Goal: Task Accomplishment & Management: Manage account settings

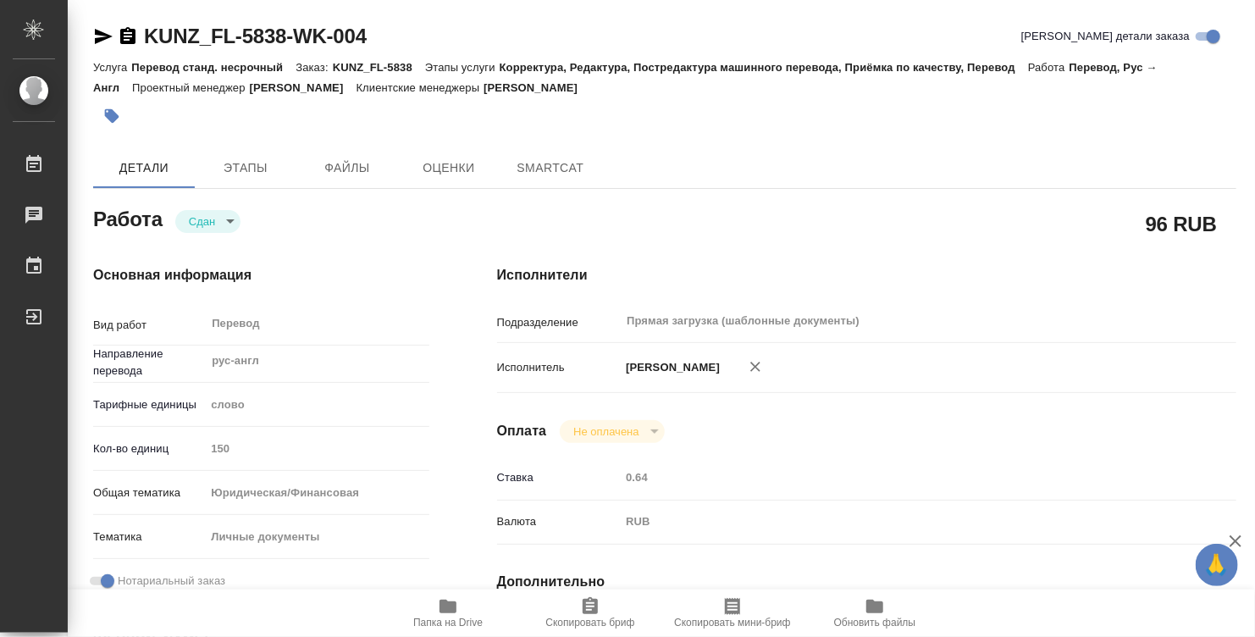
type textarea "x"
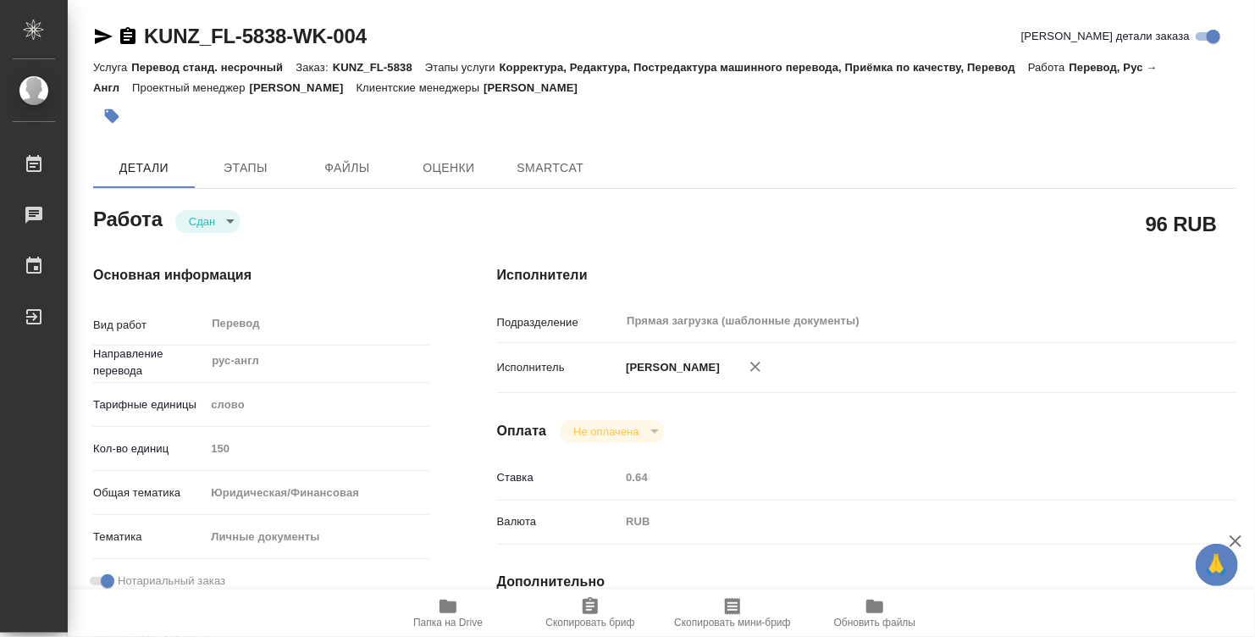
type textarea "x"
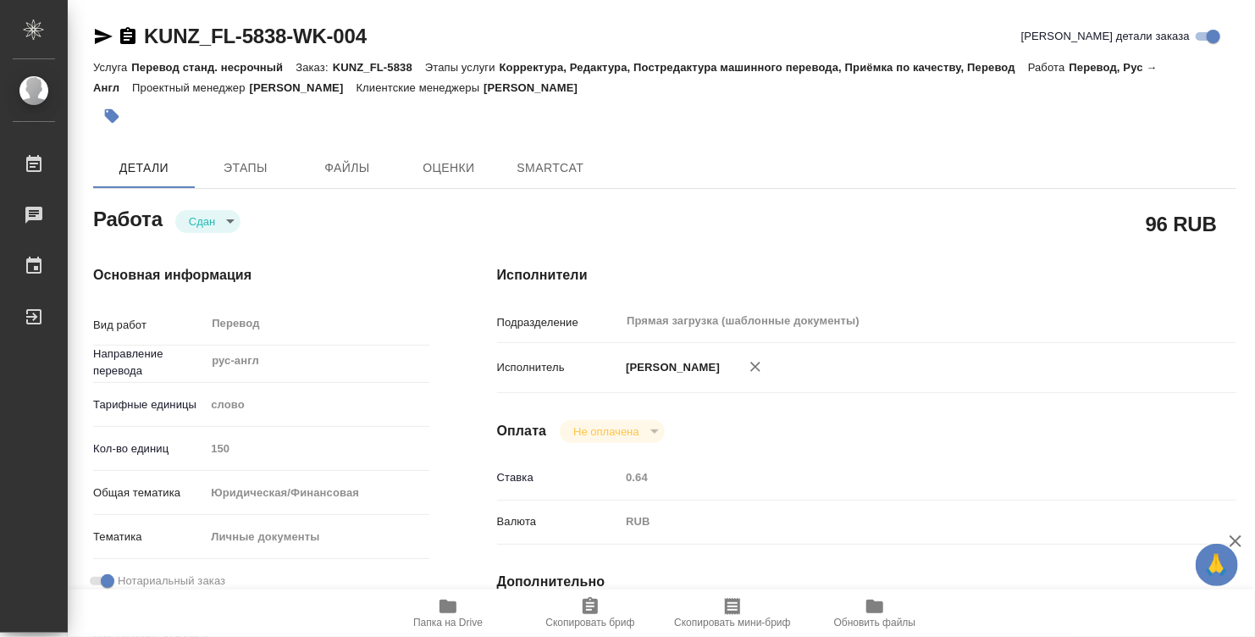
type textarea "x"
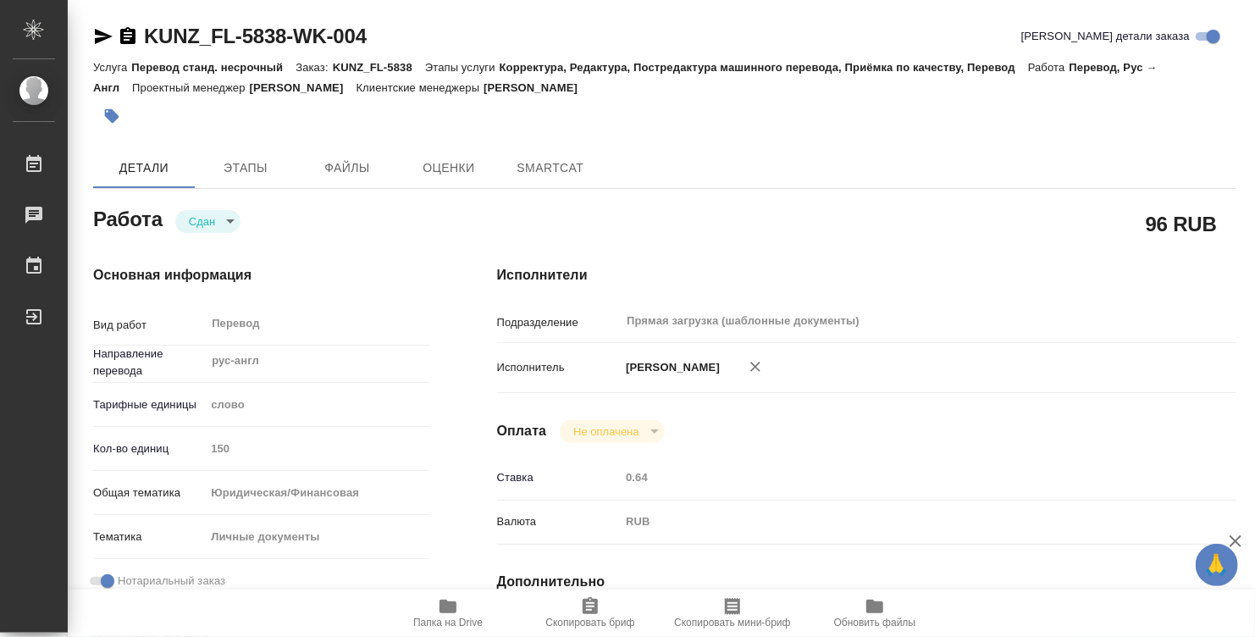
type textarea "x"
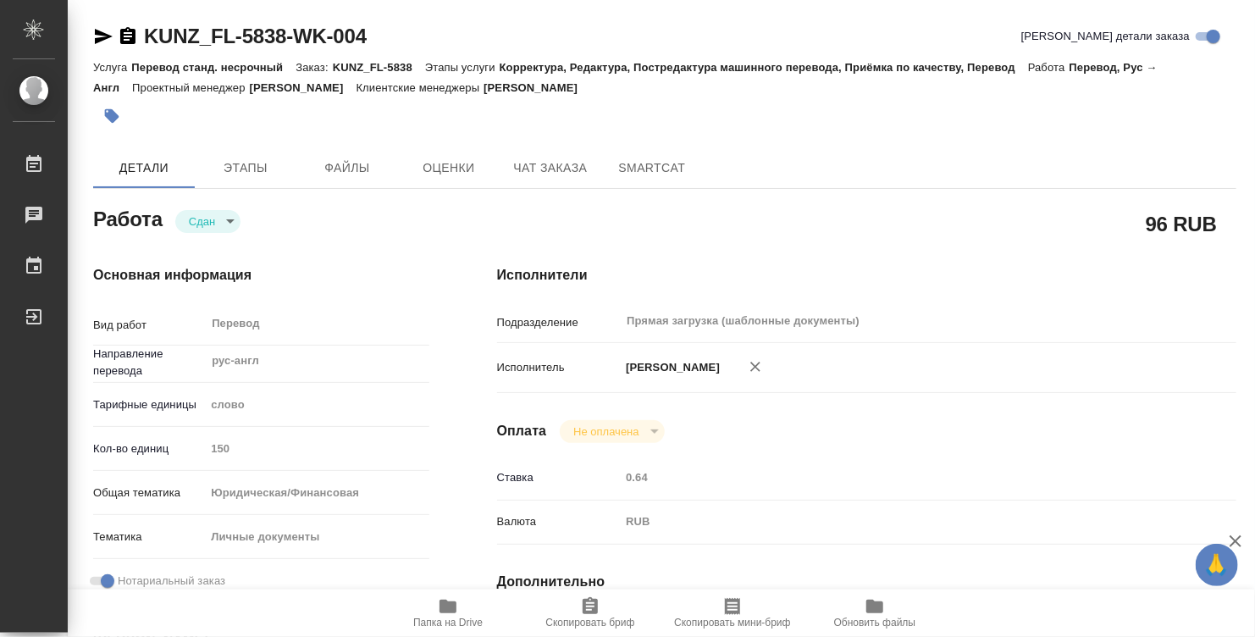
type textarea "x"
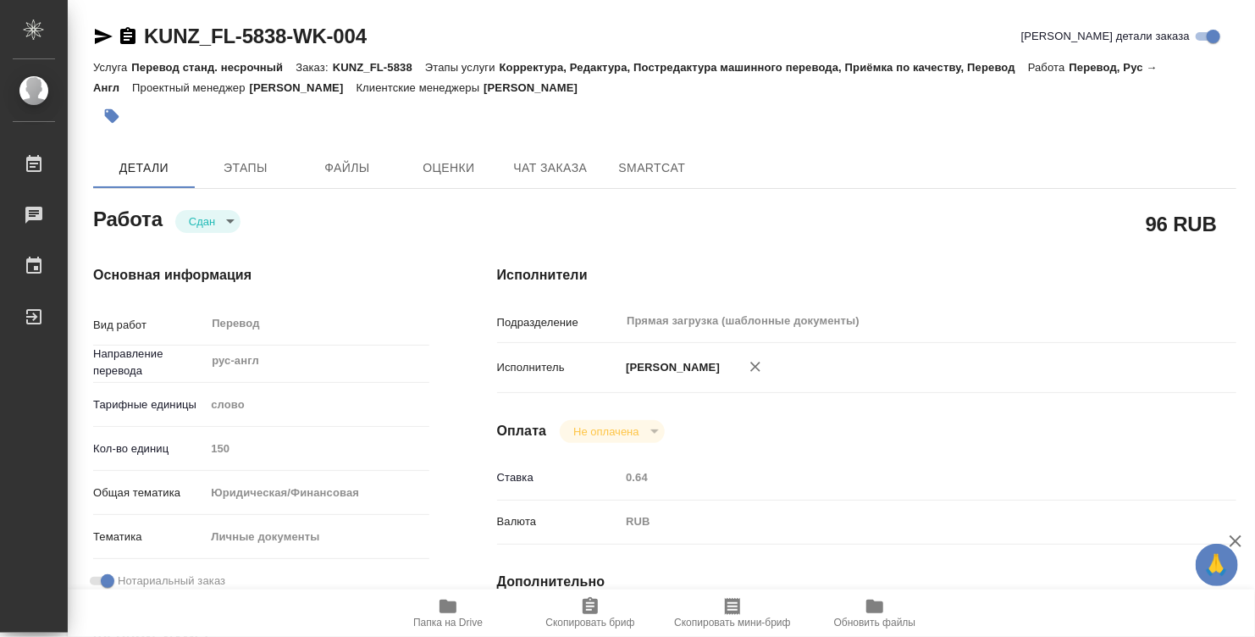
type textarea "x"
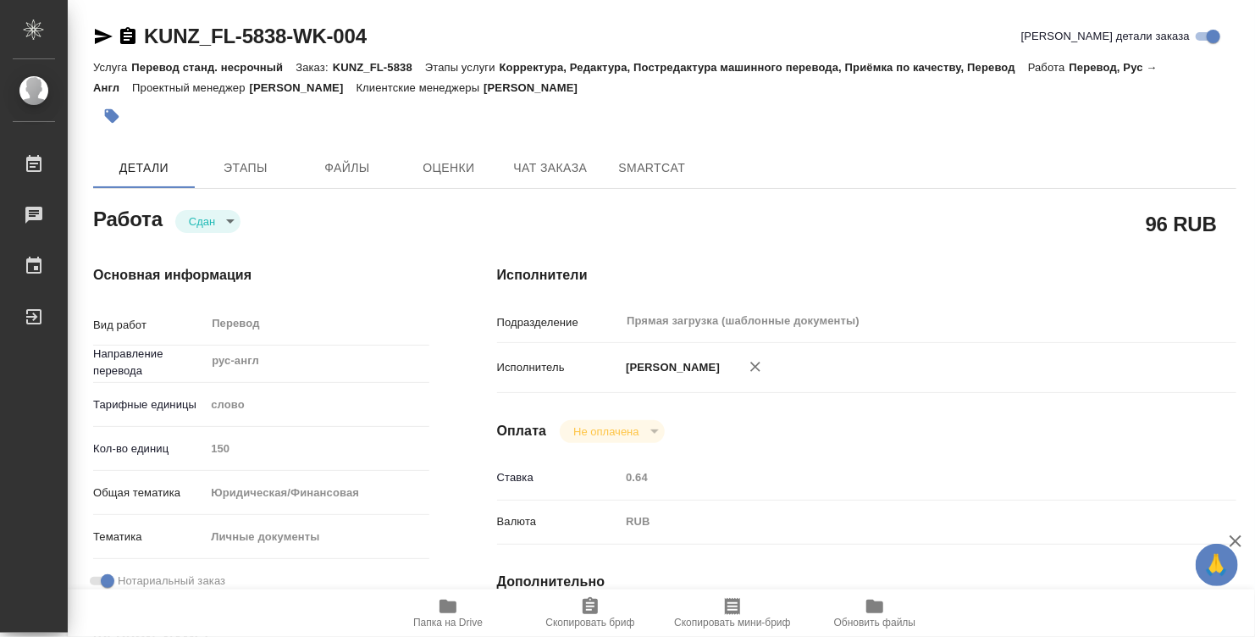
type textarea "x"
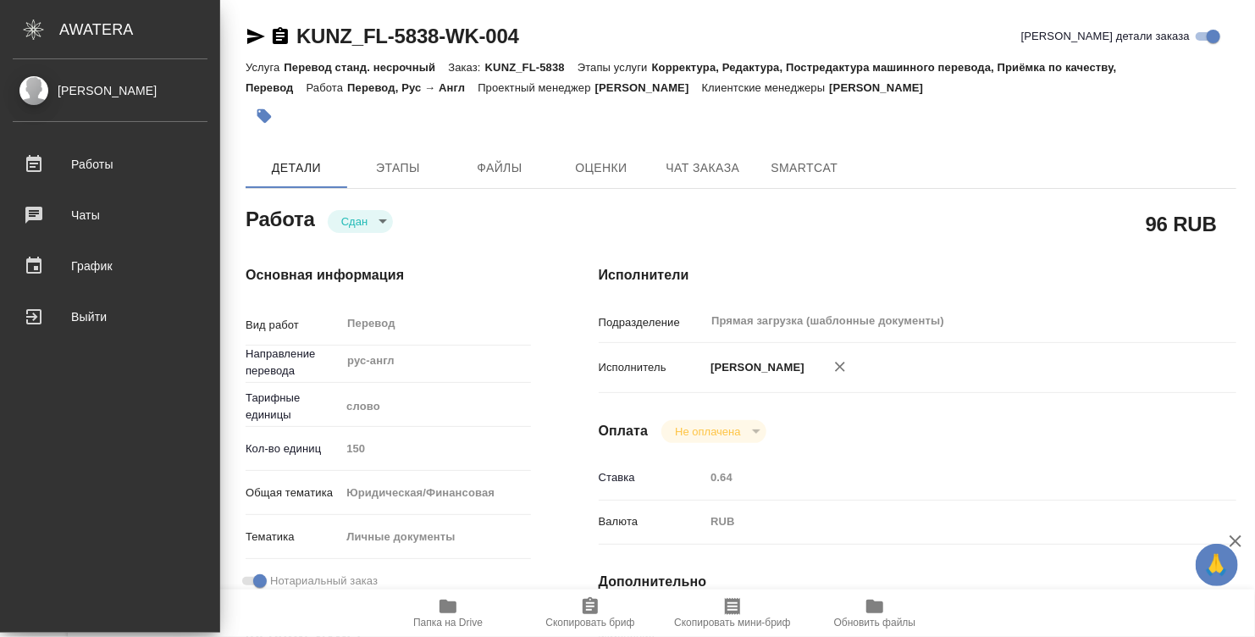
click at [30, 93] on div "[PERSON_NAME]" at bounding box center [110, 90] width 195 height 19
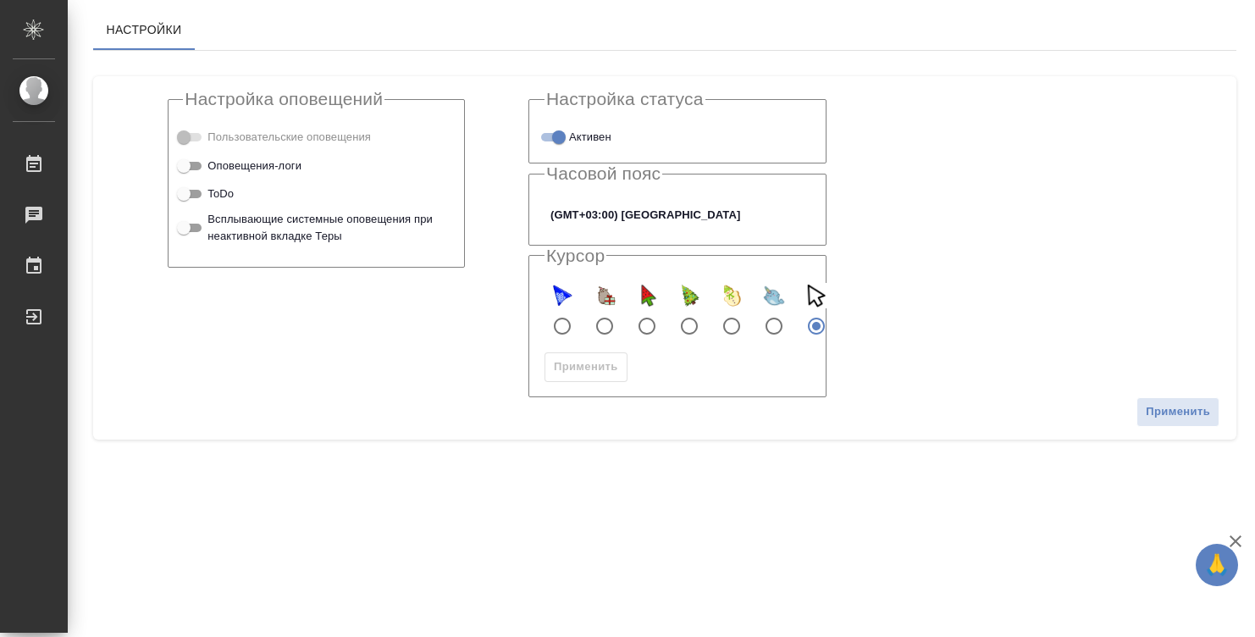
checkbox input "true"
click at [34, 164] on div "Работы" at bounding box center [13, 164] width 42 height 25
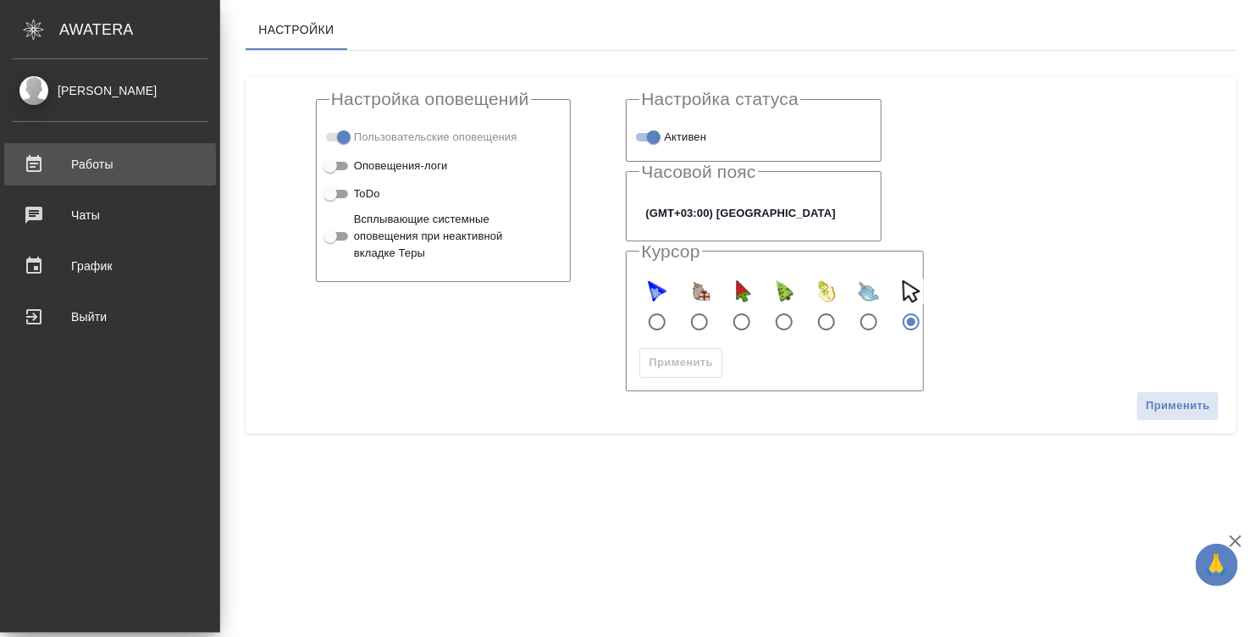
click at [64, 163] on div "Работы" at bounding box center [110, 164] width 195 height 25
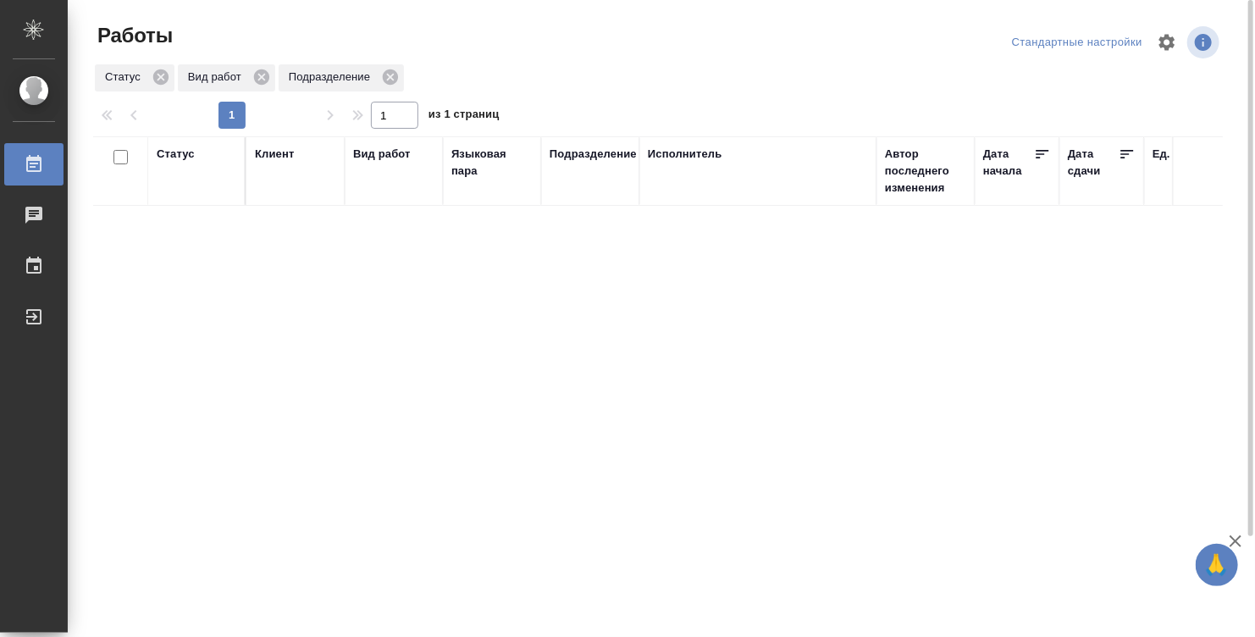
click at [179, 151] on div "Статус" at bounding box center [176, 154] width 38 height 17
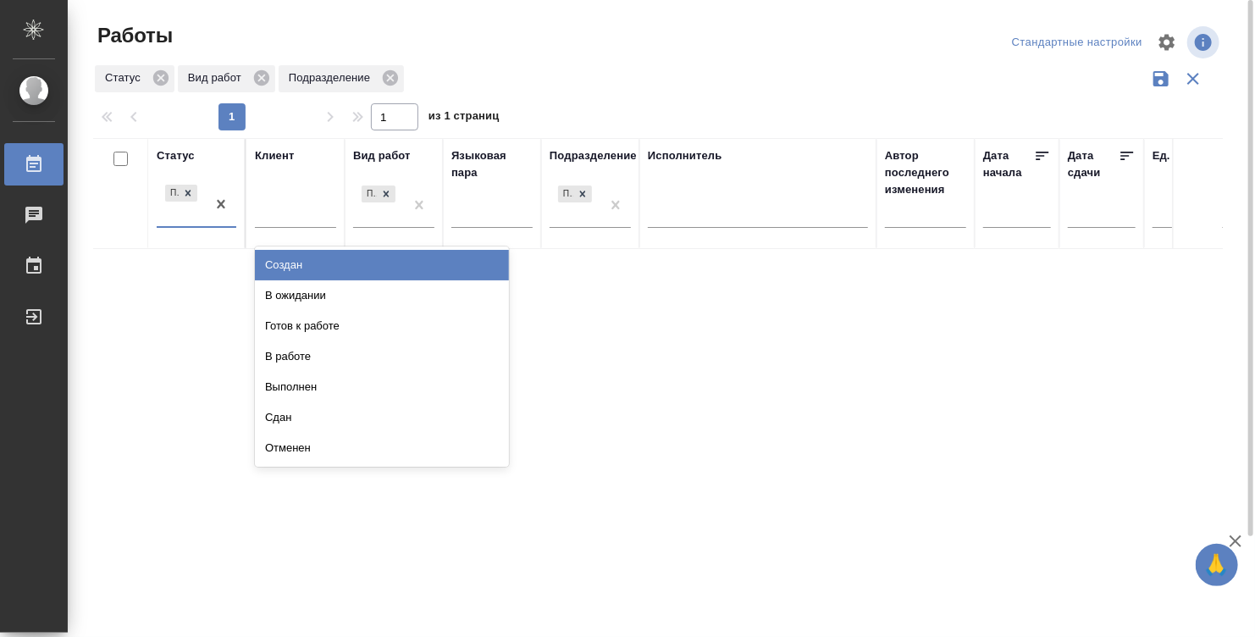
click at [175, 208] on div "Подбор" at bounding box center [181, 204] width 49 height 46
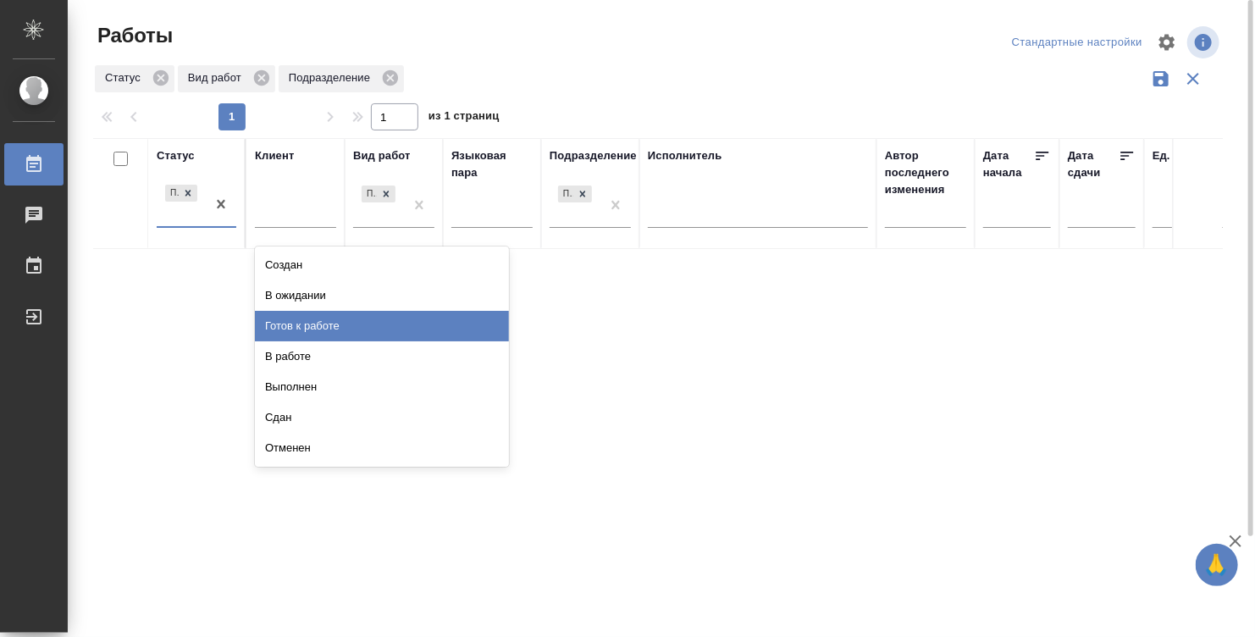
click at [301, 319] on div "Готов к работе" at bounding box center [382, 326] width 254 height 30
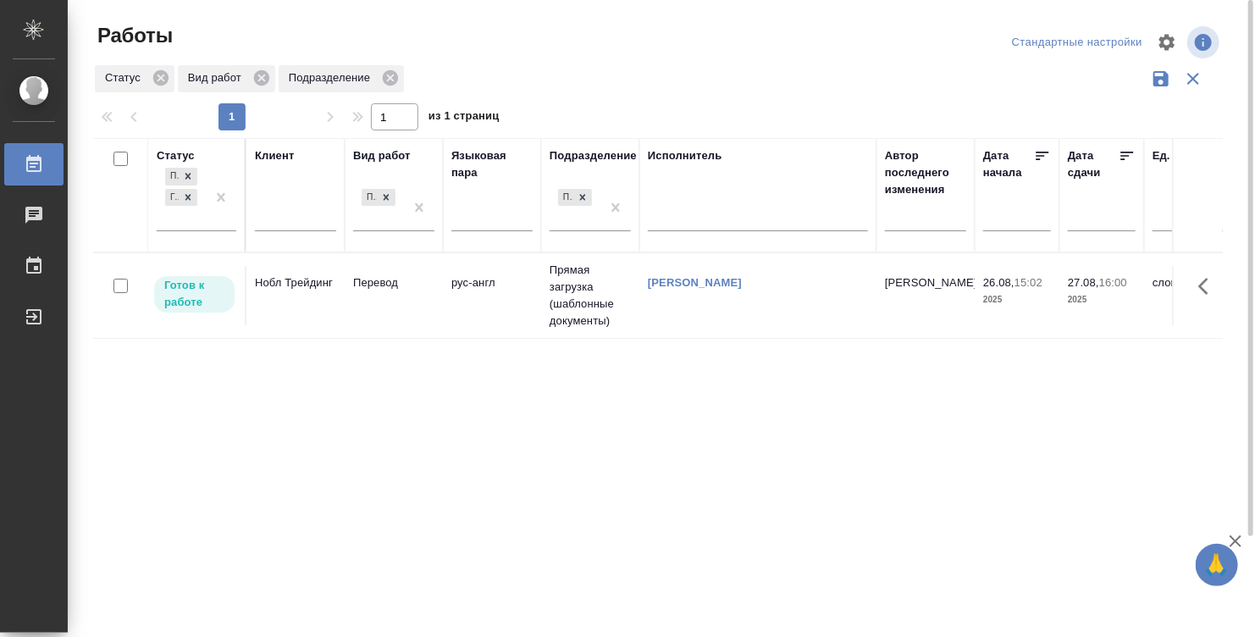
click at [783, 299] on td "[PERSON_NAME]" at bounding box center [757, 295] width 237 height 59
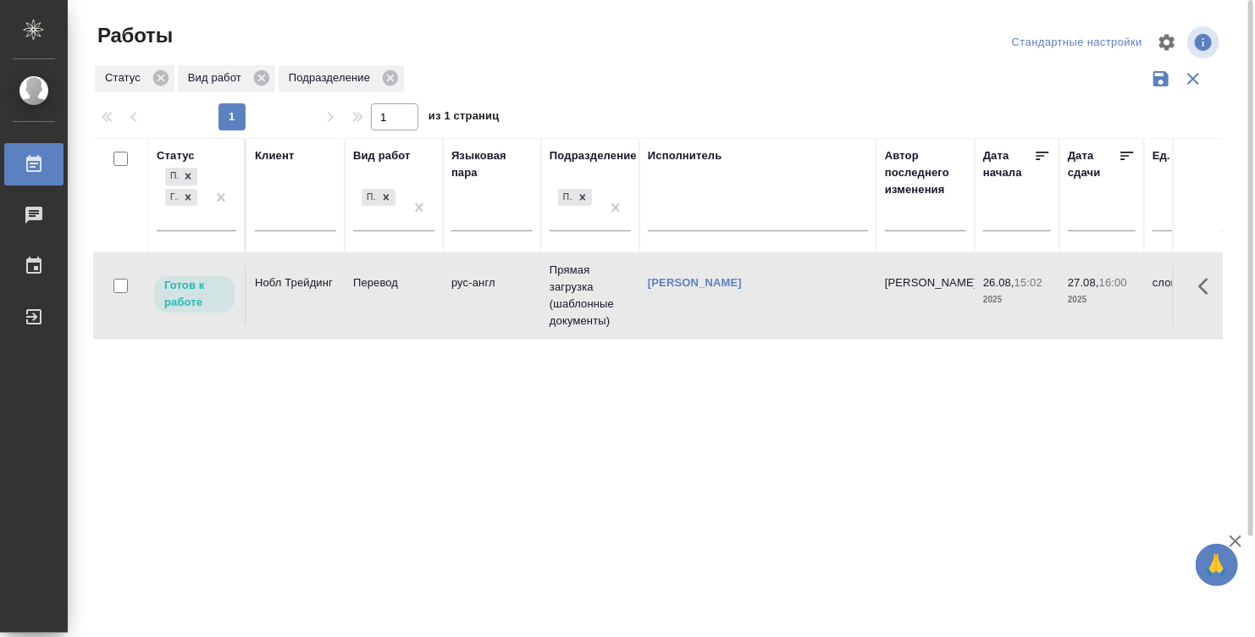
click at [783, 299] on td "[PERSON_NAME]" at bounding box center [757, 295] width 237 height 59
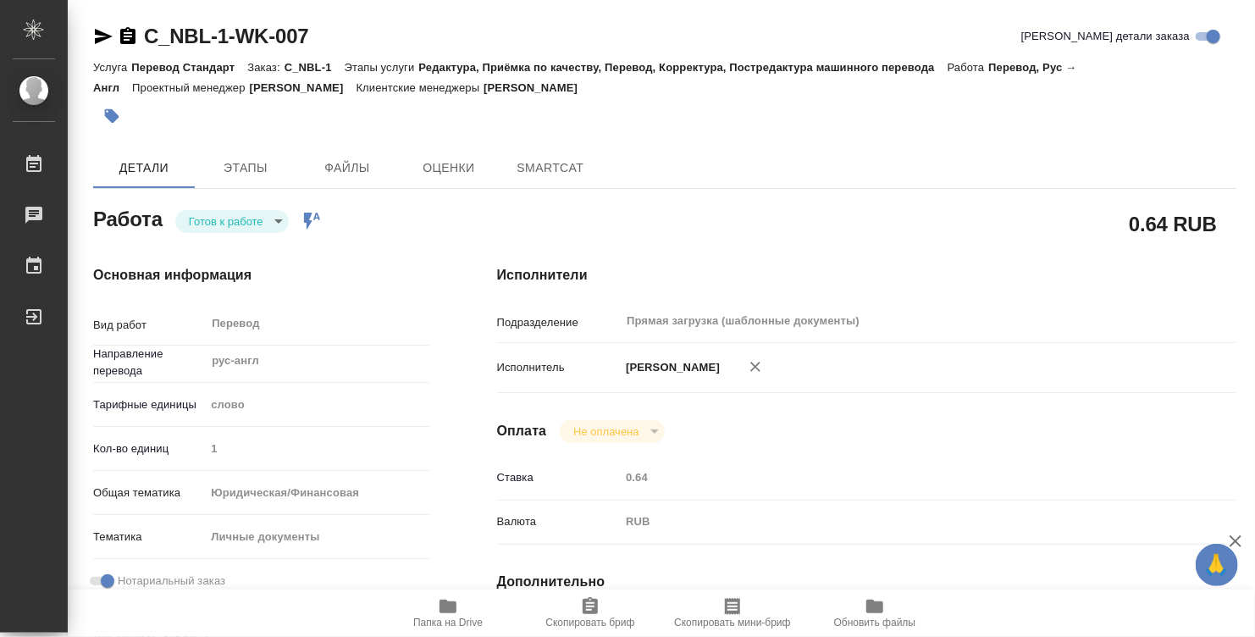
type textarea "x"
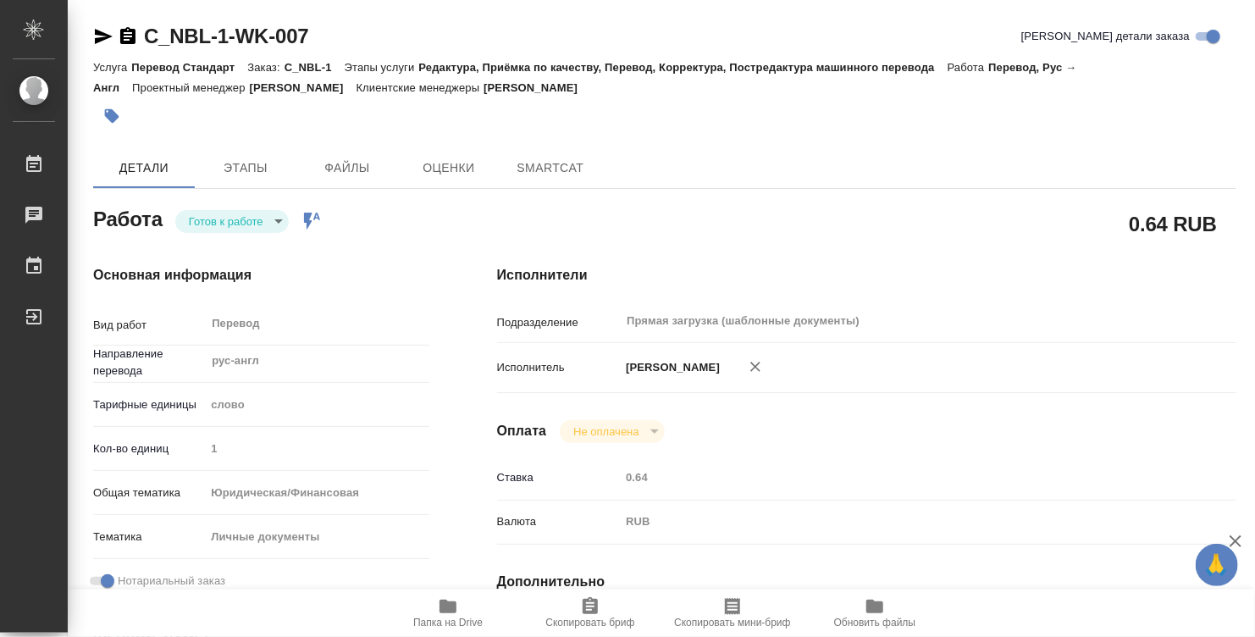
type textarea "x"
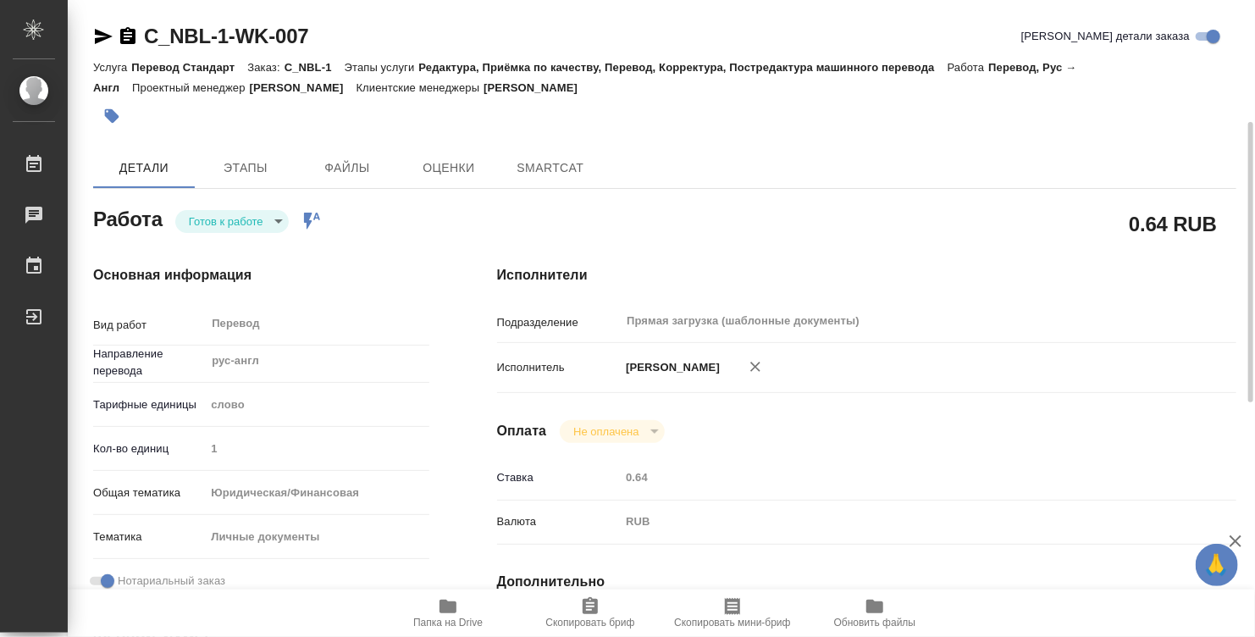
scroll to position [254, 0]
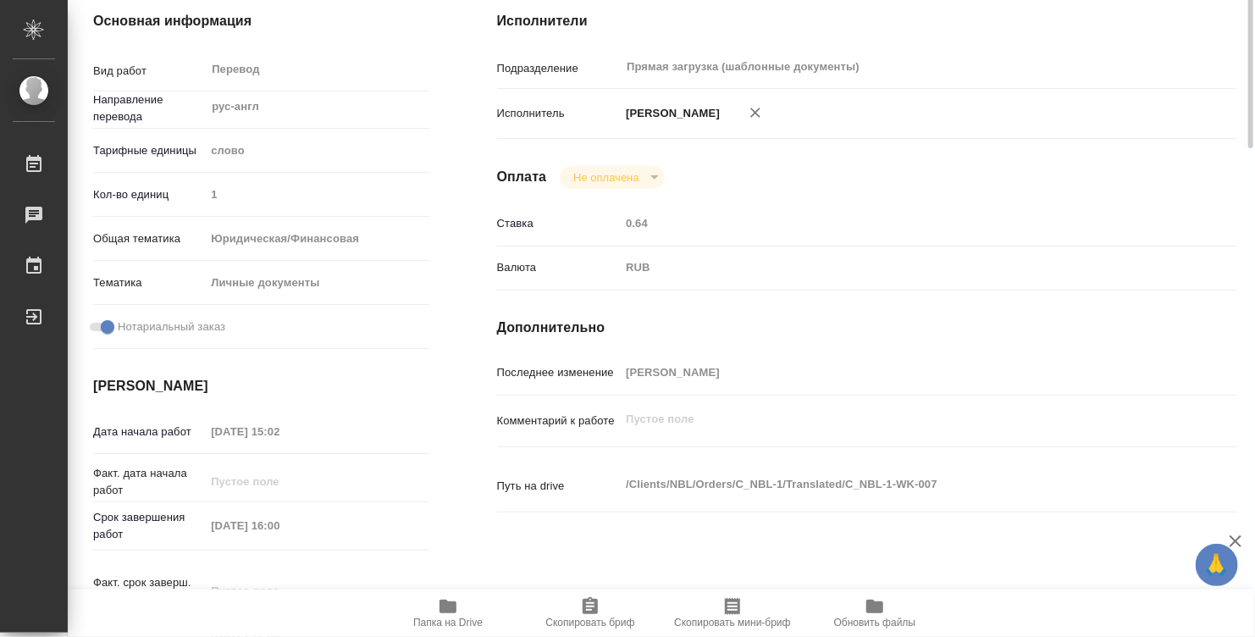
type textarea "x"
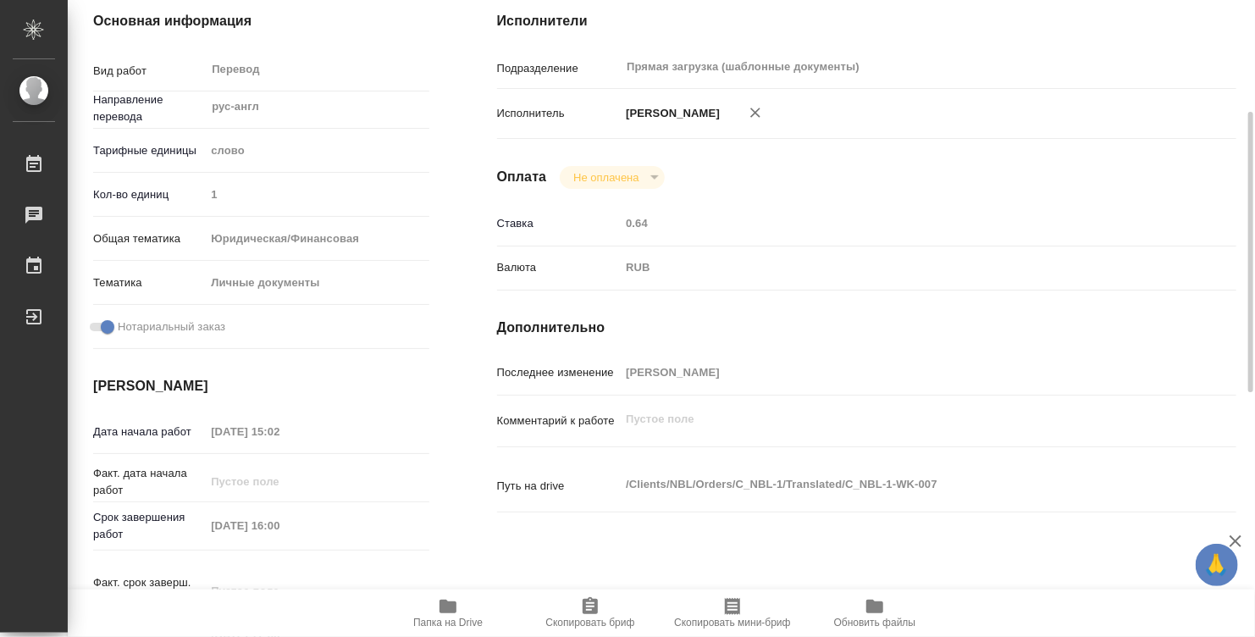
type textarea "x"
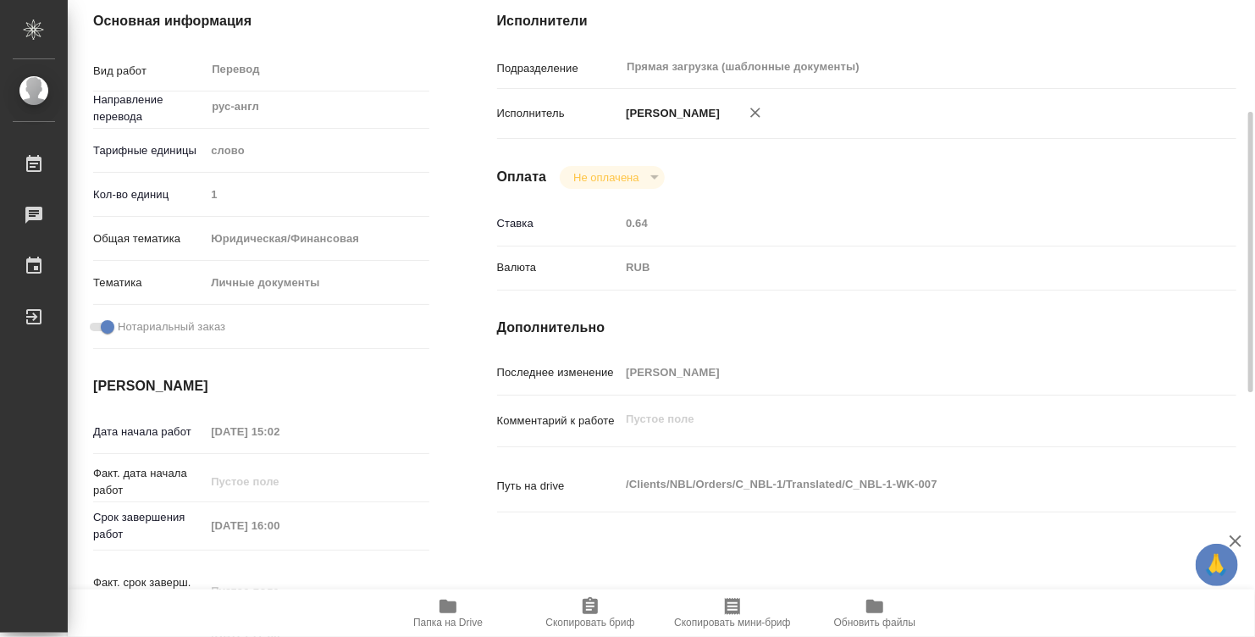
type textarea "x"
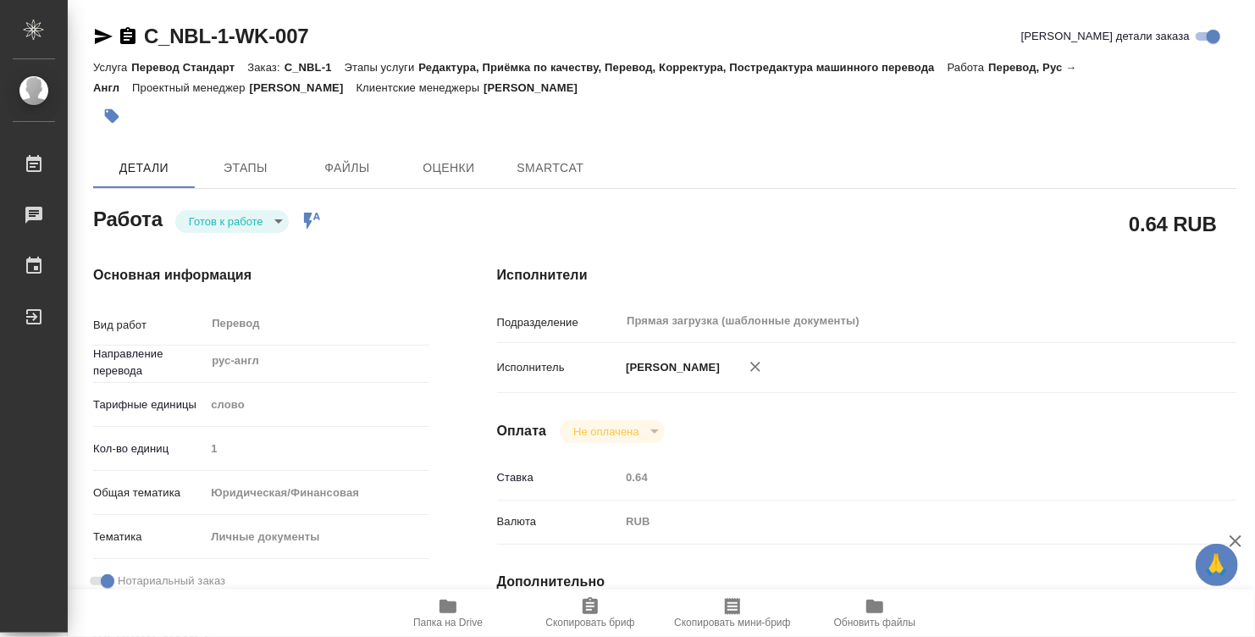
type textarea "x"
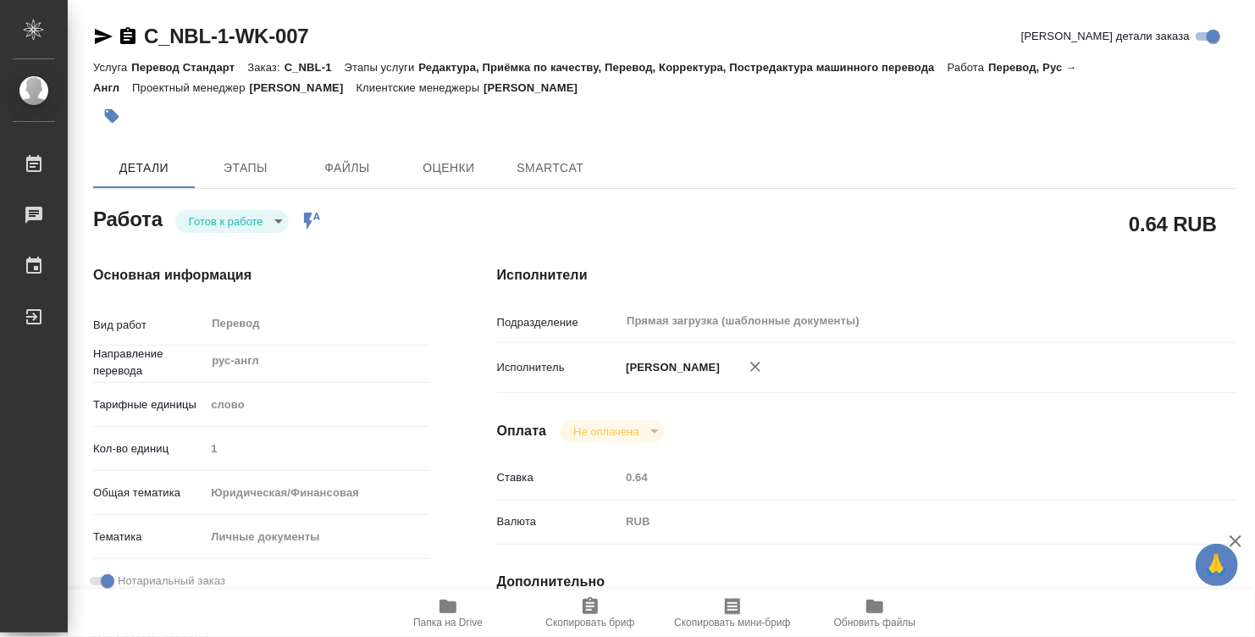
type textarea "x"
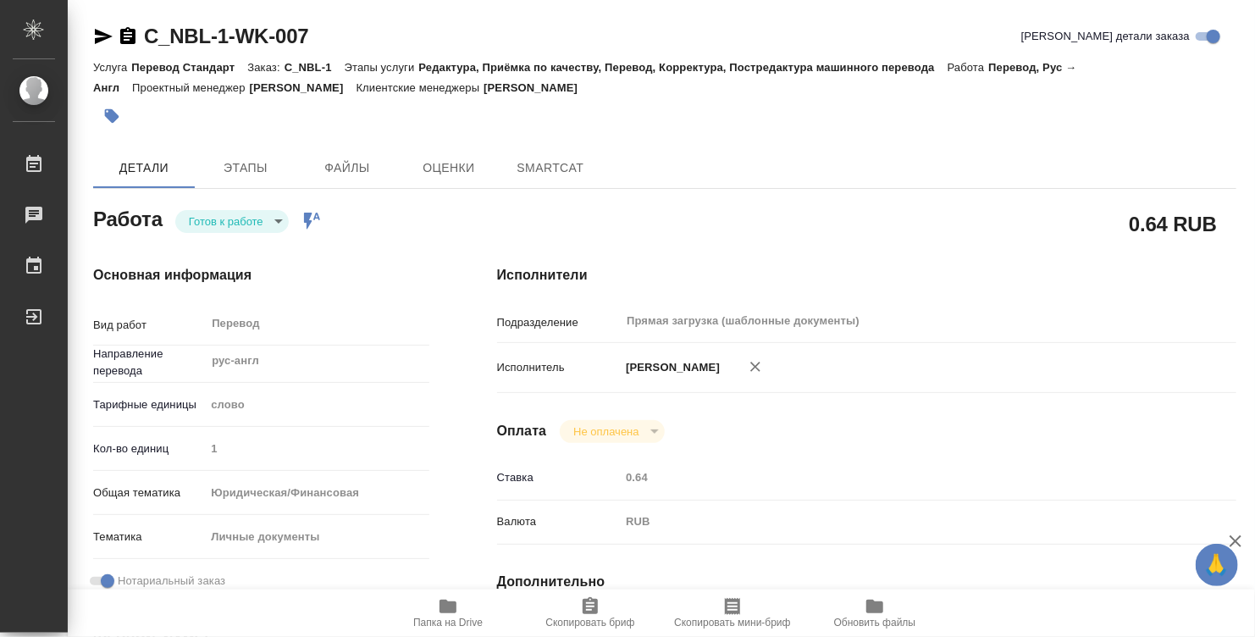
type textarea "x"
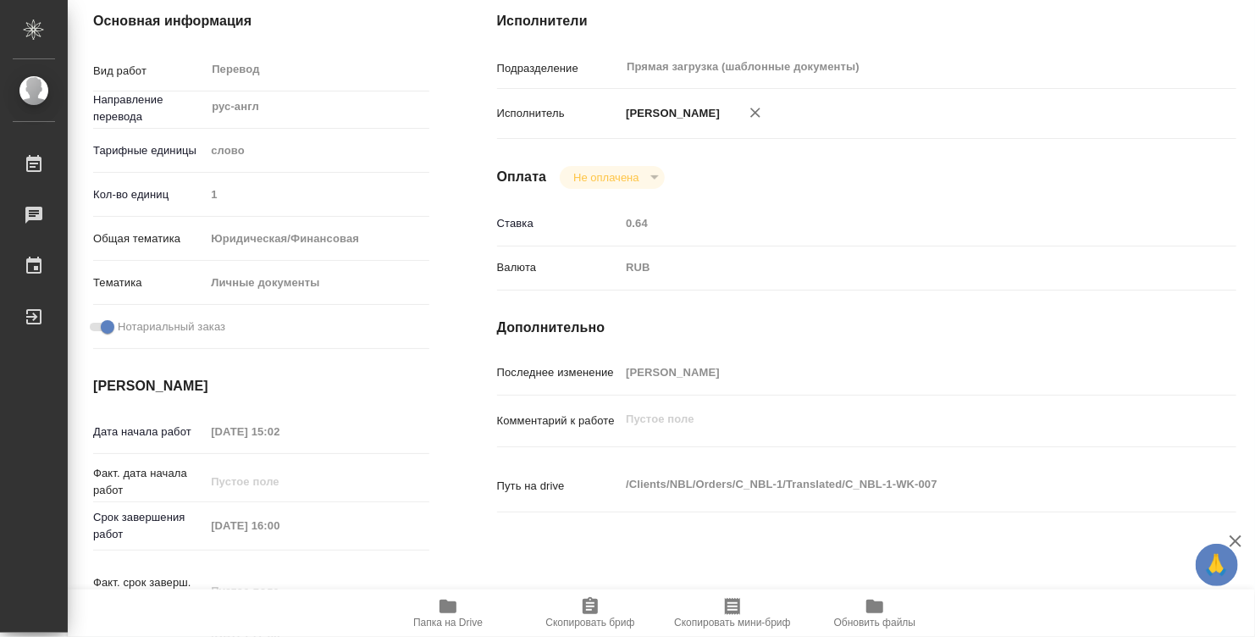
type textarea "x"
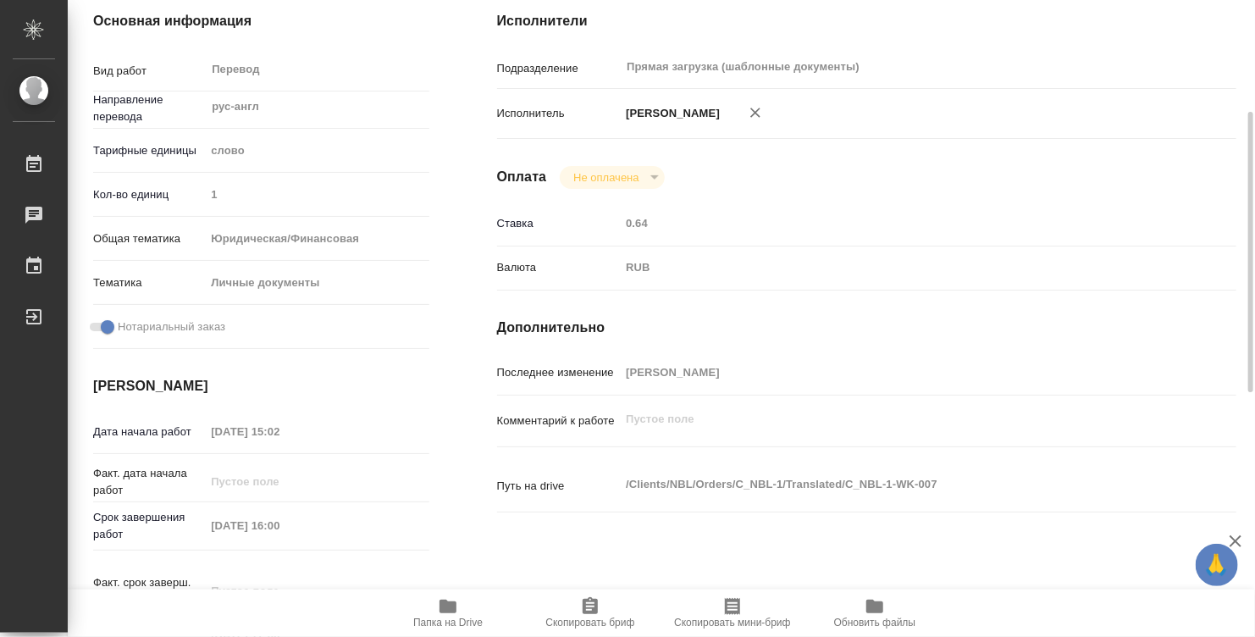
type textarea "x"
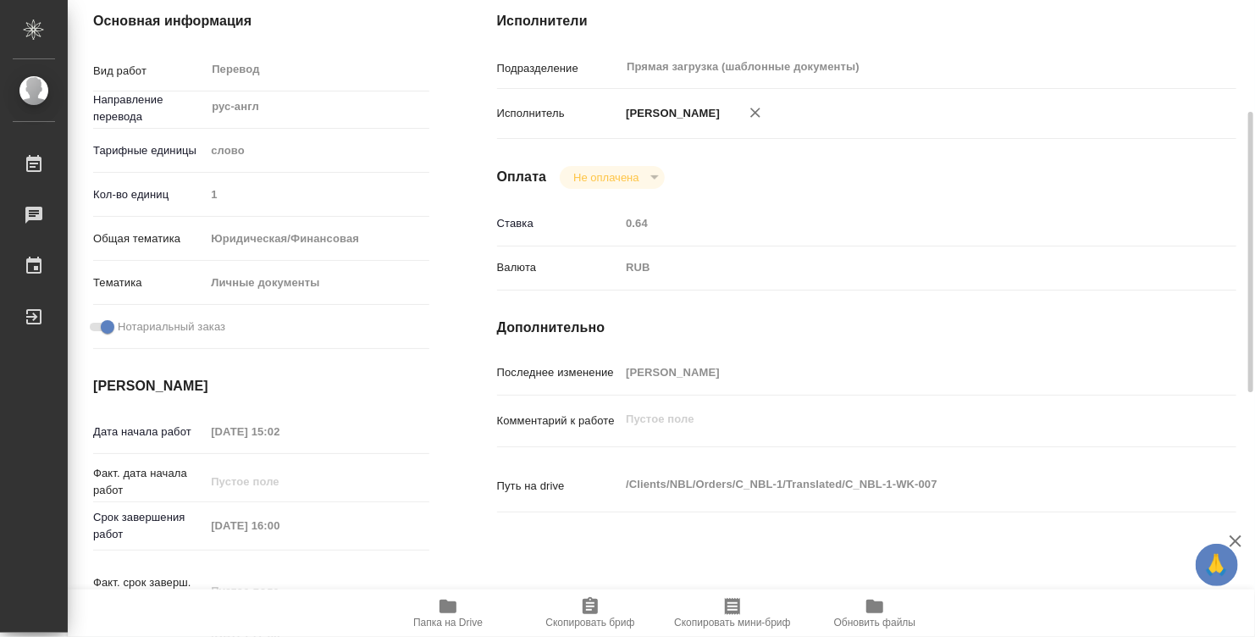
type textarea "x"
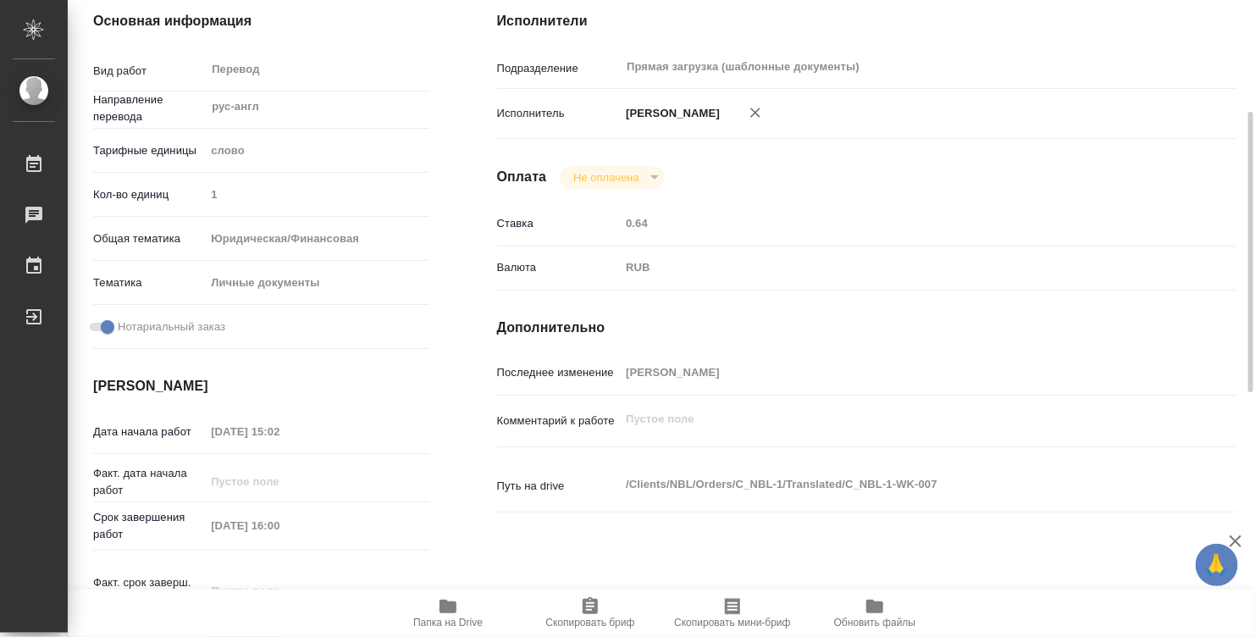
type textarea "x"
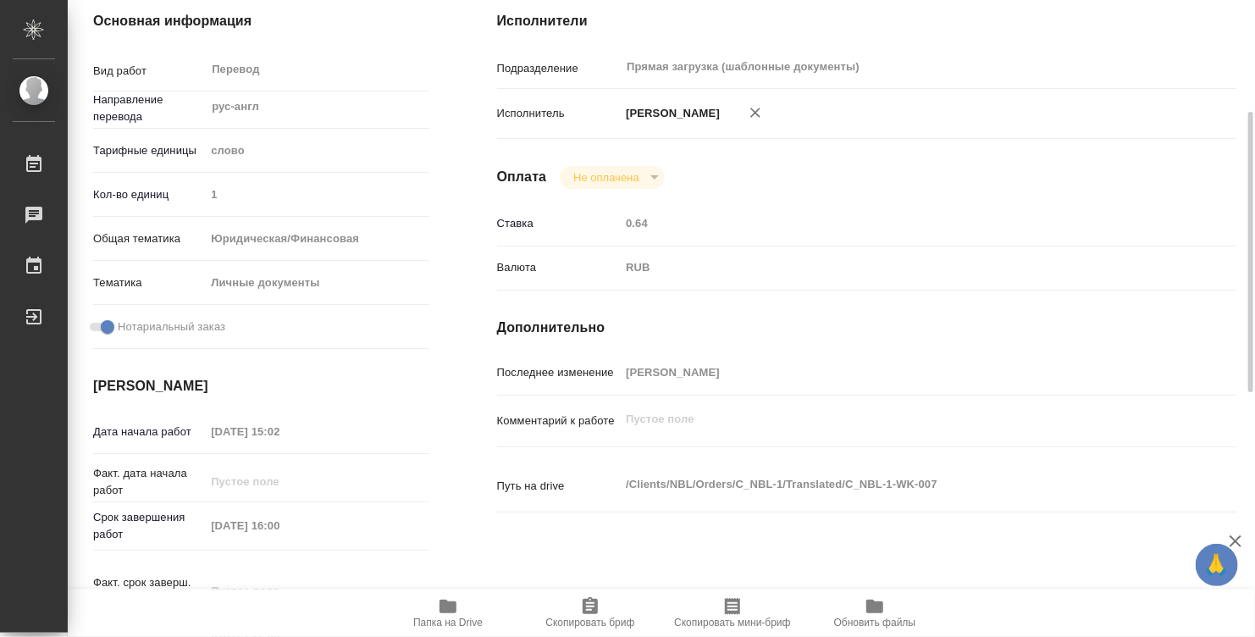
type textarea "x"
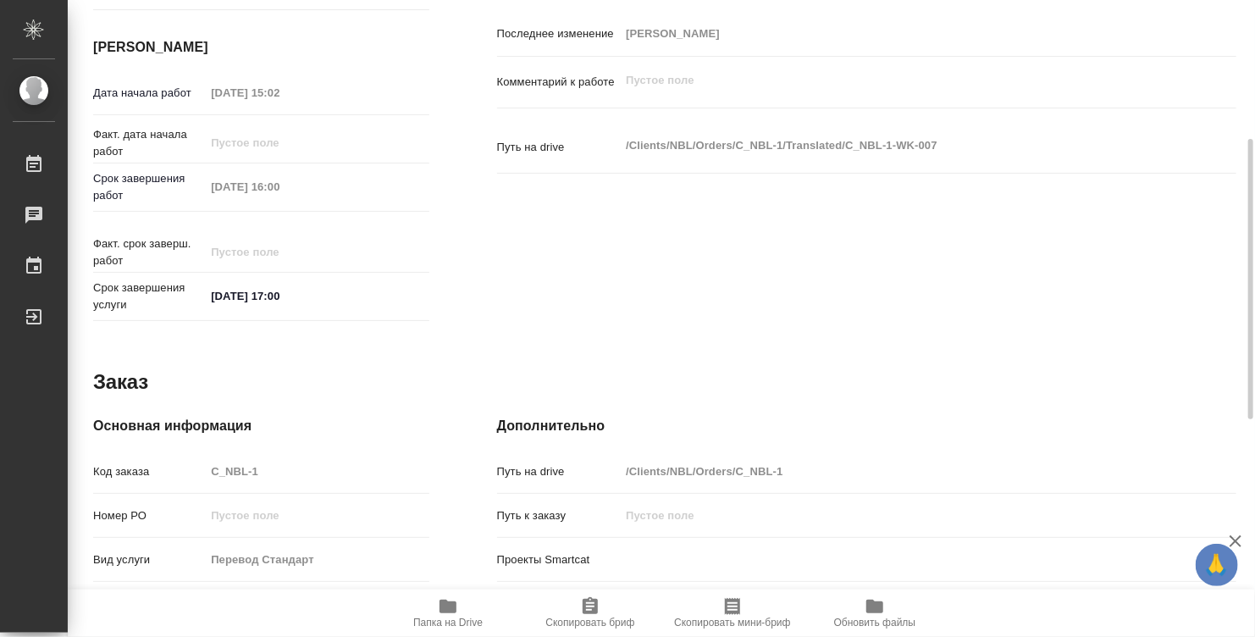
type textarea "x"
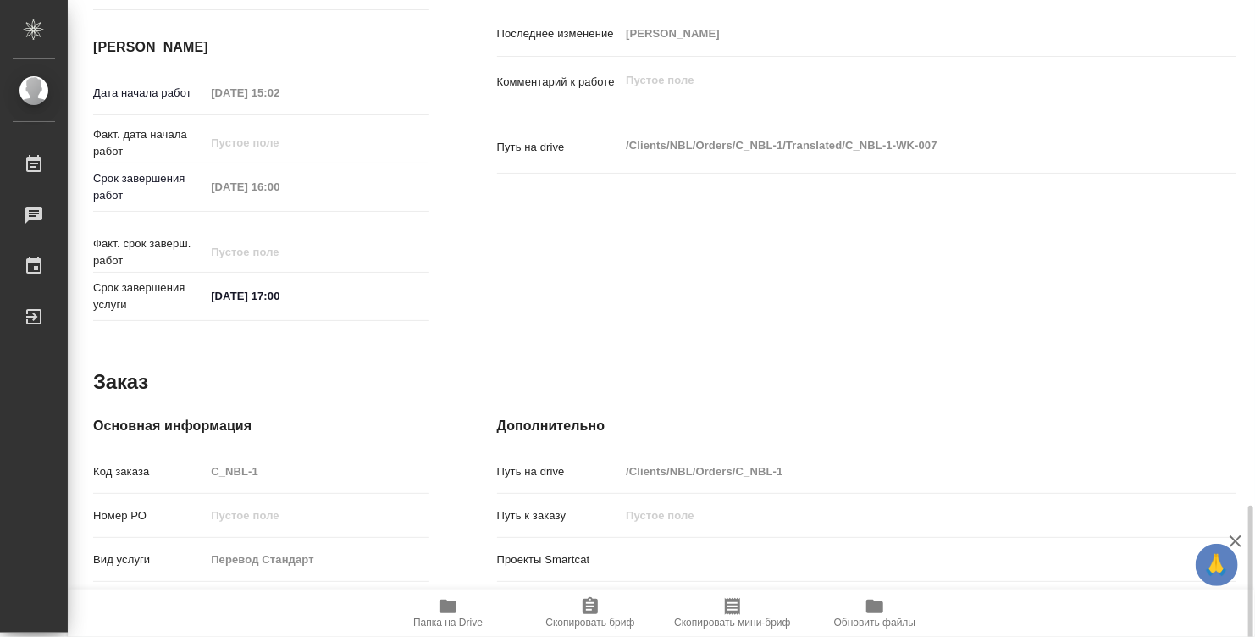
scroll to position [808, 0]
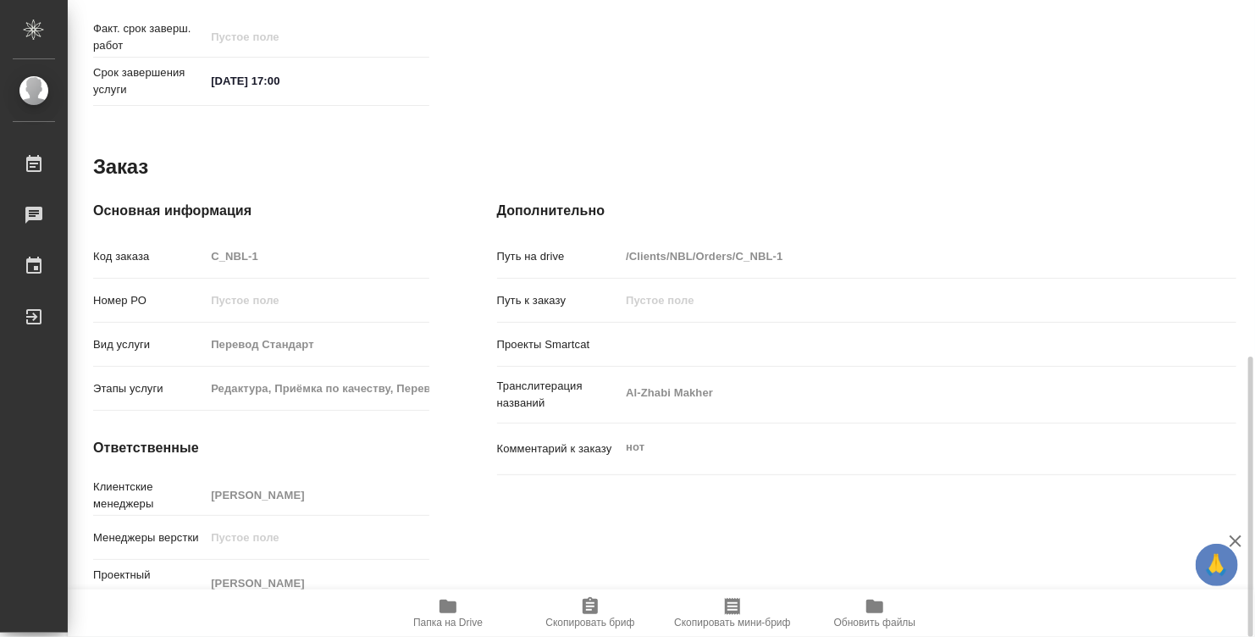
type textarea "x"
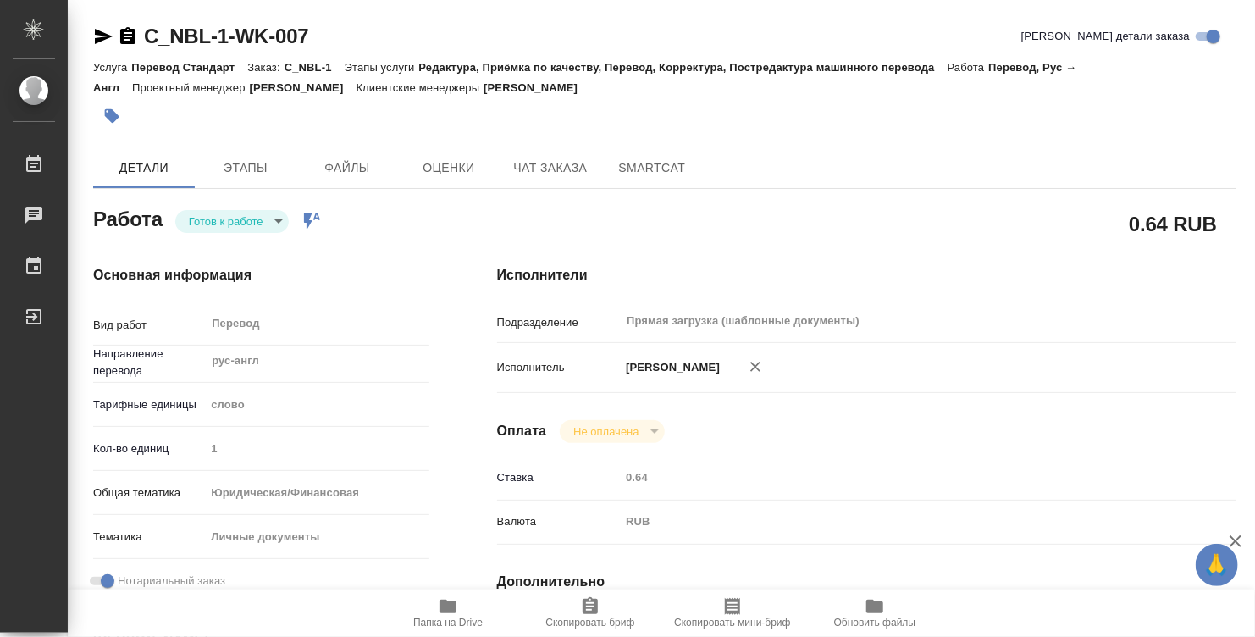
scroll to position [254, 0]
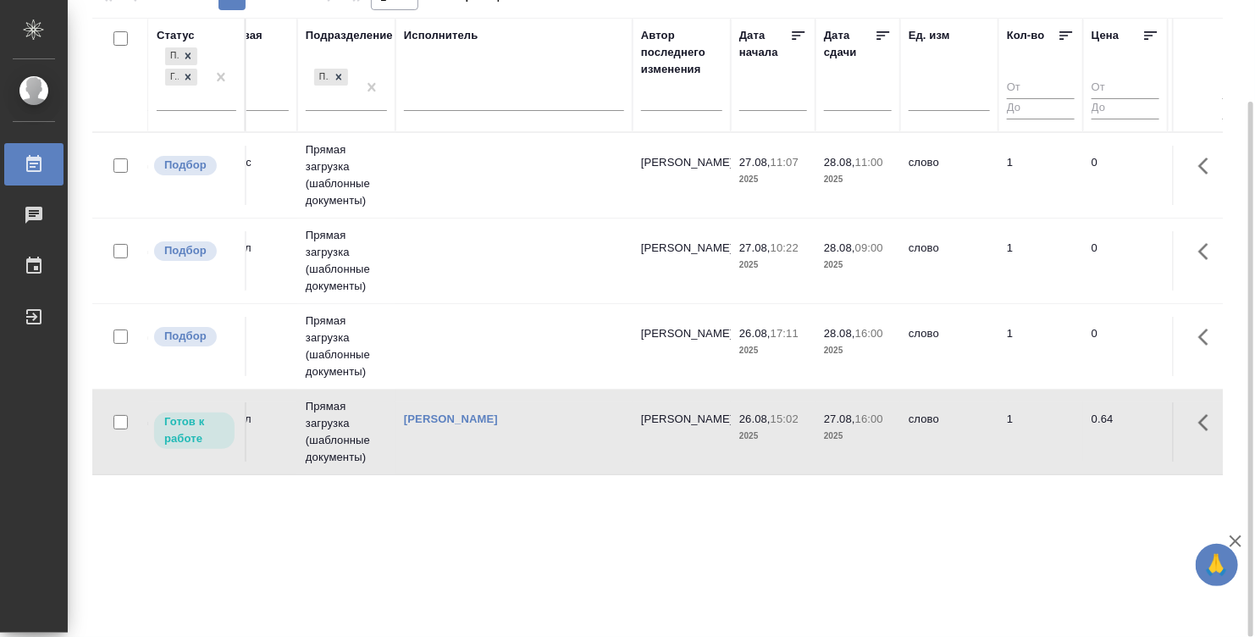
scroll to position [0, 233]
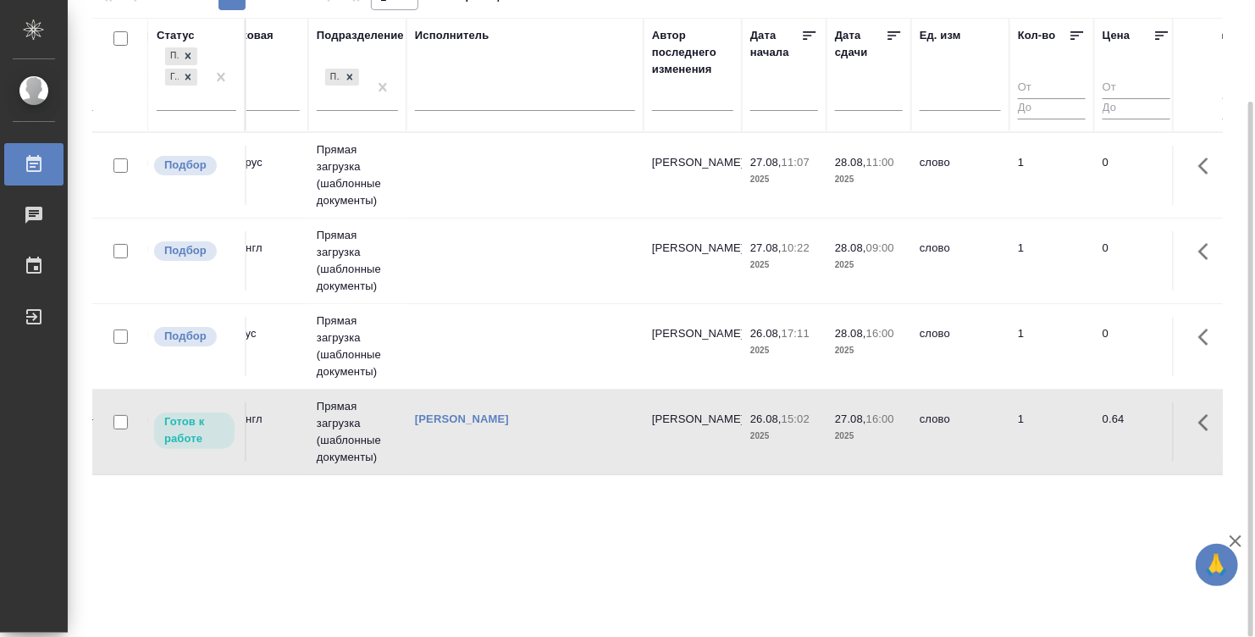
click at [806, 252] on p "10:22" at bounding box center [796, 247] width 28 height 13
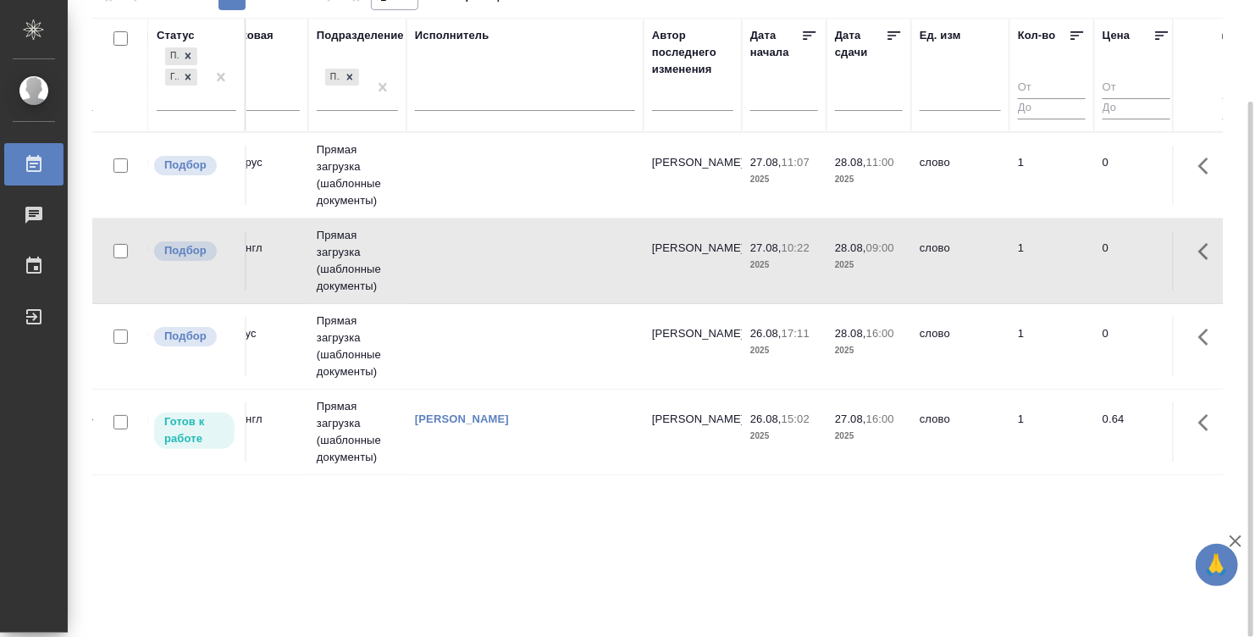
click at [801, 254] on span "27.08, 10:22" at bounding box center [784, 248] width 68 height 17
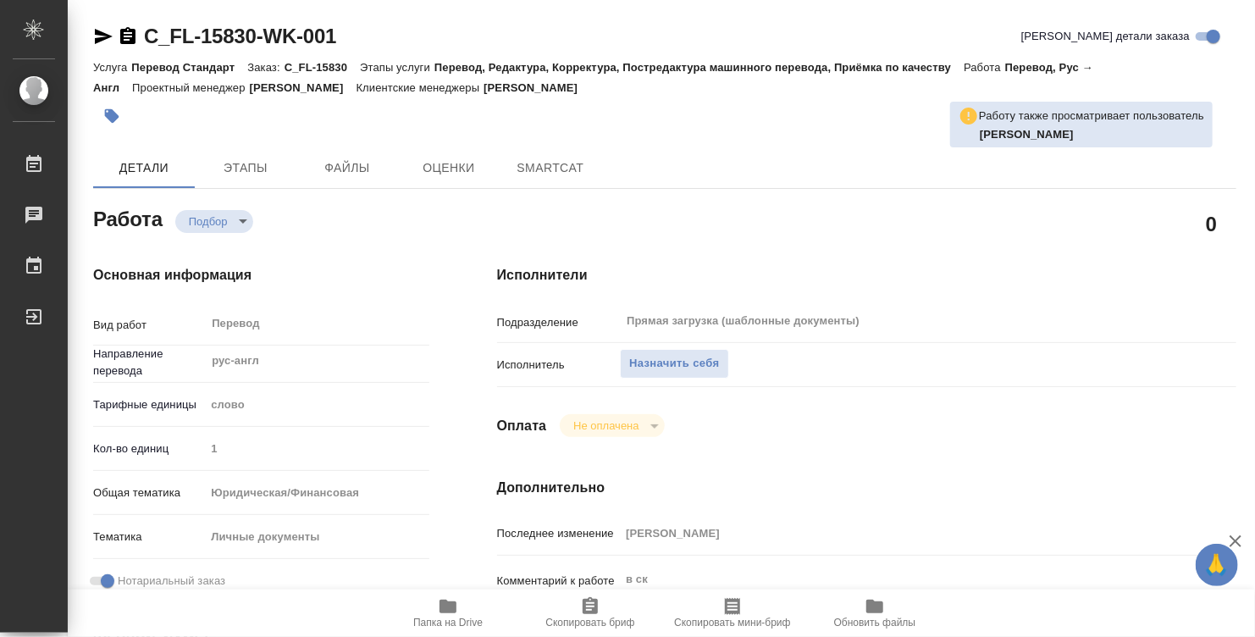
type textarea "x"
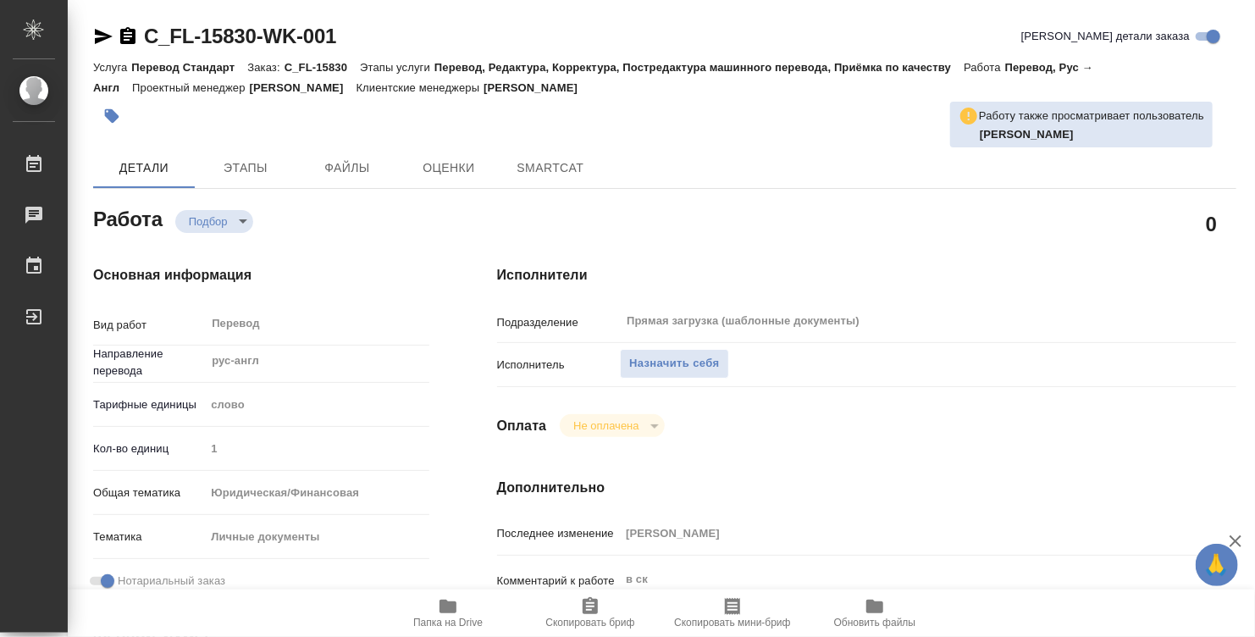
type textarea "x"
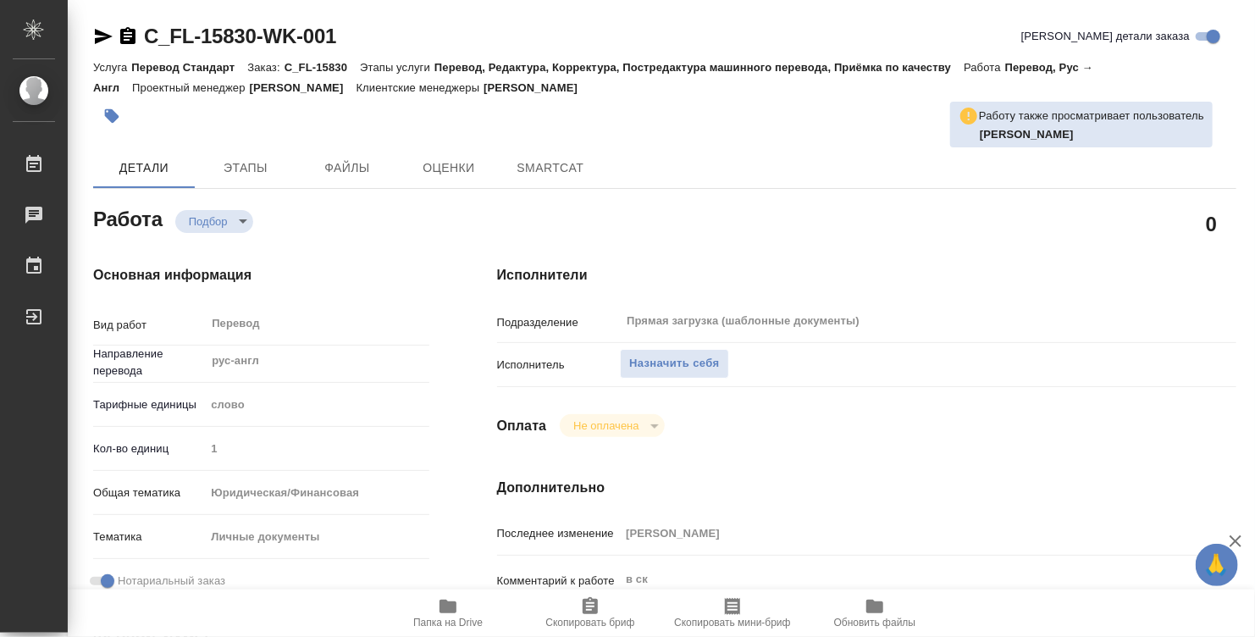
type textarea "x"
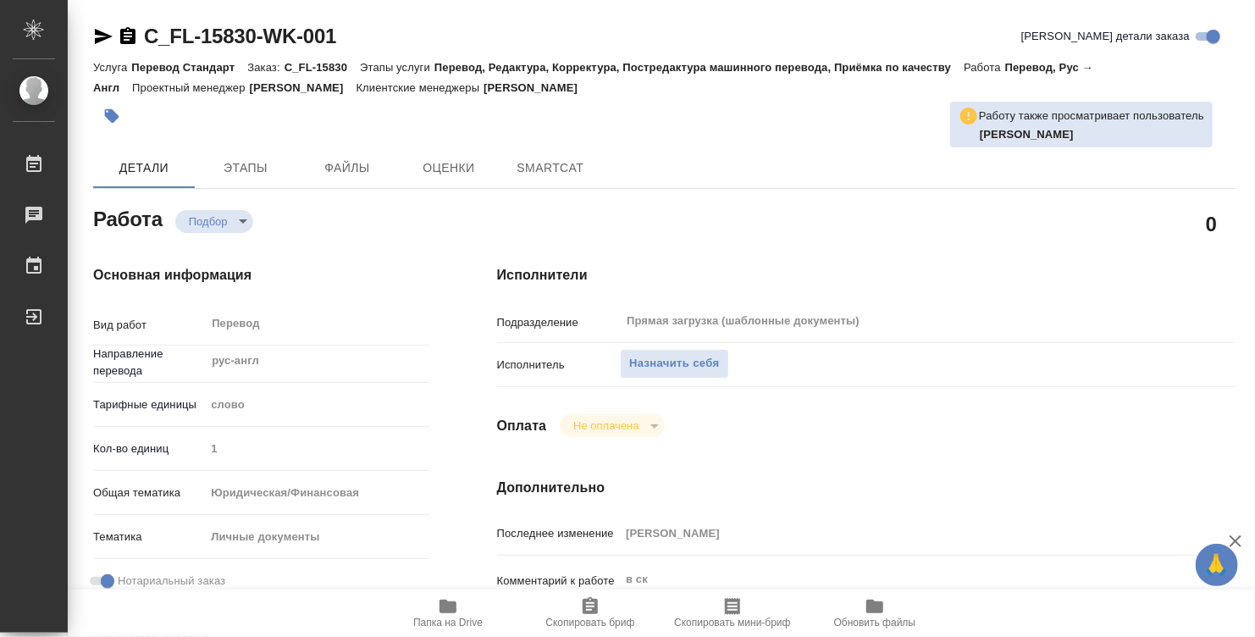
type textarea "x"
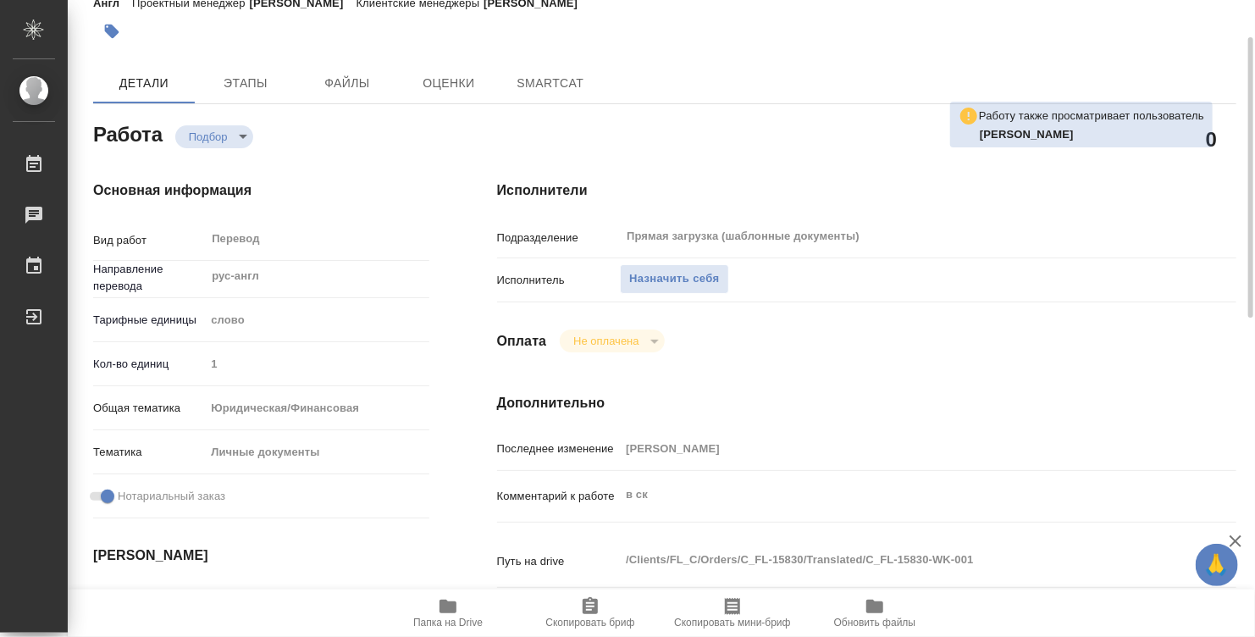
type textarea "x"
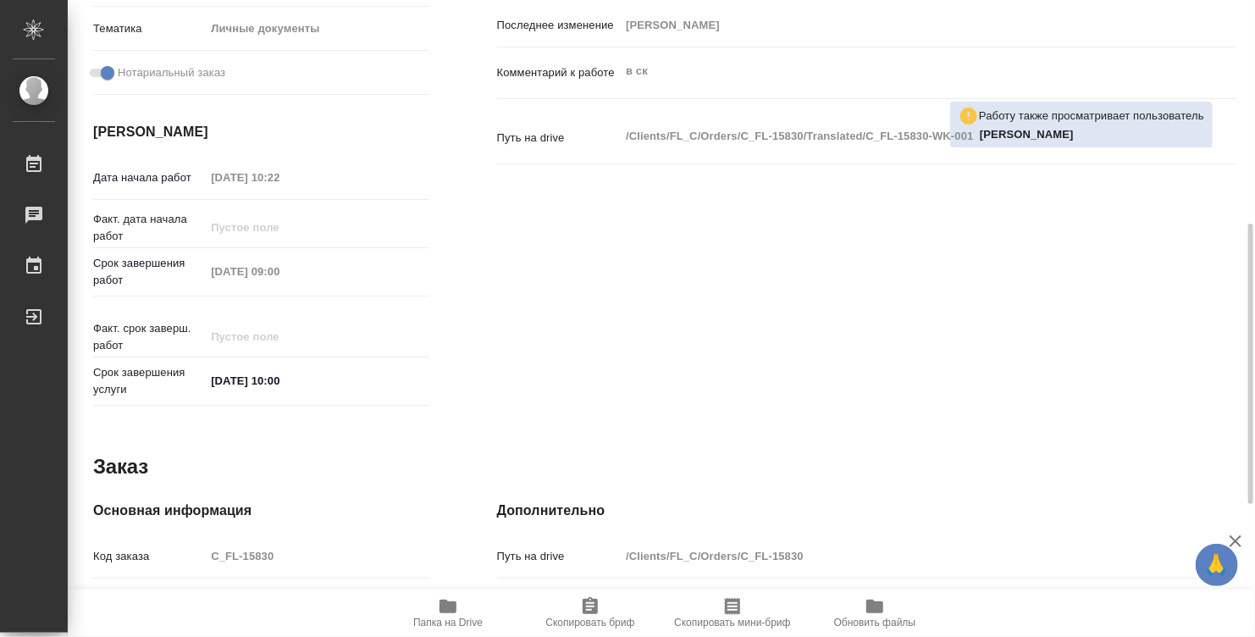
type textarea "x"
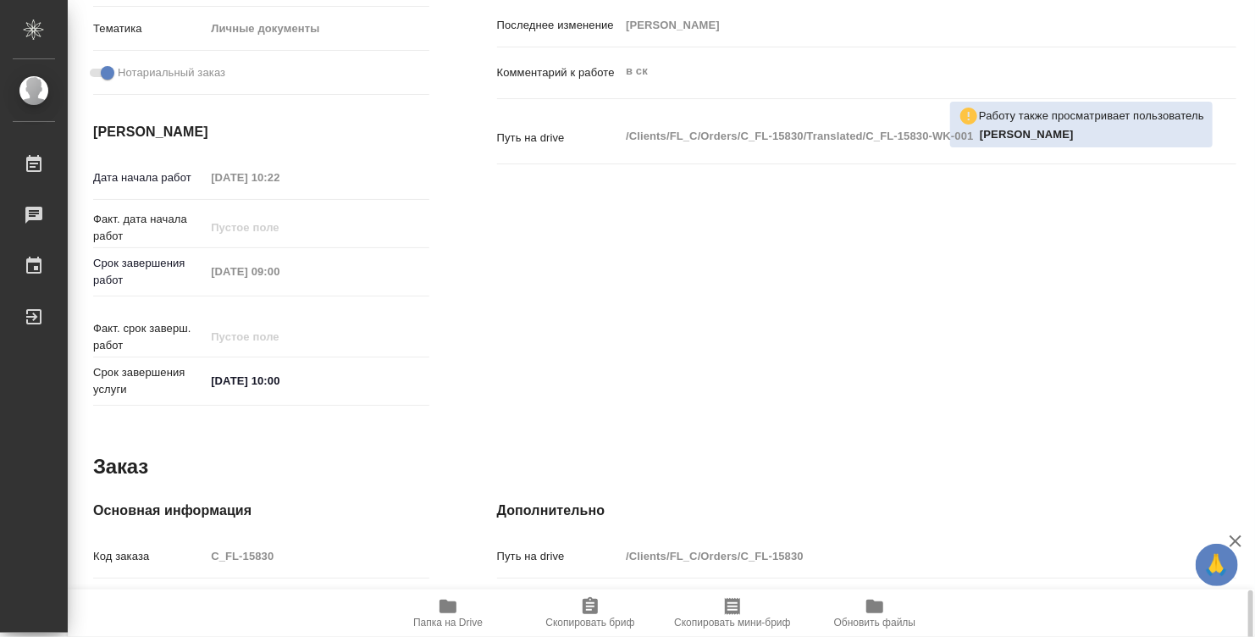
scroll to position [808, 0]
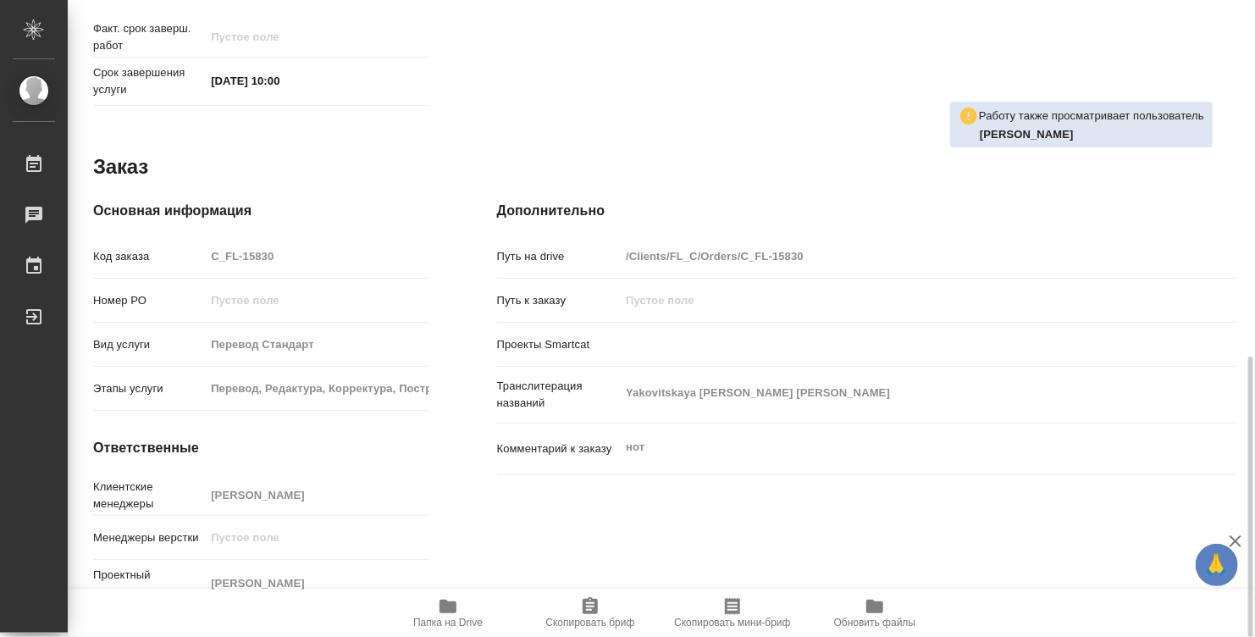
type textarea "x"
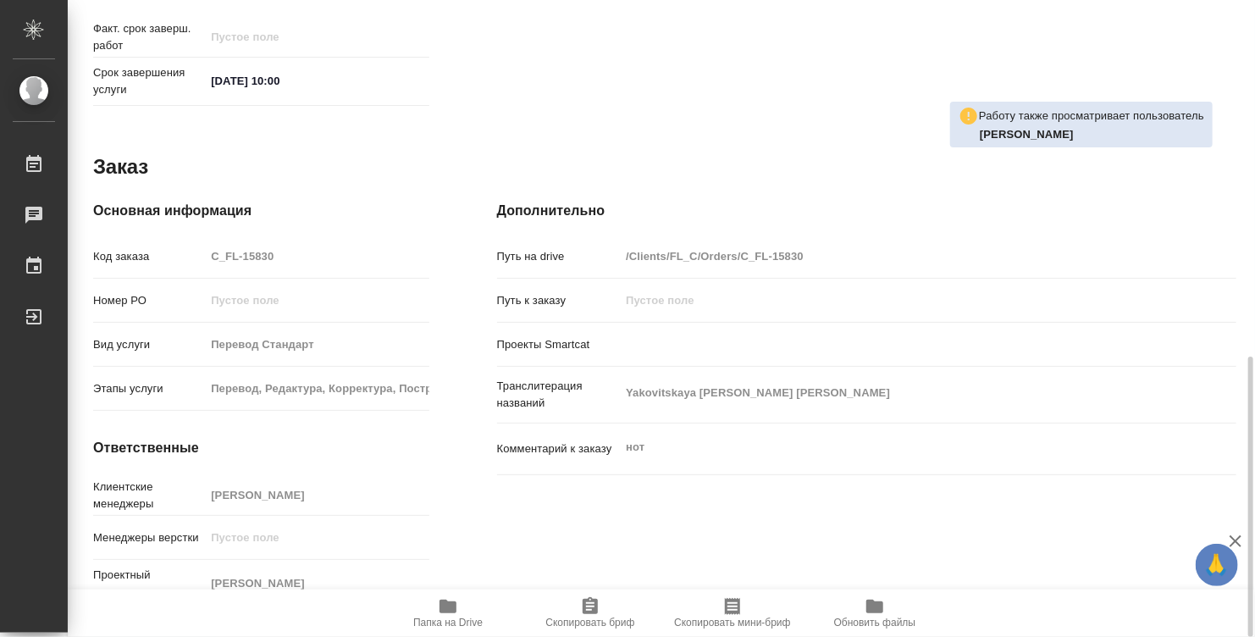
click at [436, 596] on span "Папка на Drive" at bounding box center [448, 612] width 122 height 32
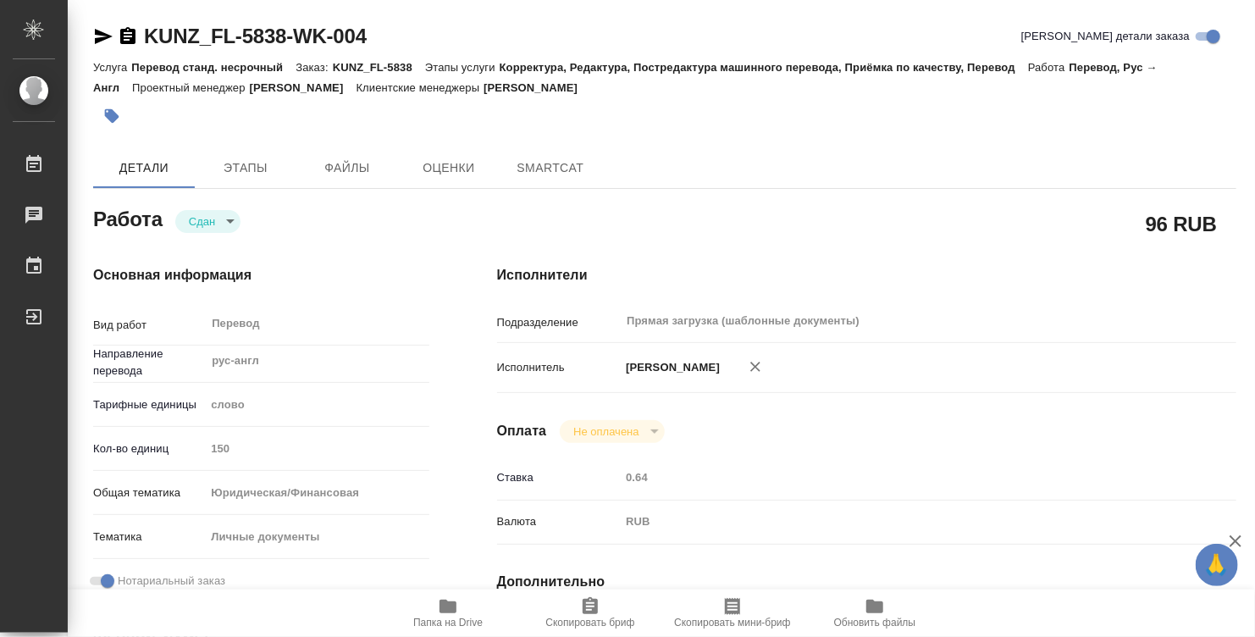
type textarea "x"
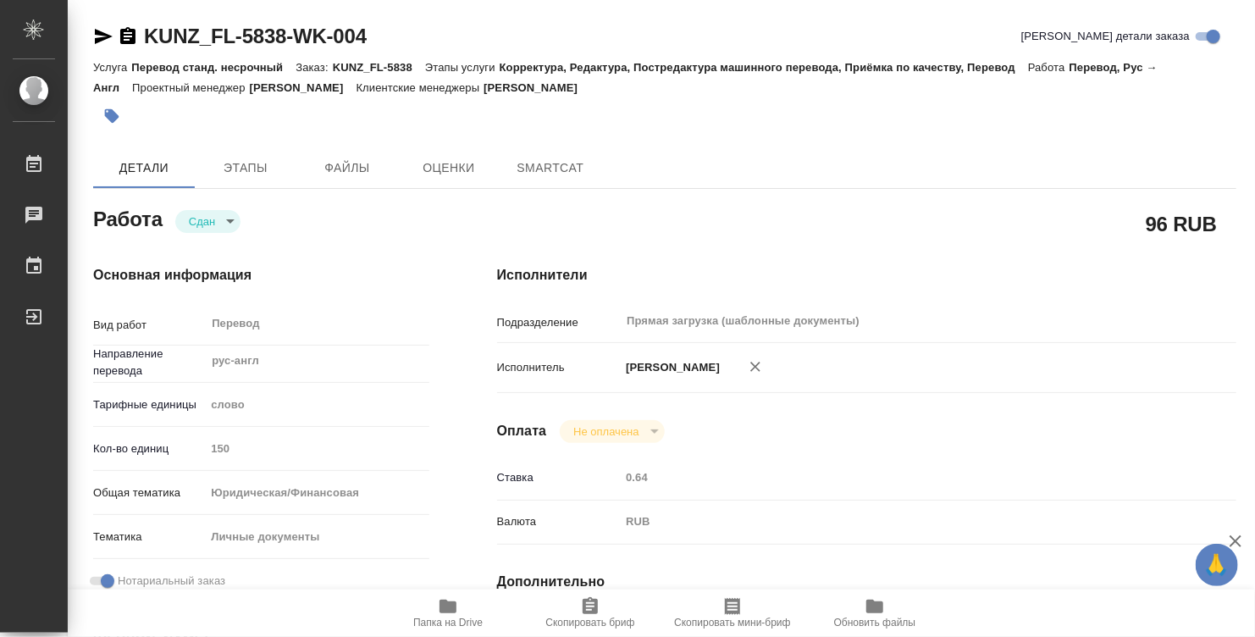
type textarea "x"
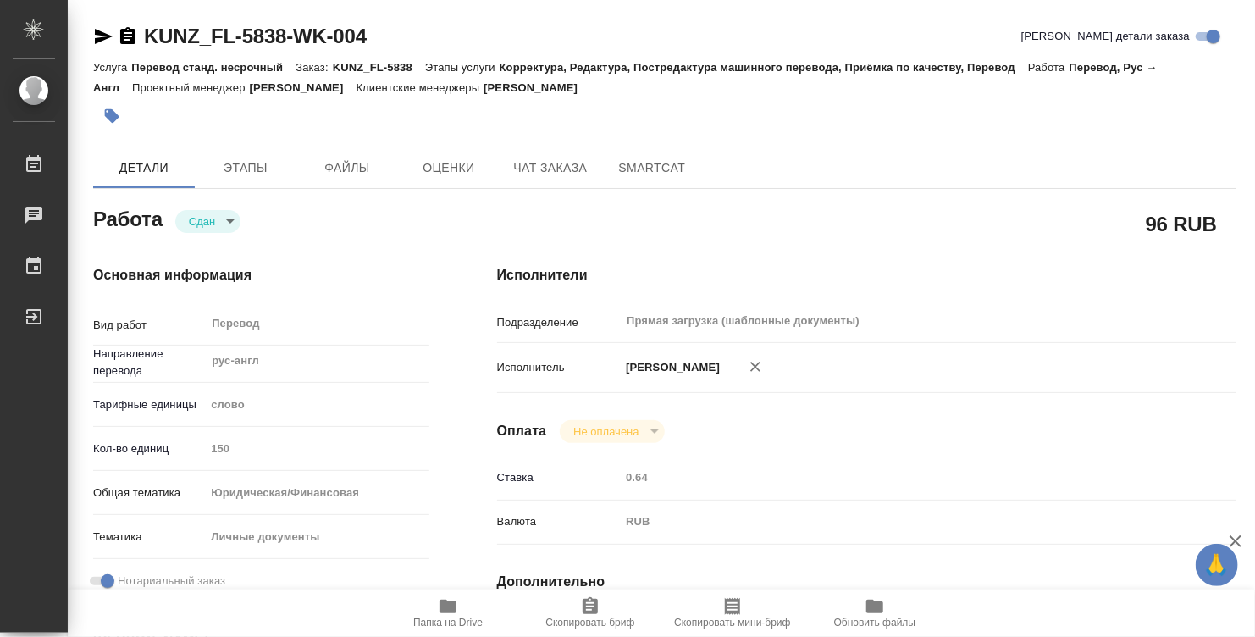
type textarea "x"
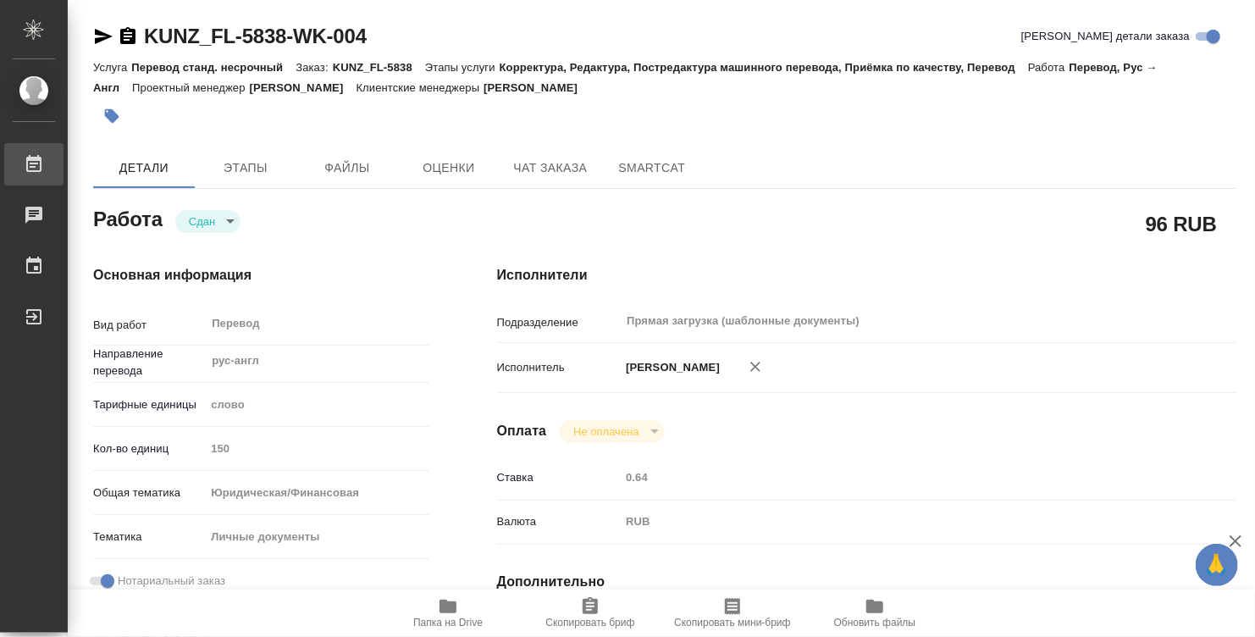
type textarea "x"
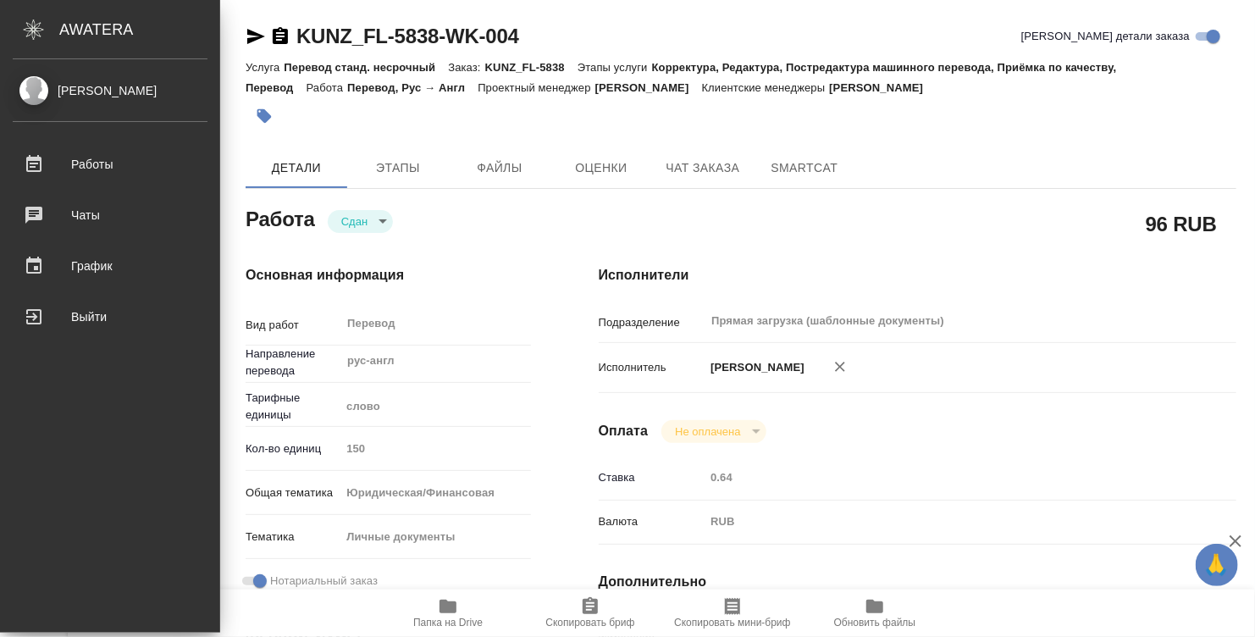
type textarea "x"
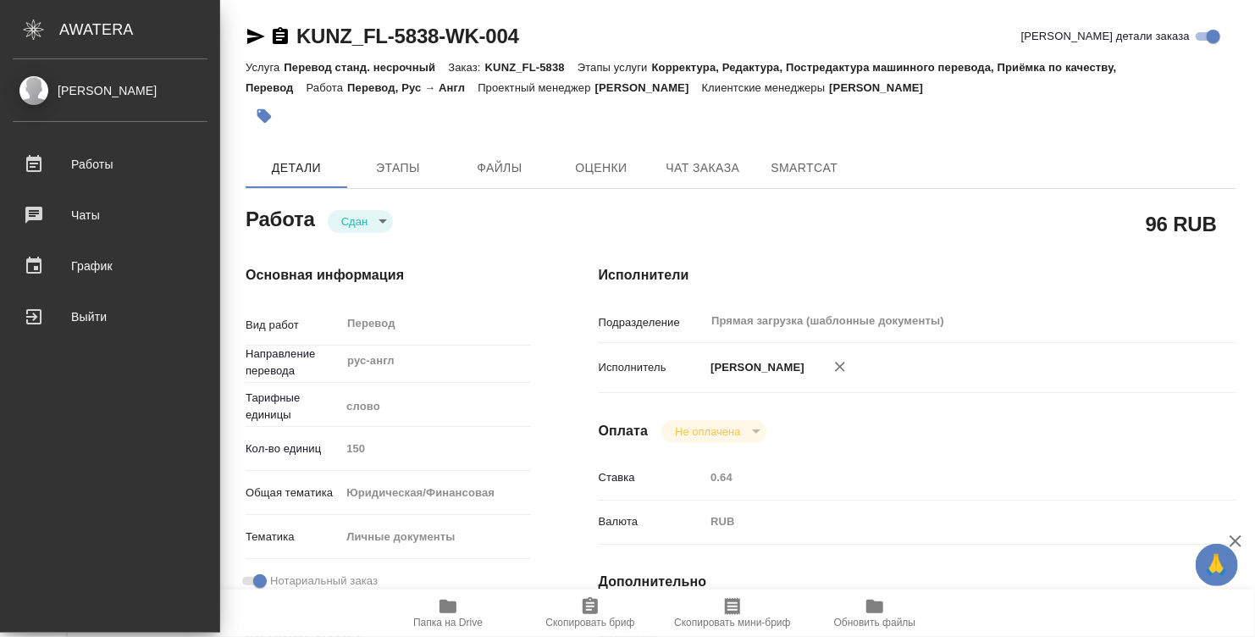
click at [91, 86] on div "[PERSON_NAME]" at bounding box center [110, 90] width 195 height 19
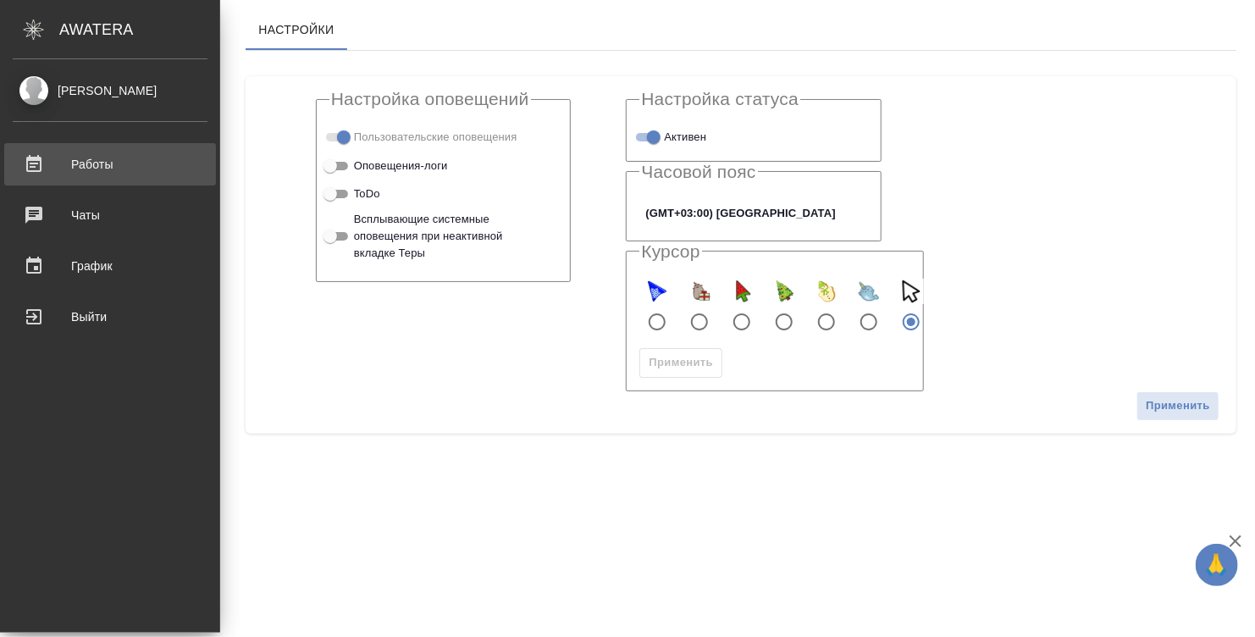
click at [108, 174] on div "Работы" at bounding box center [110, 164] width 195 height 25
click at [70, 164] on div "Работы" at bounding box center [110, 164] width 195 height 25
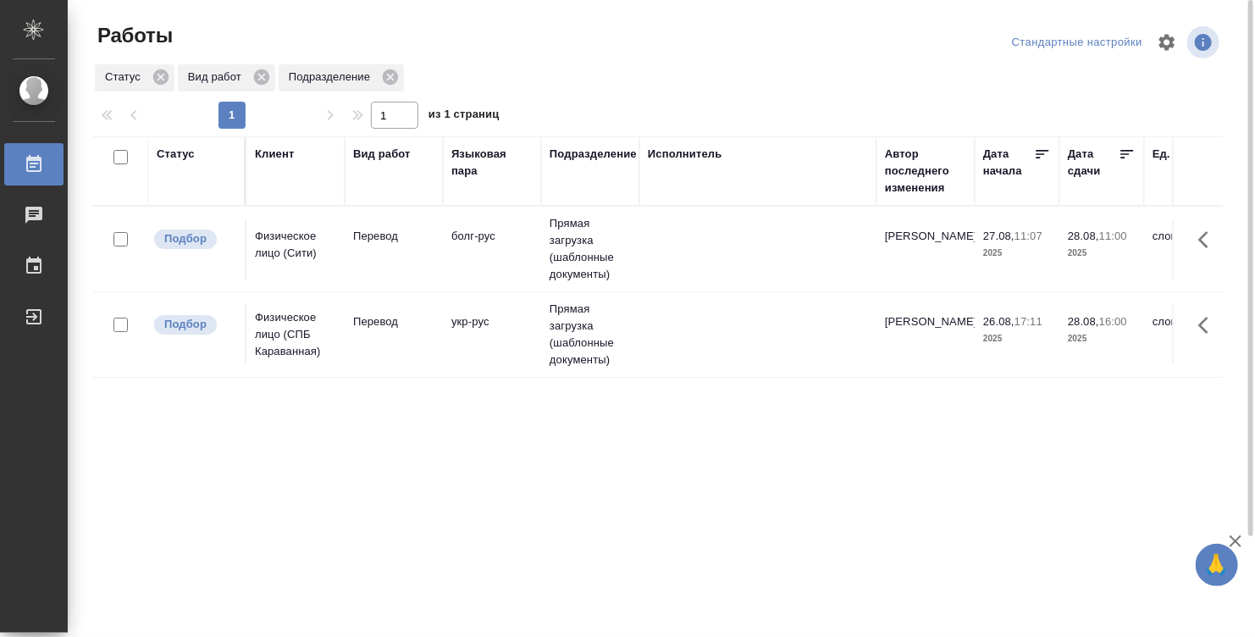
click at [189, 174] on div "Статус" at bounding box center [197, 171] width 80 height 51
click at [180, 155] on div "Статус" at bounding box center [176, 154] width 38 height 17
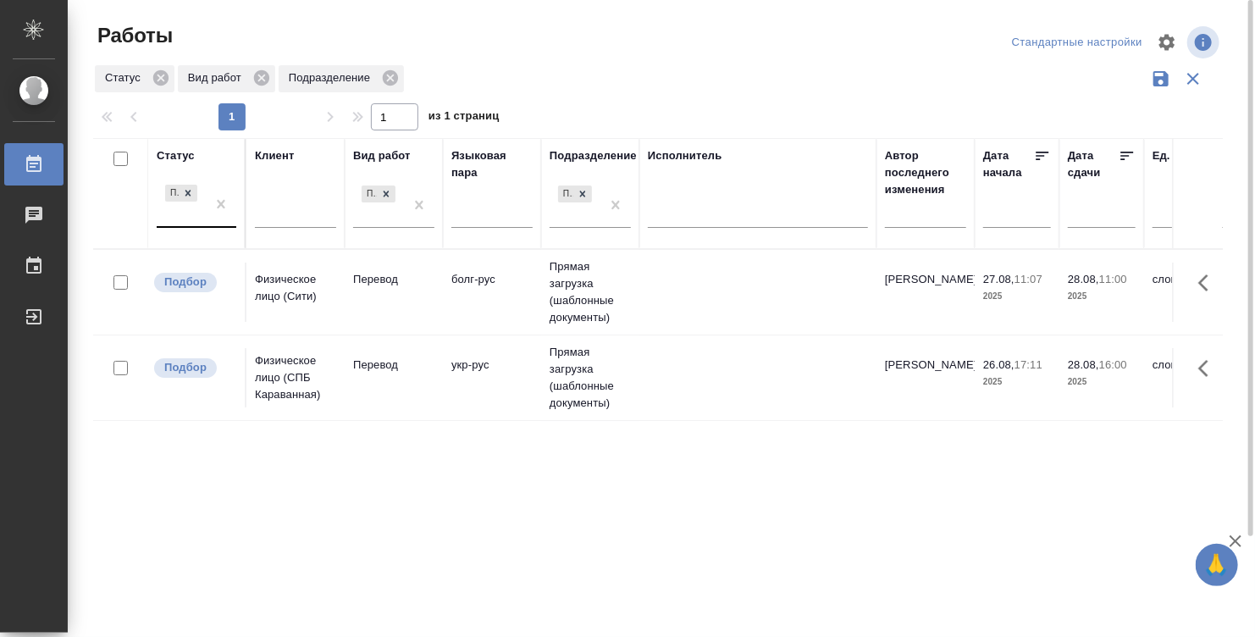
click at [185, 215] on div "Подбор" at bounding box center [181, 204] width 49 height 46
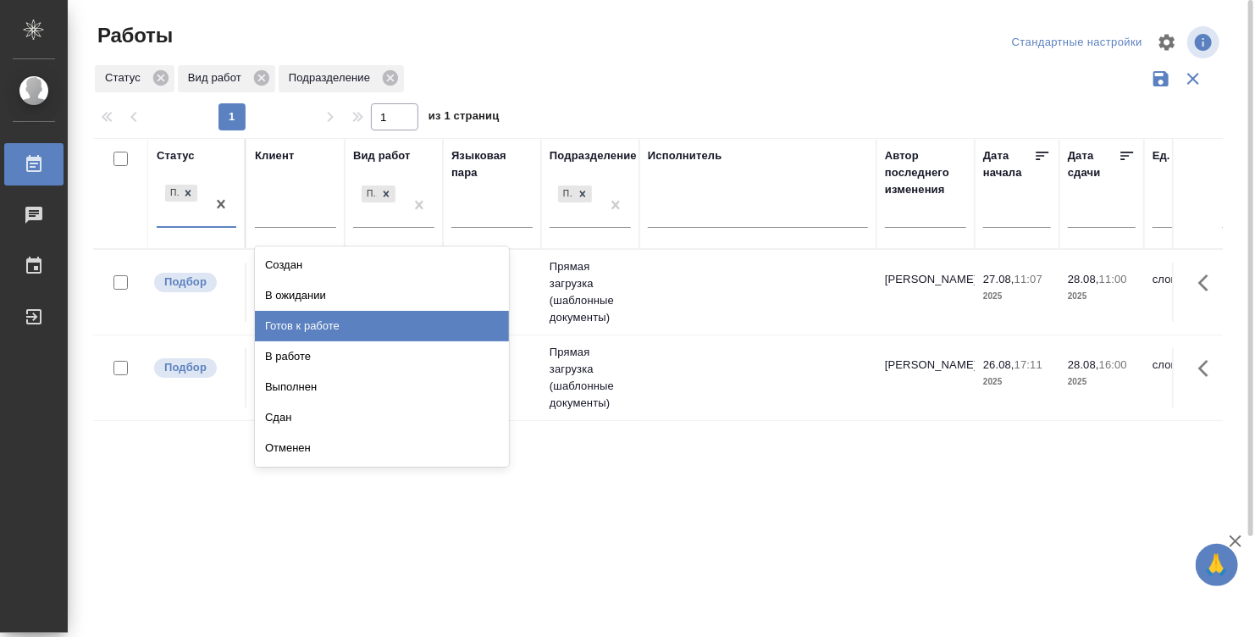
click at [304, 329] on div "Готов к работе" at bounding box center [382, 326] width 254 height 30
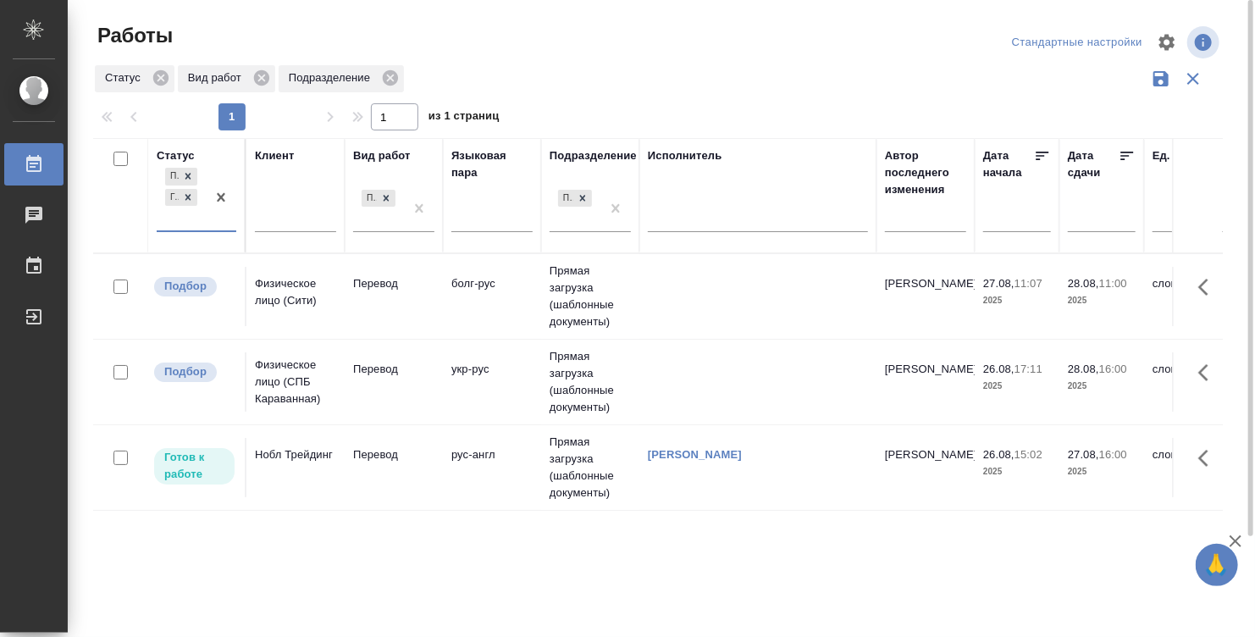
click at [702, 476] on td "[PERSON_NAME]" at bounding box center [757, 467] width 237 height 59
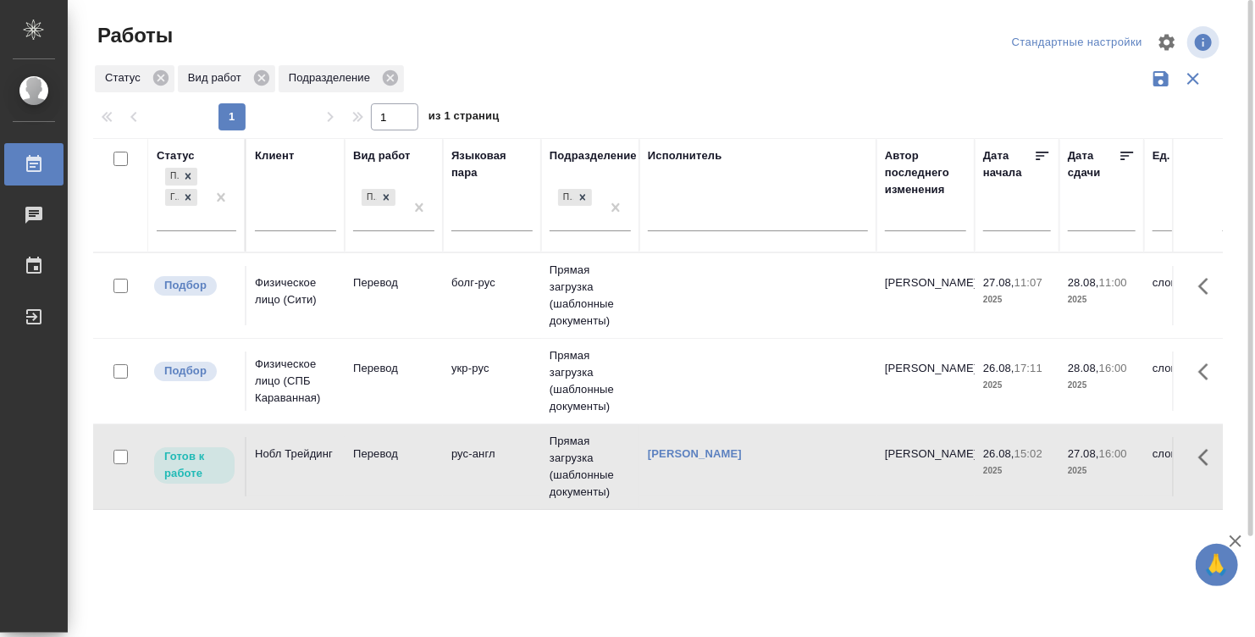
click at [702, 476] on td "[PERSON_NAME]" at bounding box center [757, 466] width 237 height 59
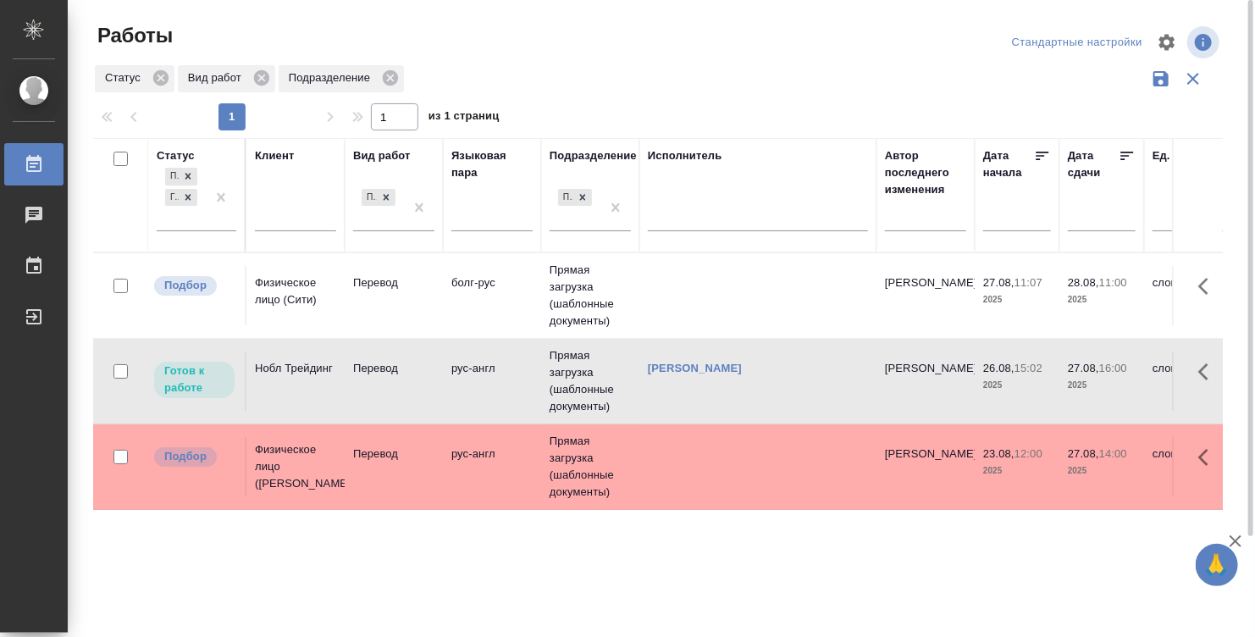
click at [448, 363] on td "рус-англ" at bounding box center [492, 381] width 98 height 59
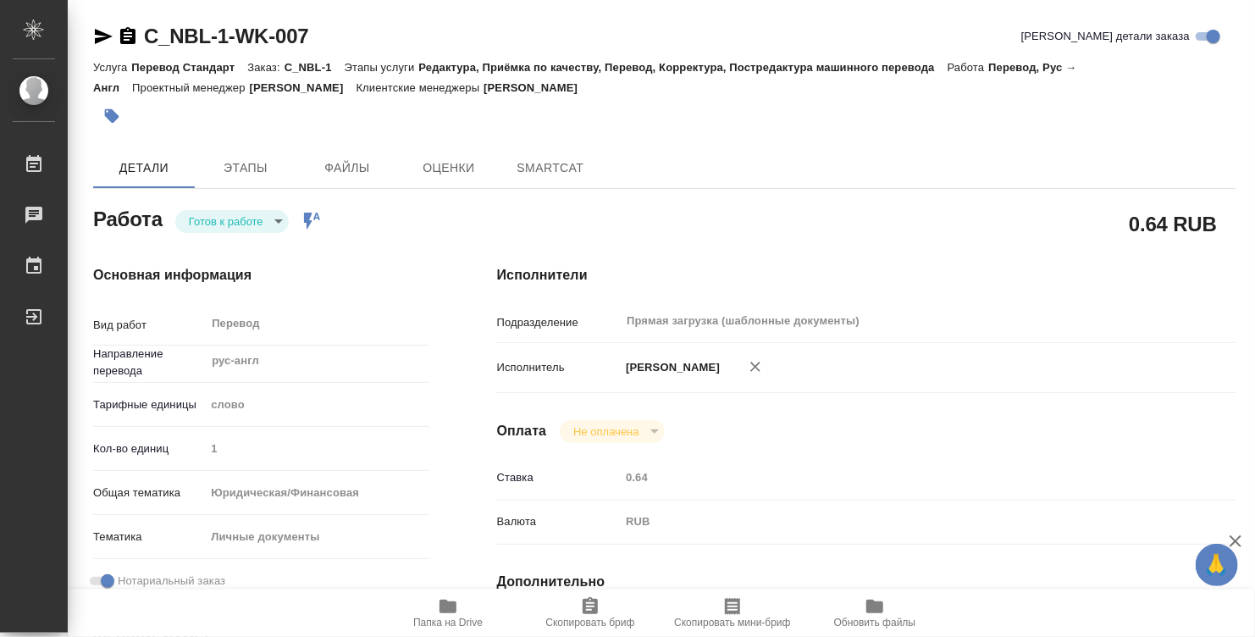
type textarea "x"
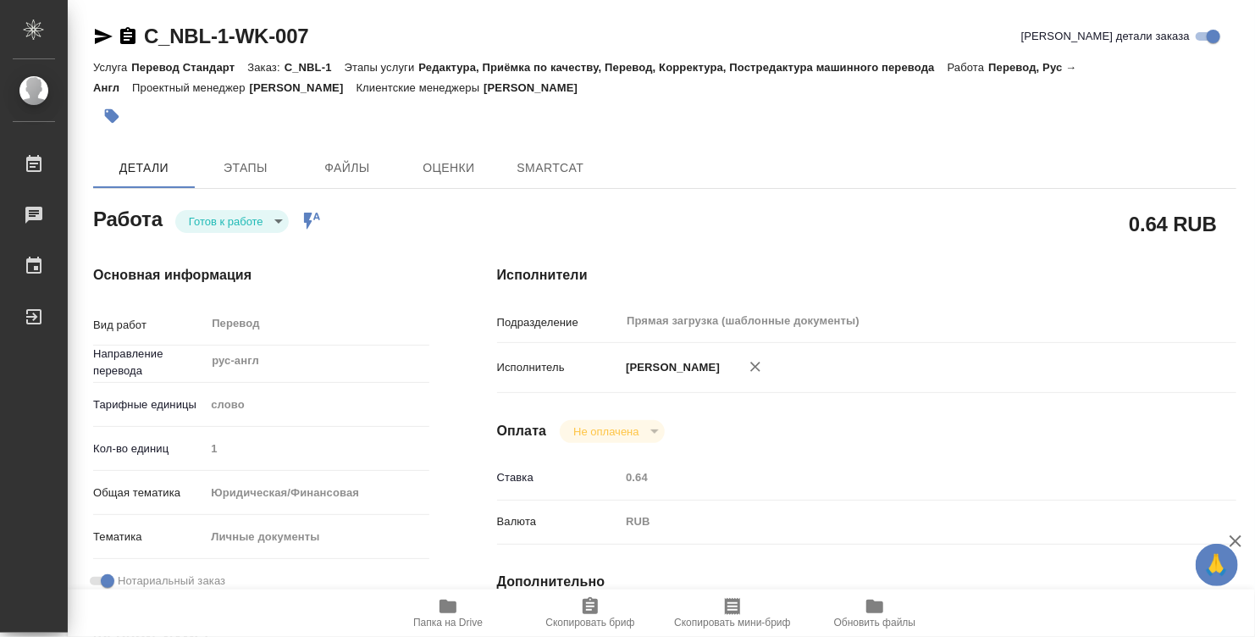
type textarea "x"
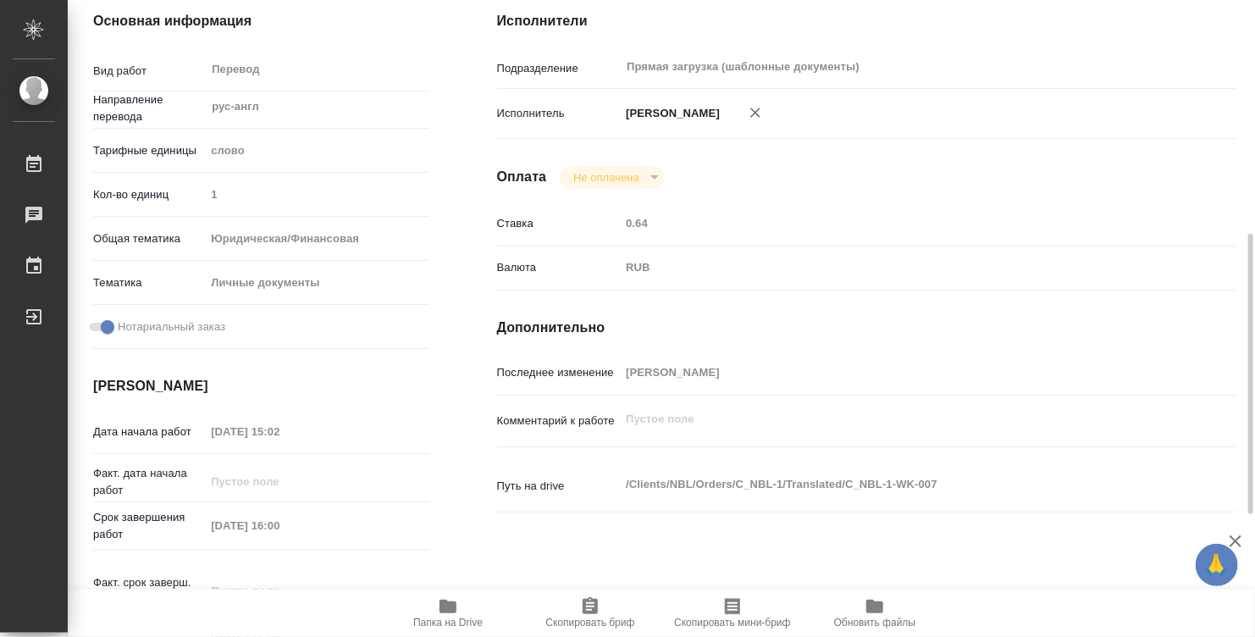
type textarea "x"
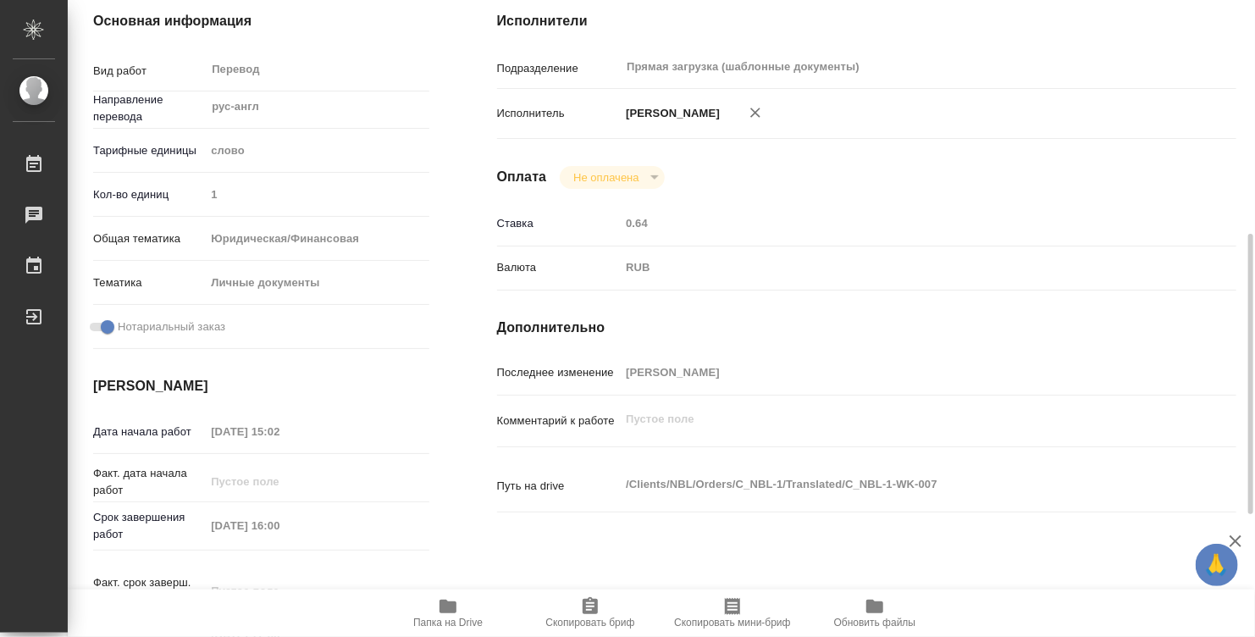
scroll to position [339, 0]
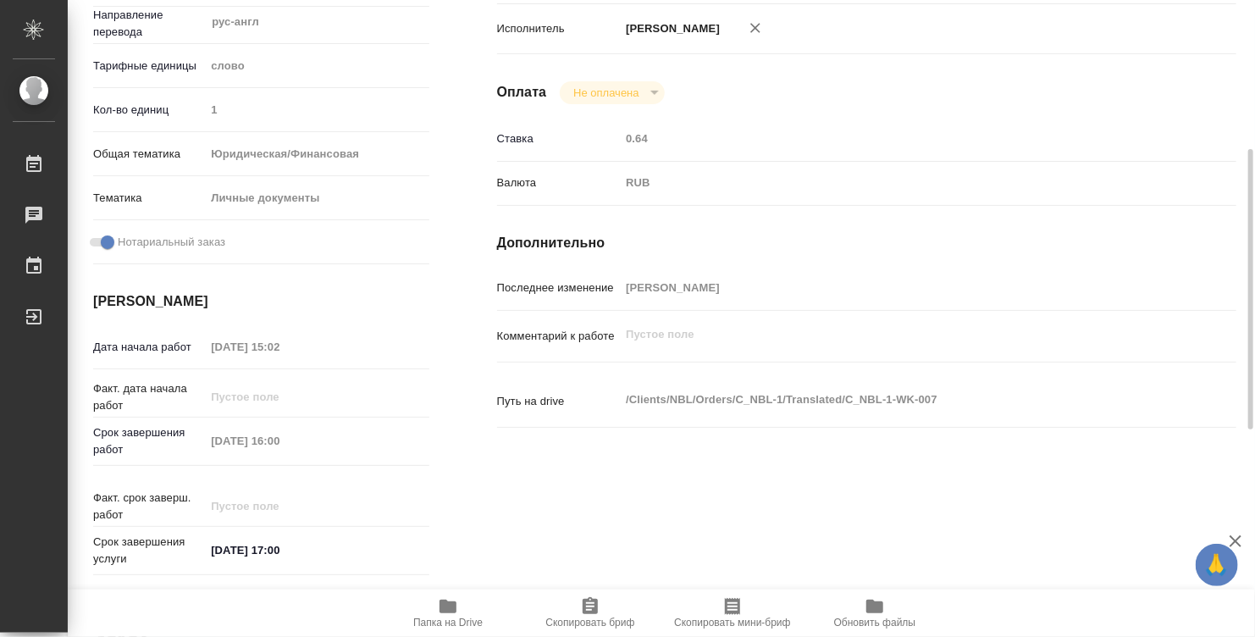
type textarea "x"
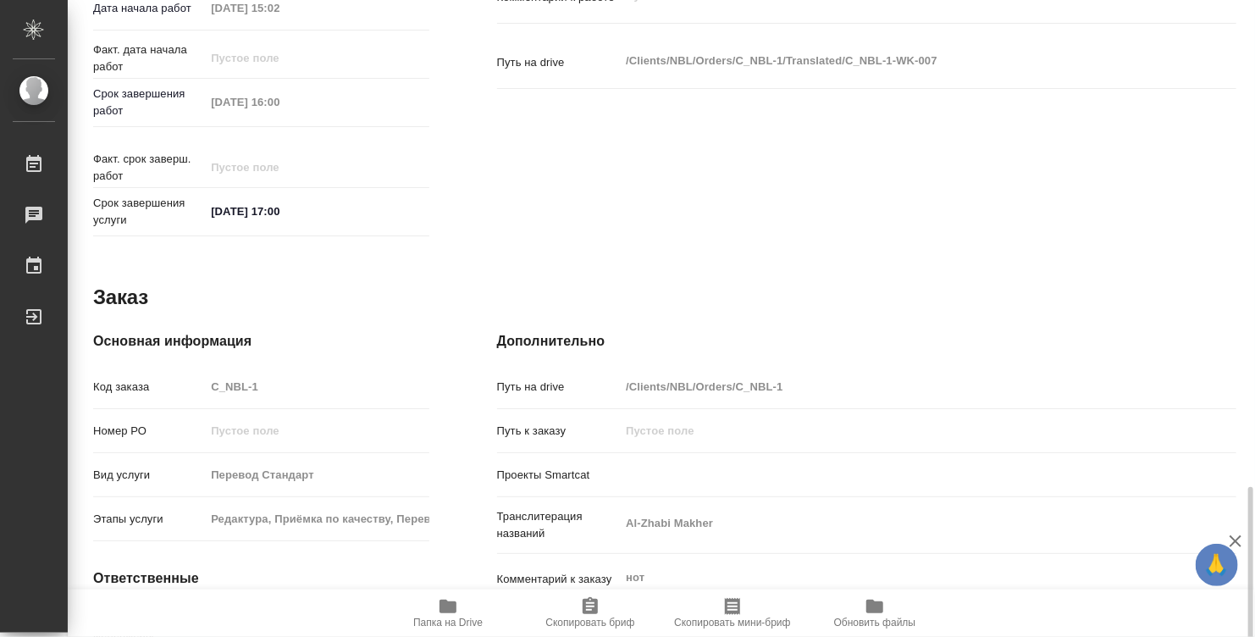
scroll to position [808, 0]
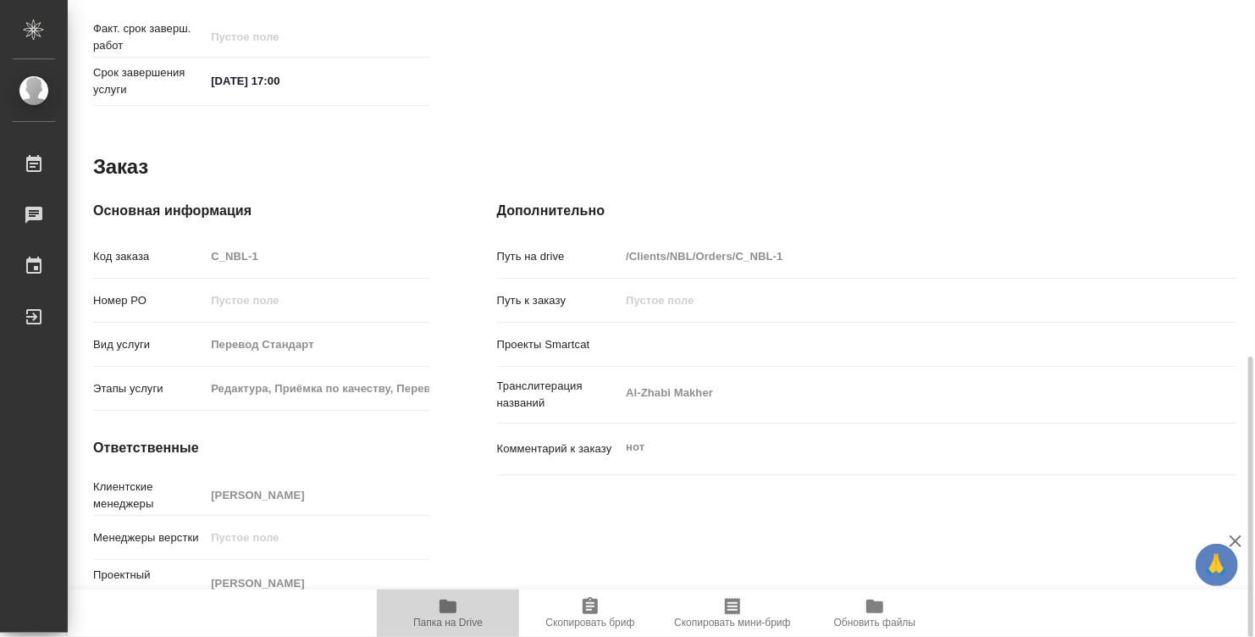
click at [438, 615] on icon "button" at bounding box center [448, 606] width 20 height 20
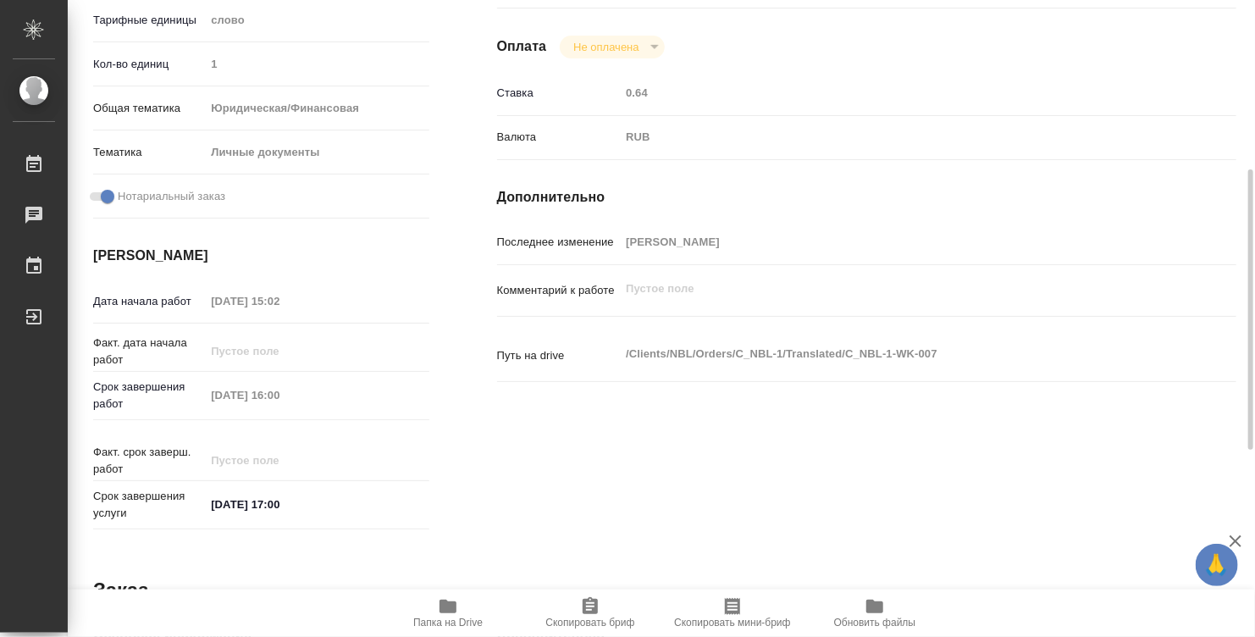
scroll to position [0, 0]
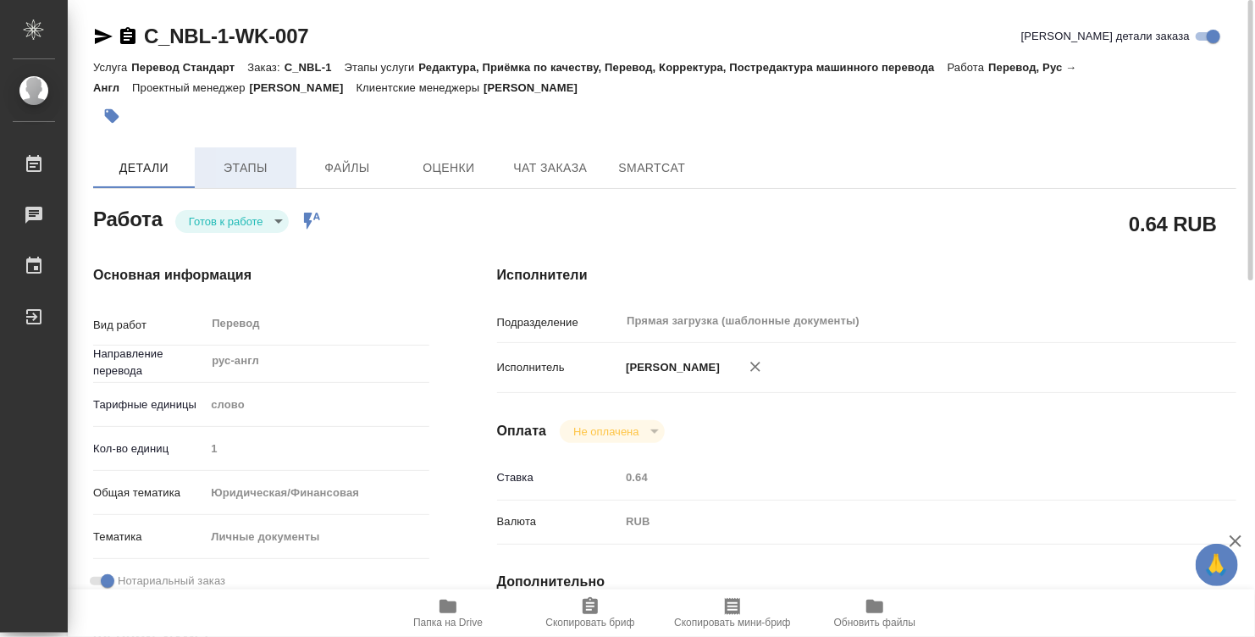
click at [240, 163] on span "Этапы" at bounding box center [245, 168] width 81 height 21
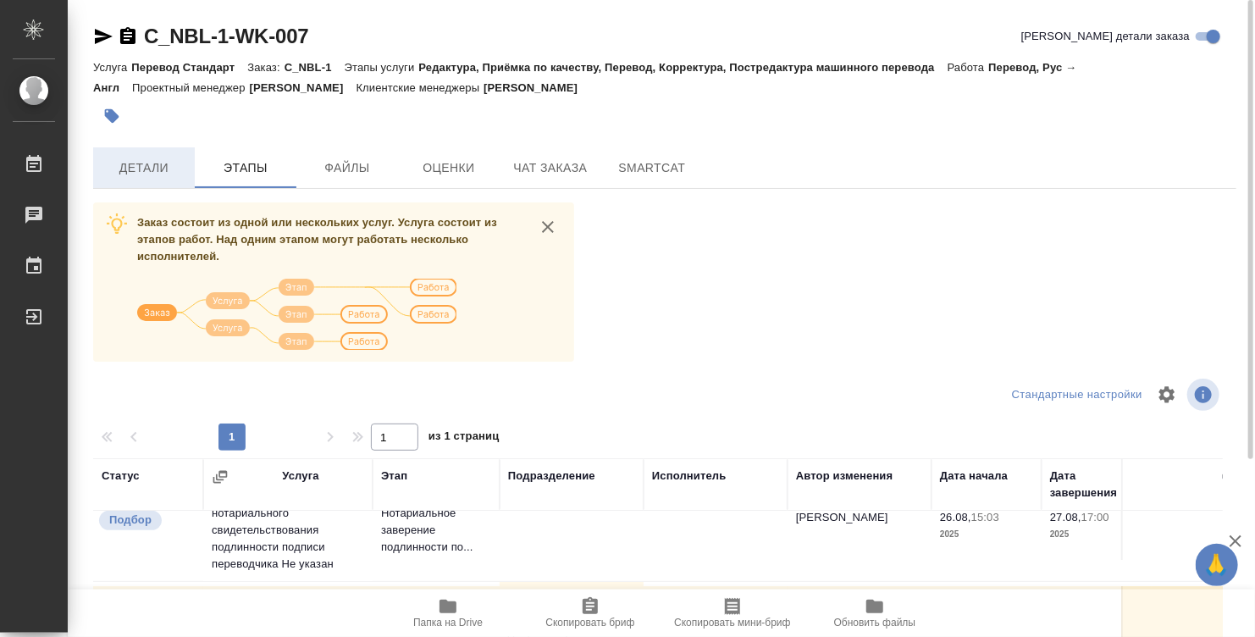
click at [164, 177] on span "Детали" at bounding box center [143, 168] width 81 height 21
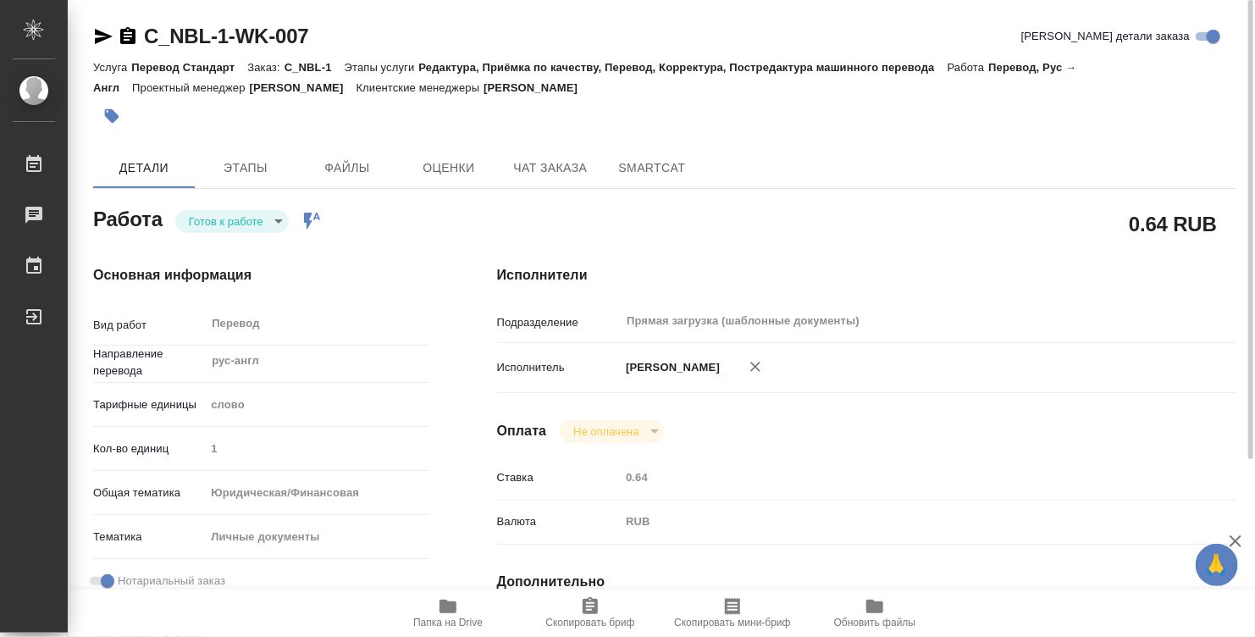
type textarea "x"
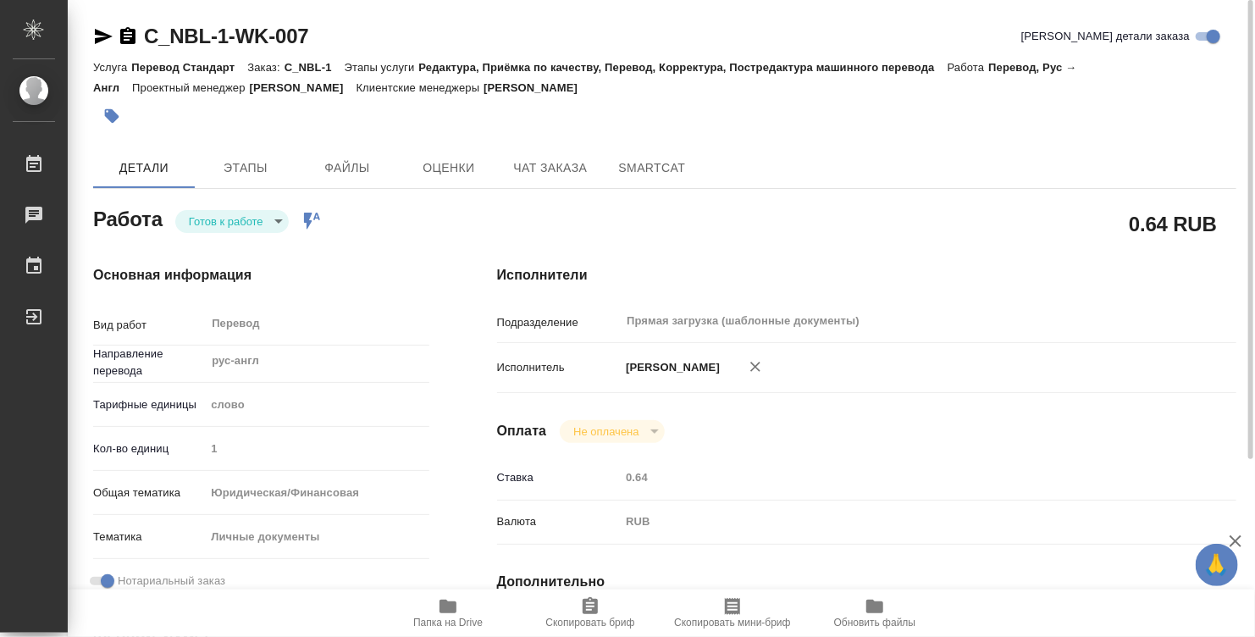
type textarea "x"
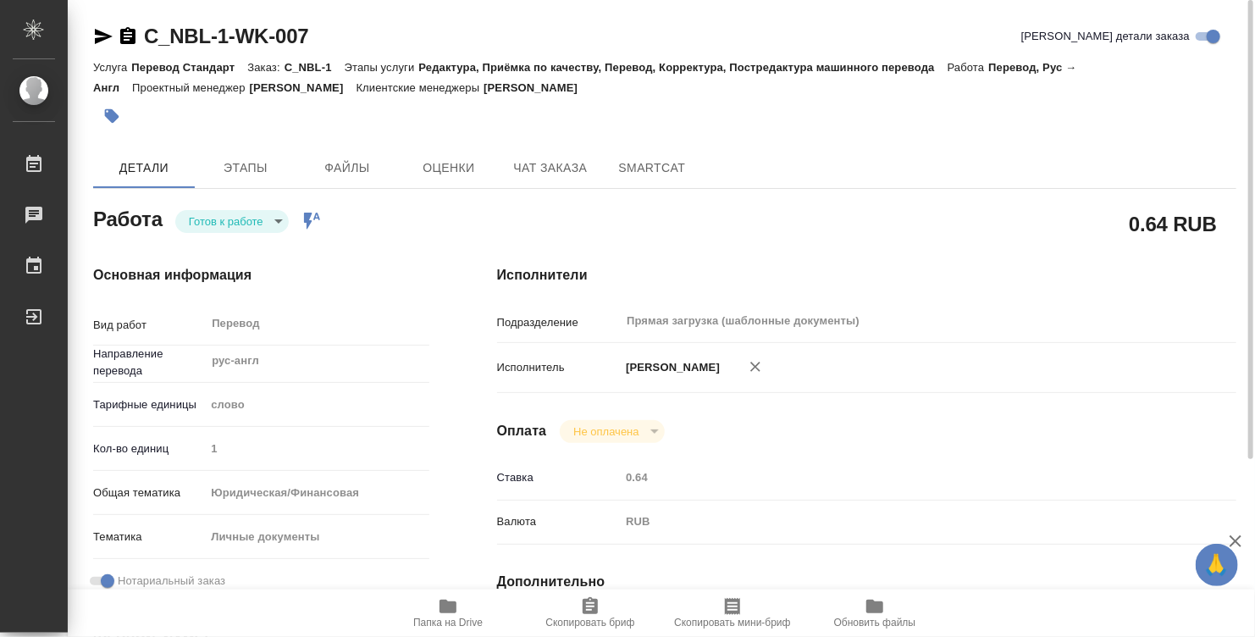
type textarea "x"
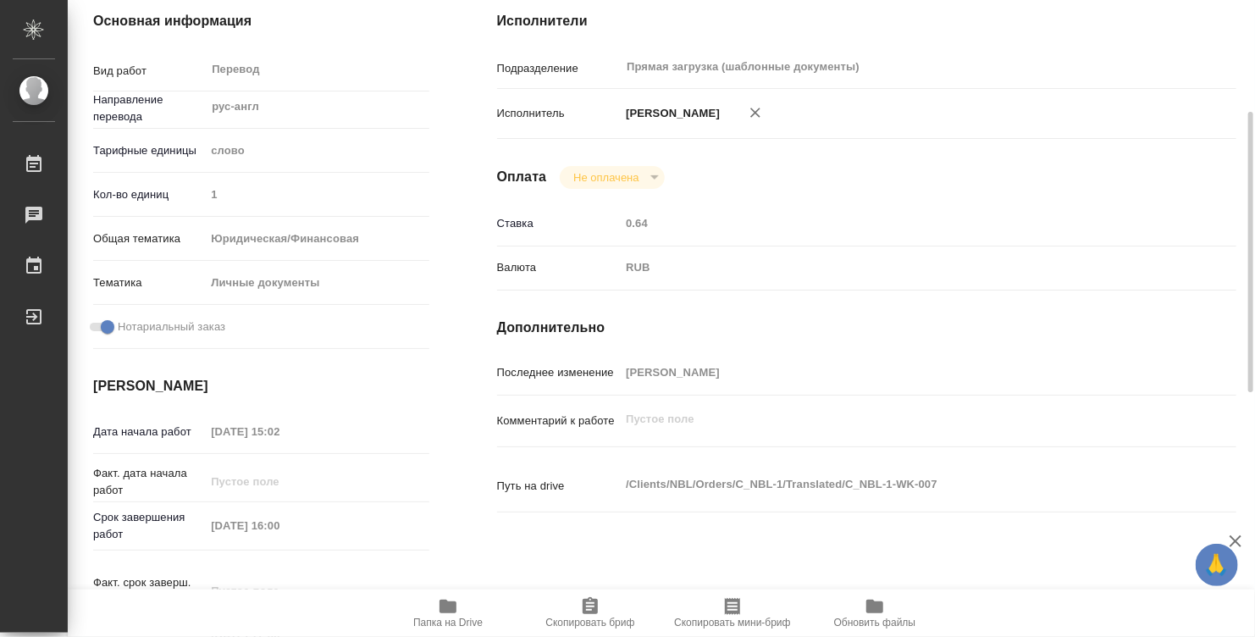
type textarea "x"
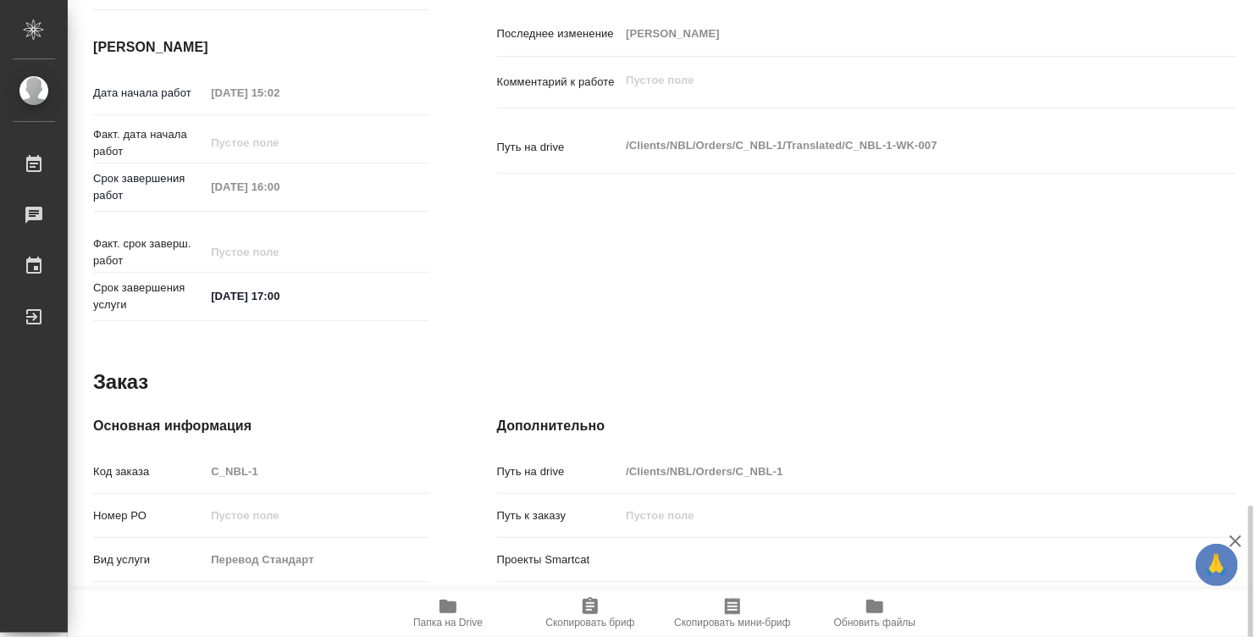
scroll to position [808, 0]
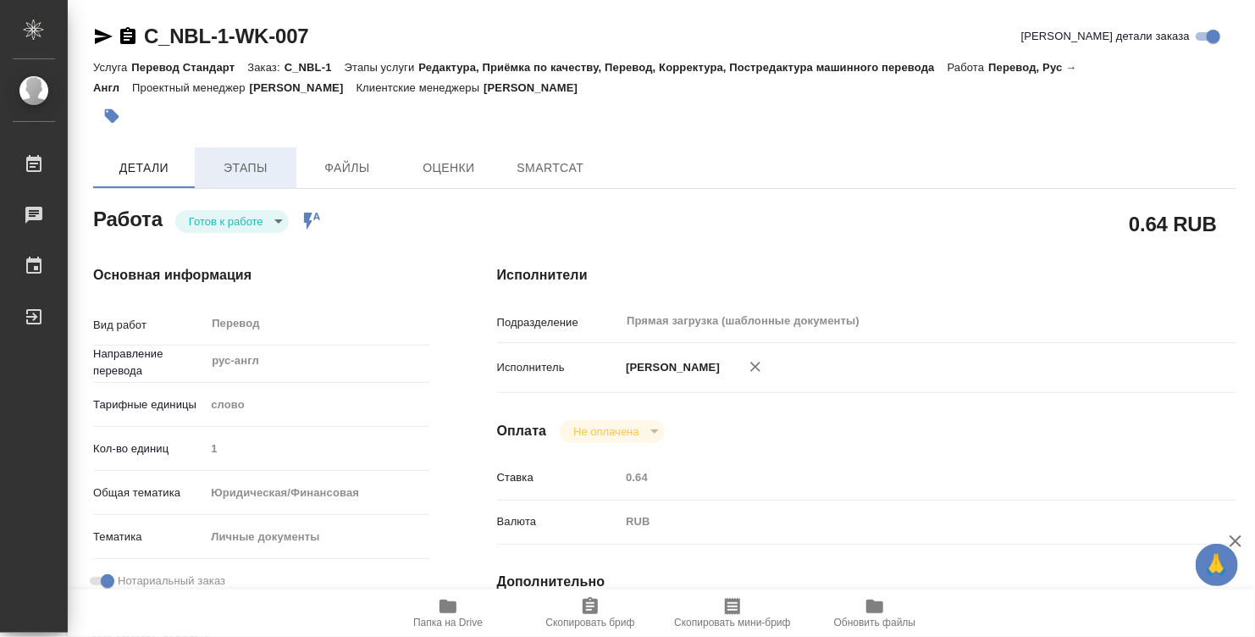
type textarea "x"
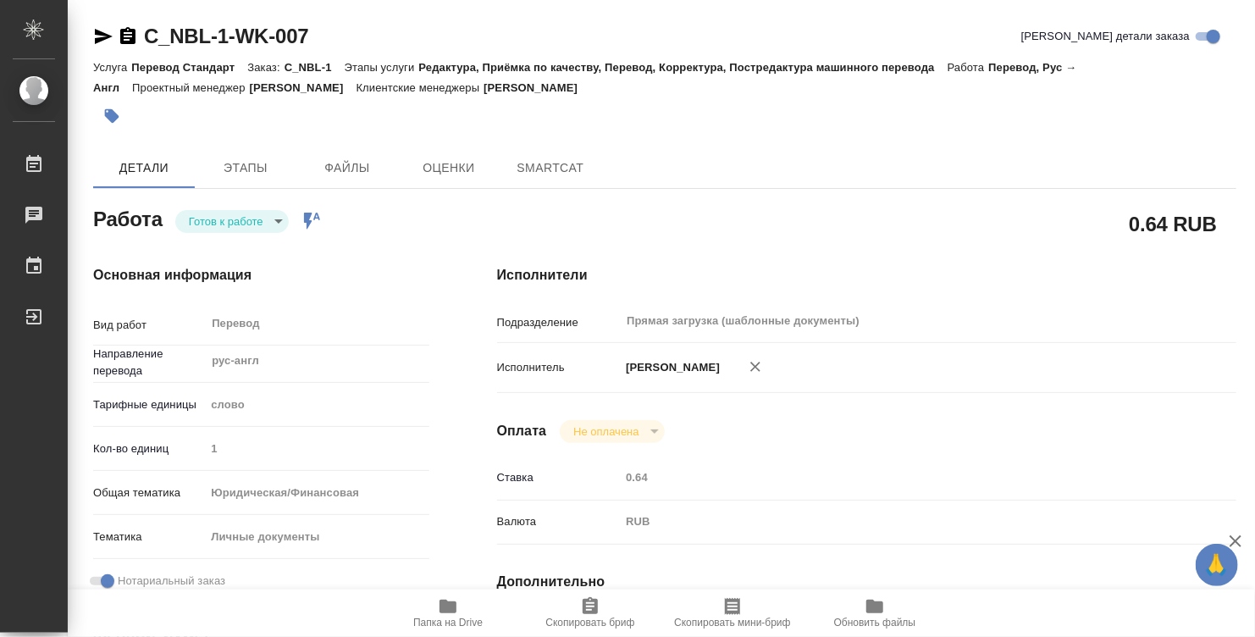
type textarea "x"
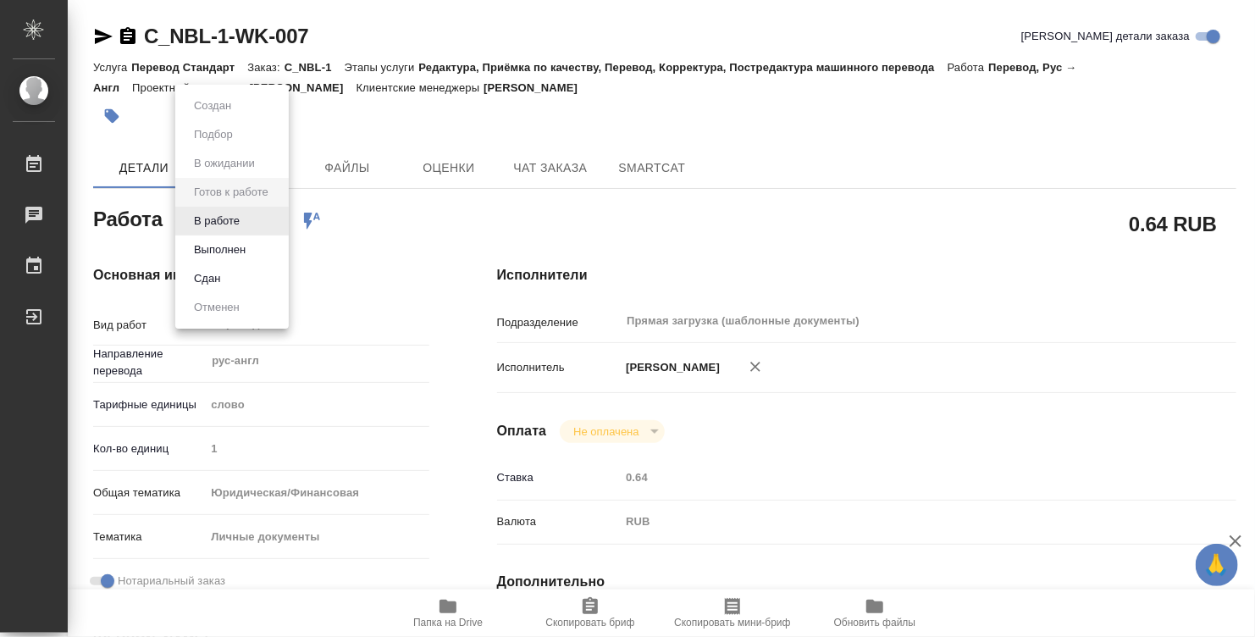
click at [284, 223] on body "🙏 .cls-1 fill:#fff; AWATERA Denisova Elina Работы Чаты График Выйти C_NBL-1-WK-…" at bounding box center [627, 318] width 1255 height 637
type textarea "x"
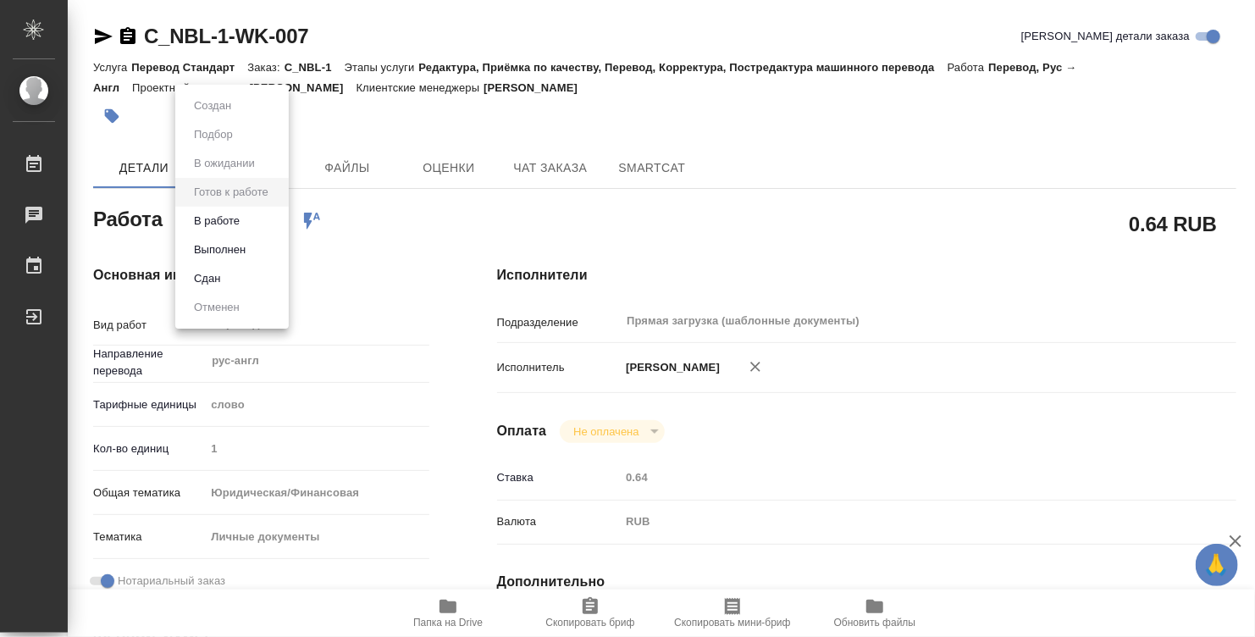
type textarea "x"
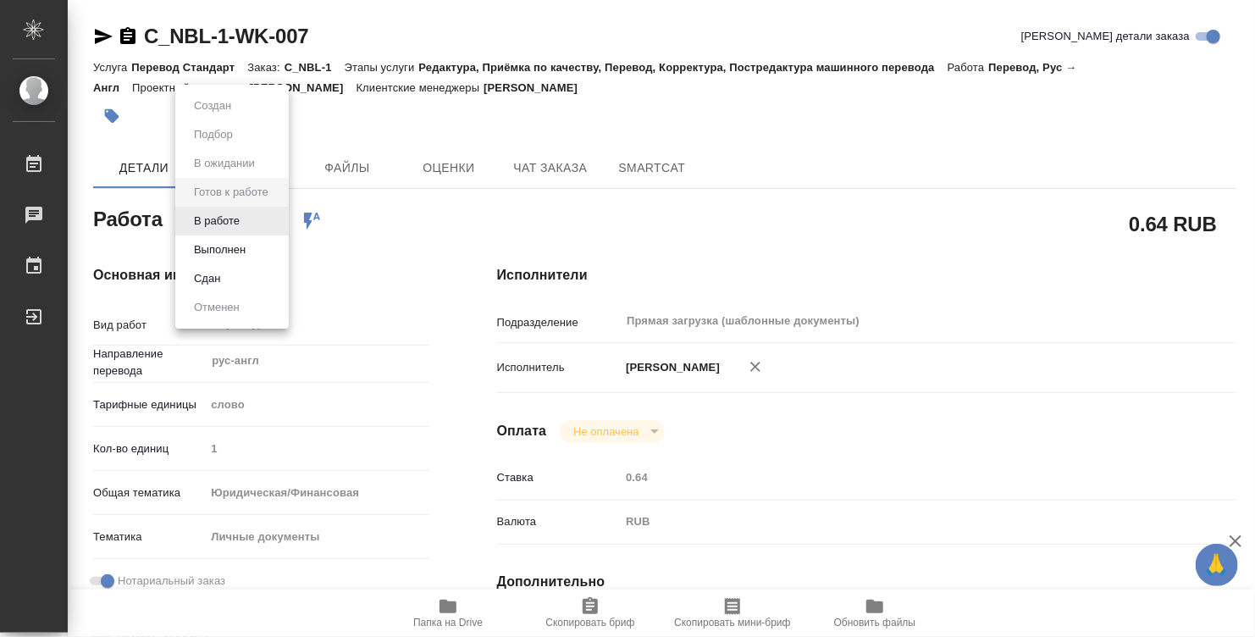
type textarea "x"
click at [239, 274] on li "Сдан" at bounding box center [231, 278] width 113 height 29
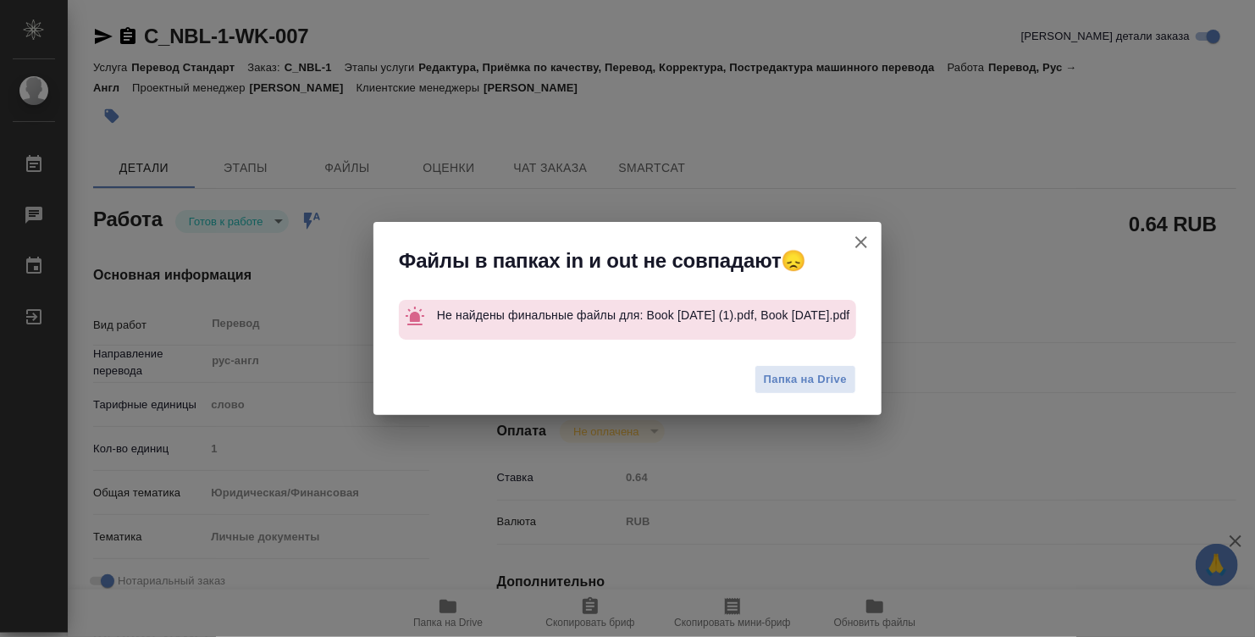
type textarea "x"
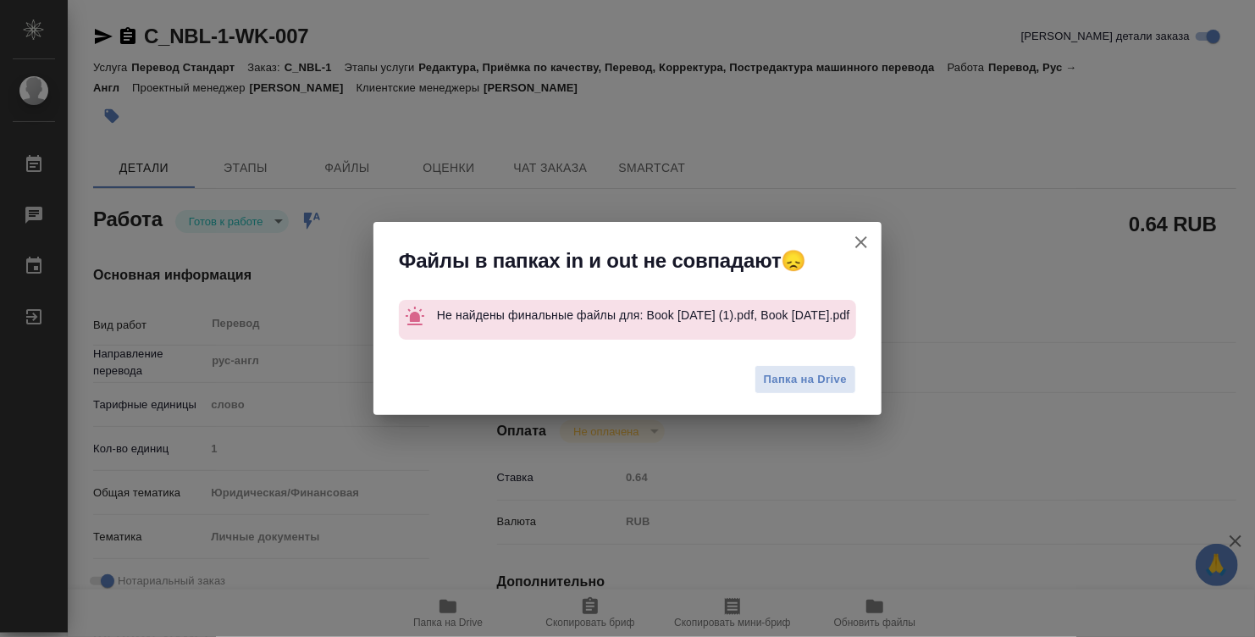
type textarea "x"
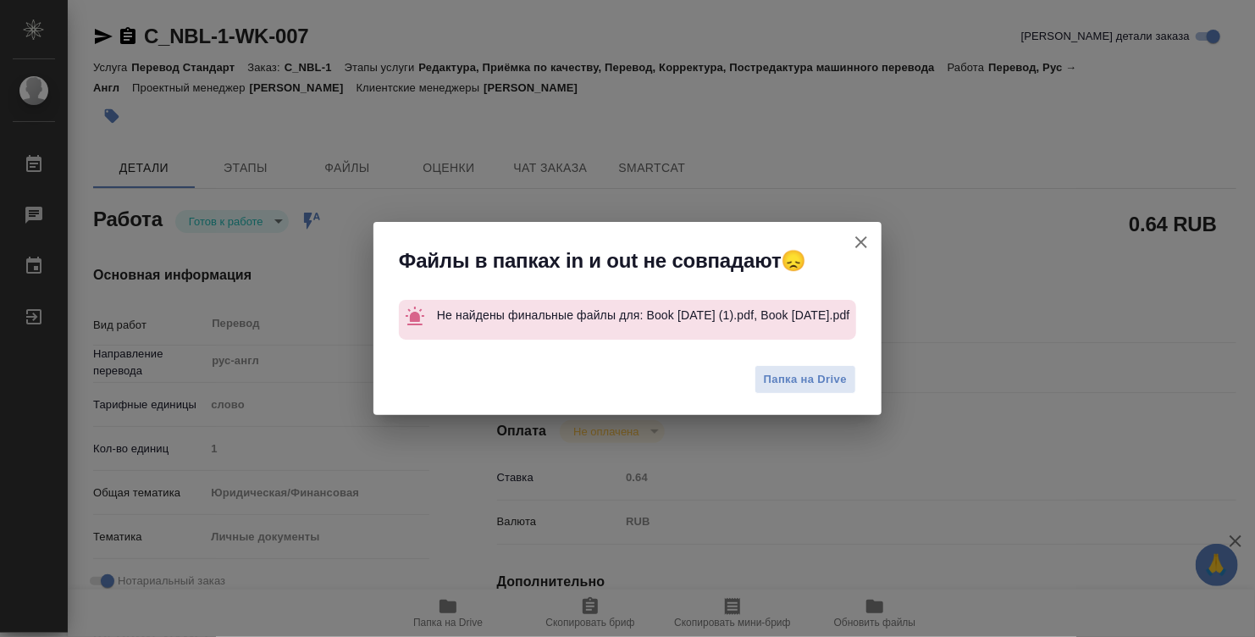
type textarea "x"
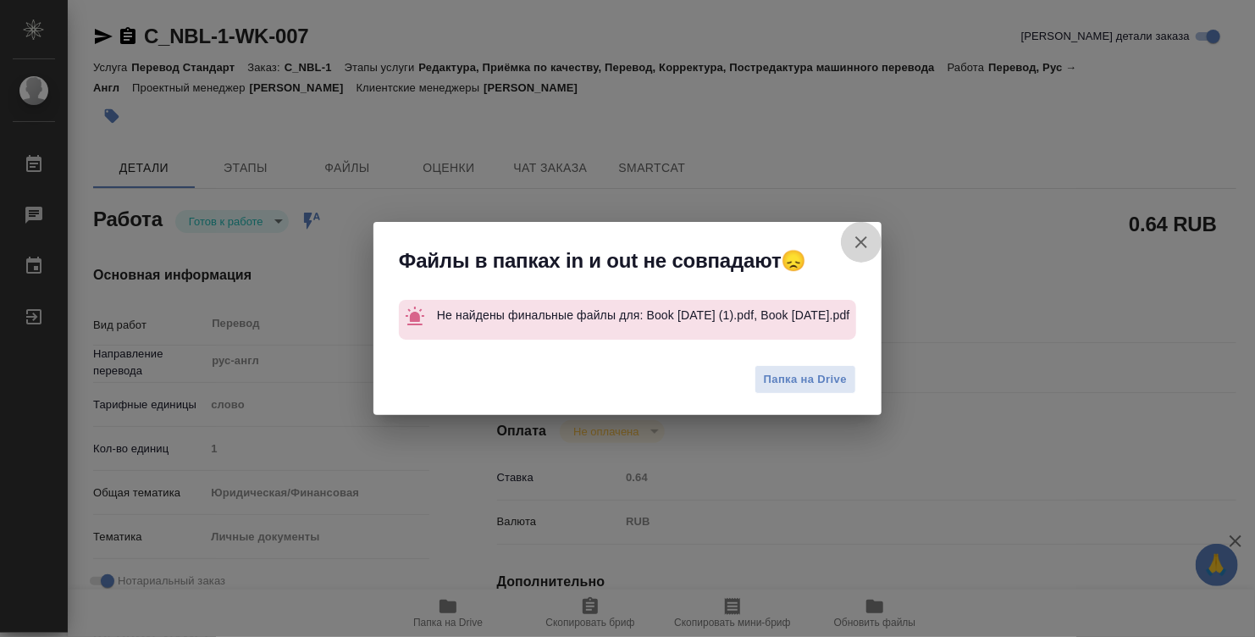
click at [868, 232] on icon "button" at bounding box center [861, 242] width 20 height 20
type textarea "x"
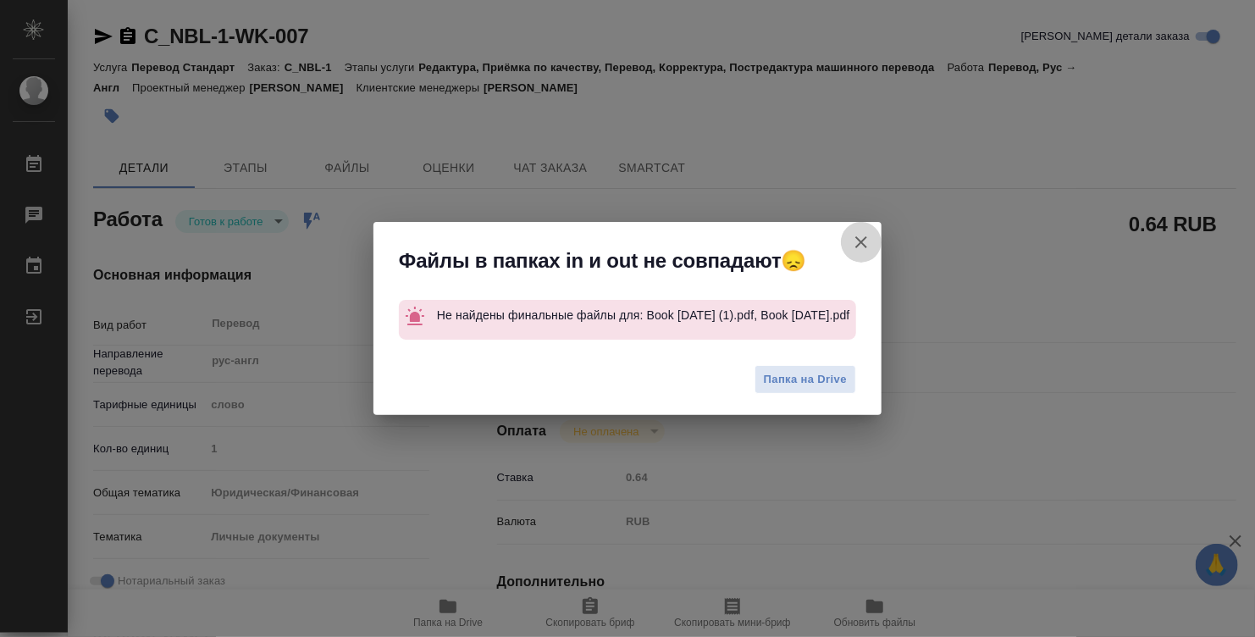
type textarea "x"
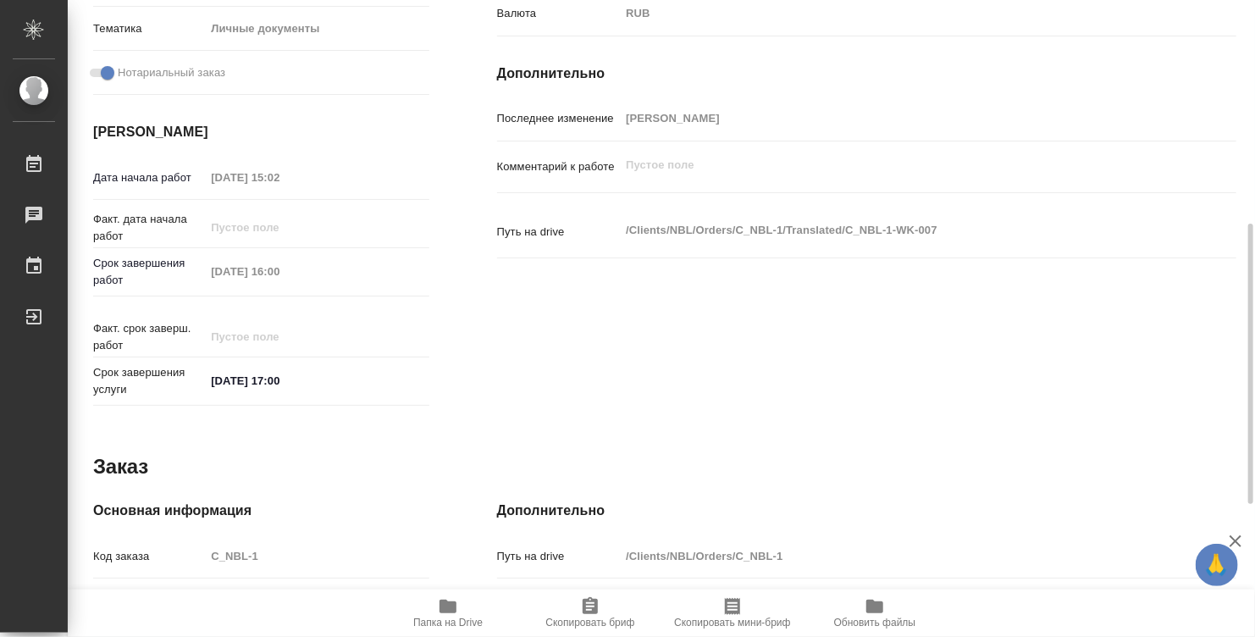
scroll to position [762, 0]
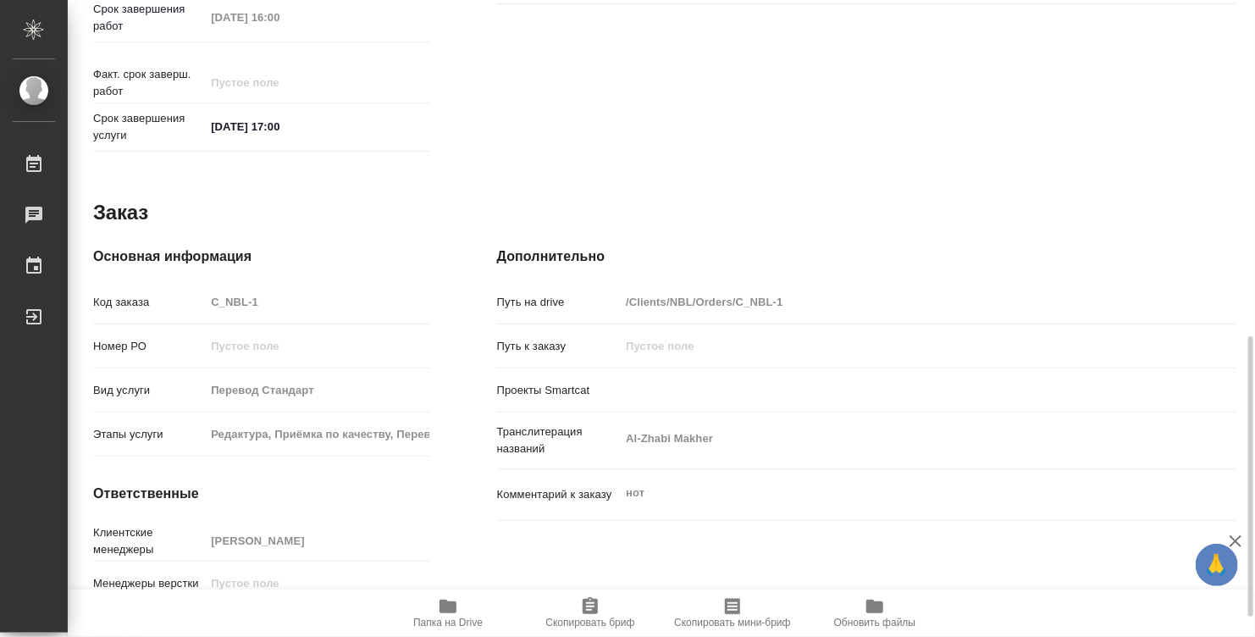
click at [464, 608] on span "Папка на Drive" at bounding box center [448, 612] width 122 height 32
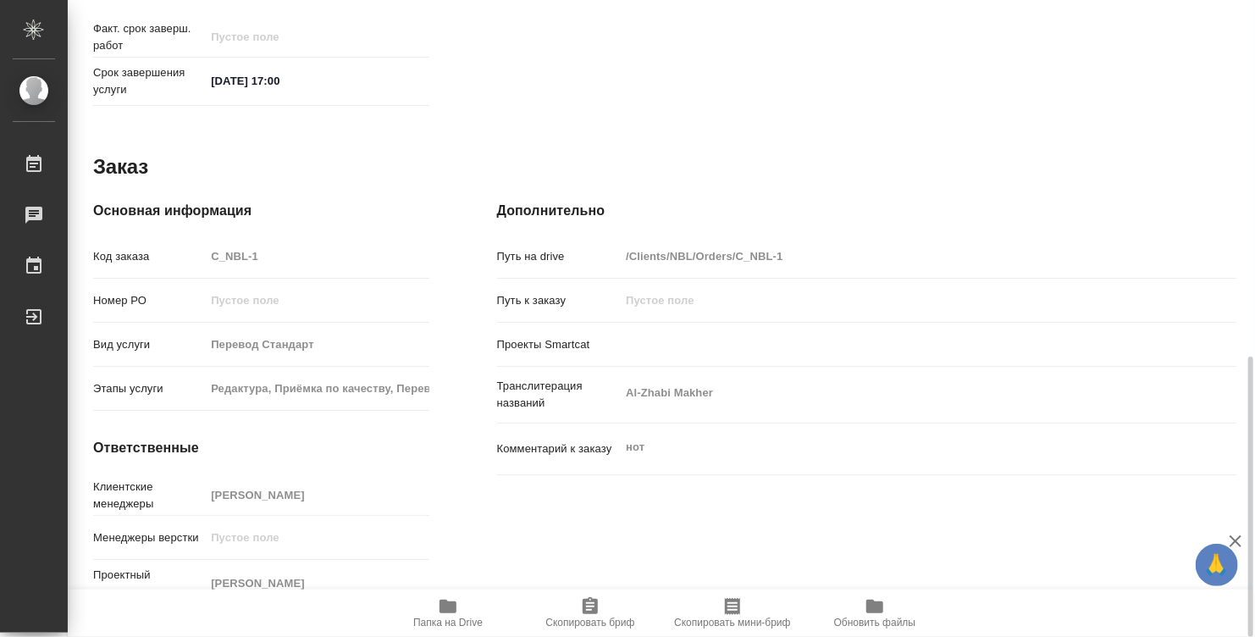
click at [456, 606] on icon "button" at bounding box center [448, 607] width 17 height 14
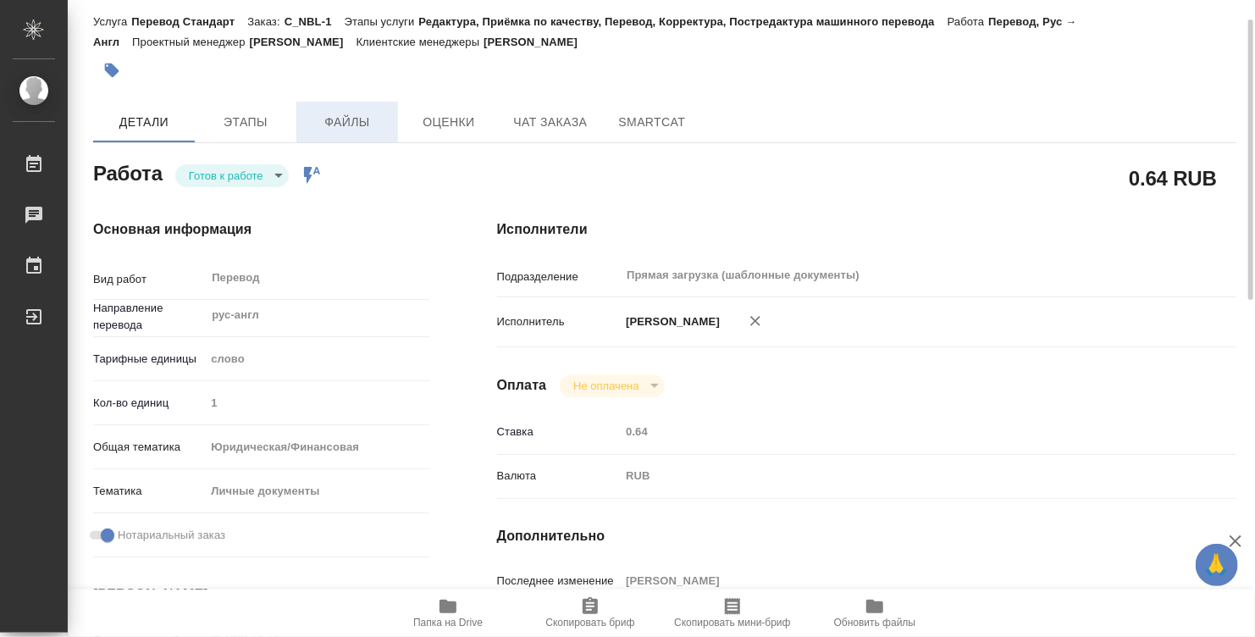
scroll to position [0, 0]
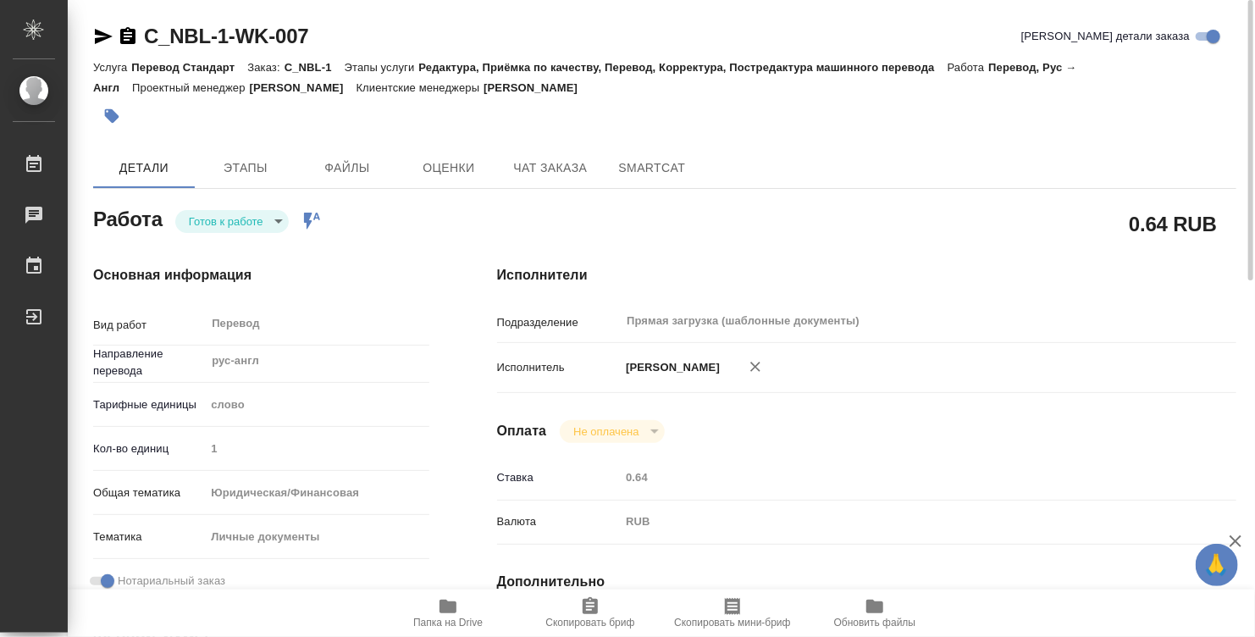
click at [259, 219] on body "🙏 .cls-1 fill:#fff; AWATERA Denisova Elina Работы 0 Чаты График Выйти C_NBL-1-W…" at bounding box center [627, 318] width 1255 height 637
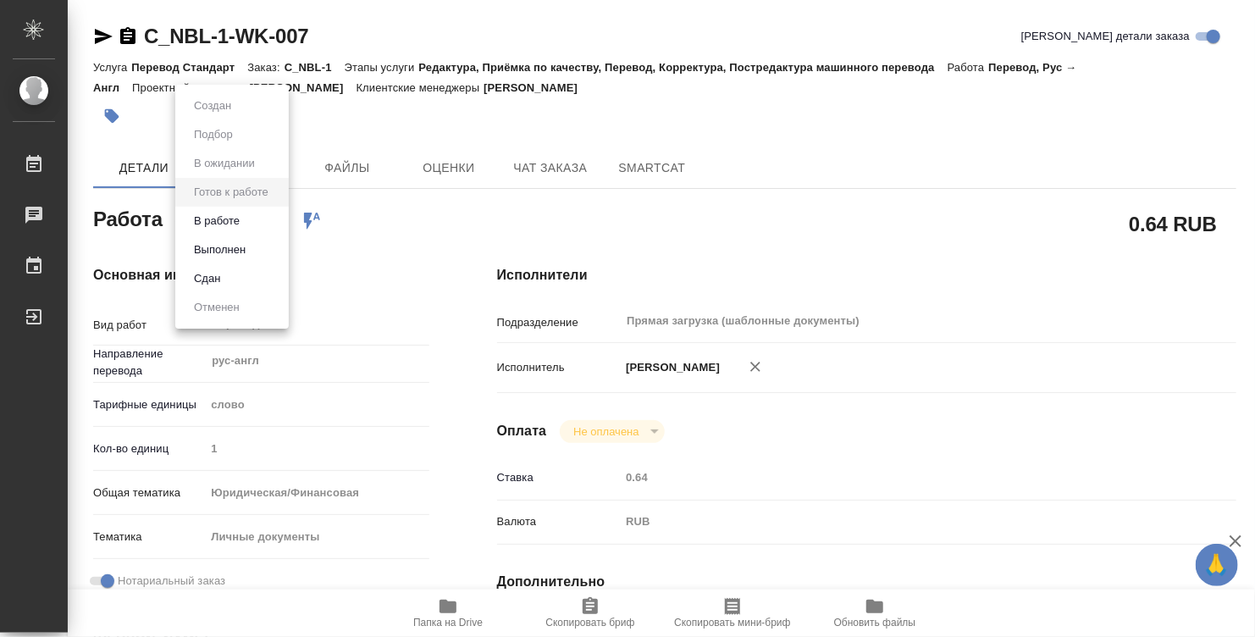
click at [251, 254] on li "Выполнен" at bounding box center [231, 249] width 113 height 29
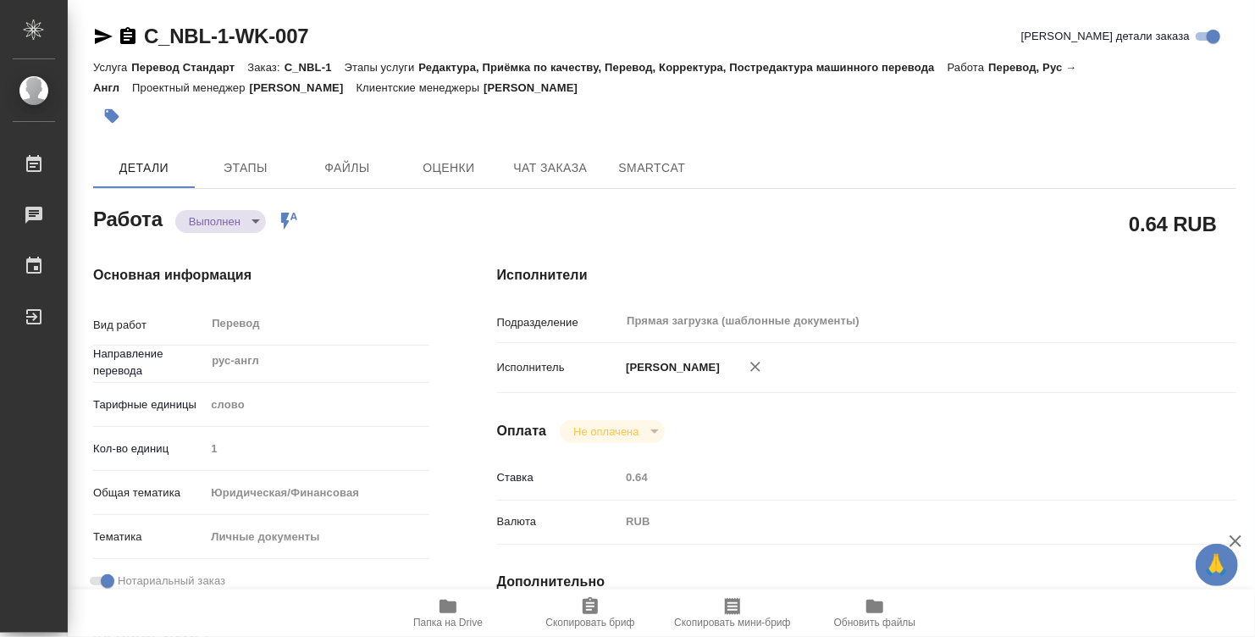
type textarea "x"
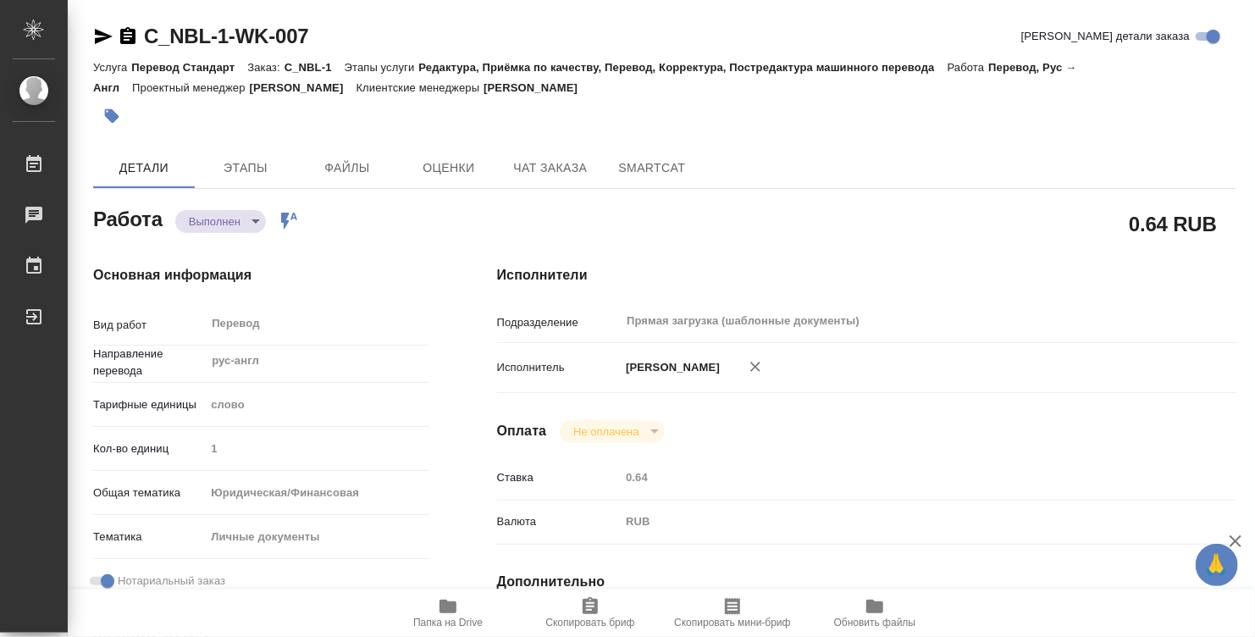
type textarea "x"
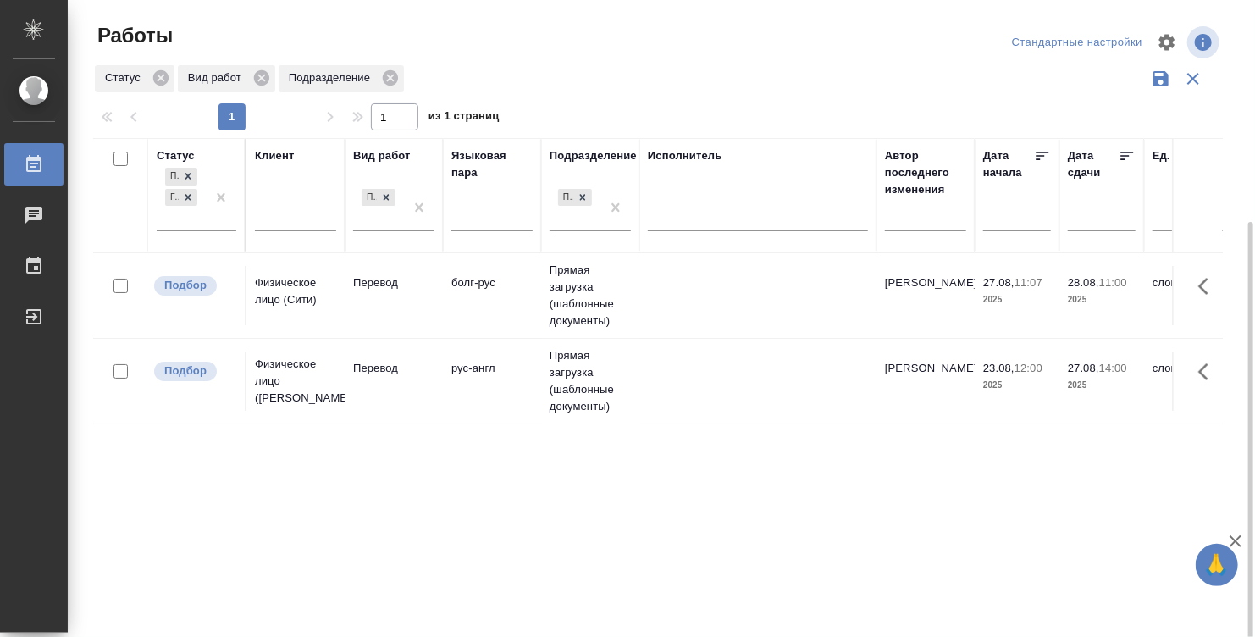
scroll to position [120, 0]
